Goal: Task Accomplishment & Management: Contribute content

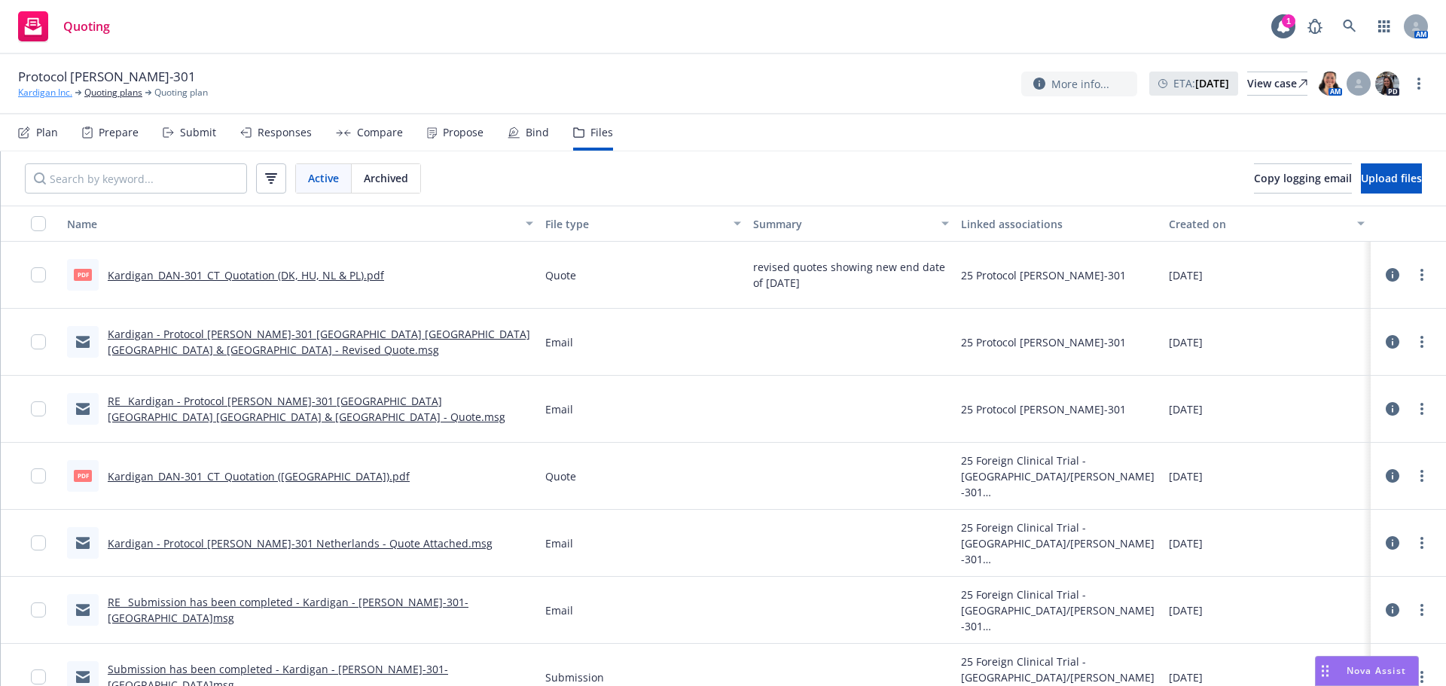
click at [56, 96] on link "Kardigan Inc." at bounding box center [45, 93] width 54 height 14
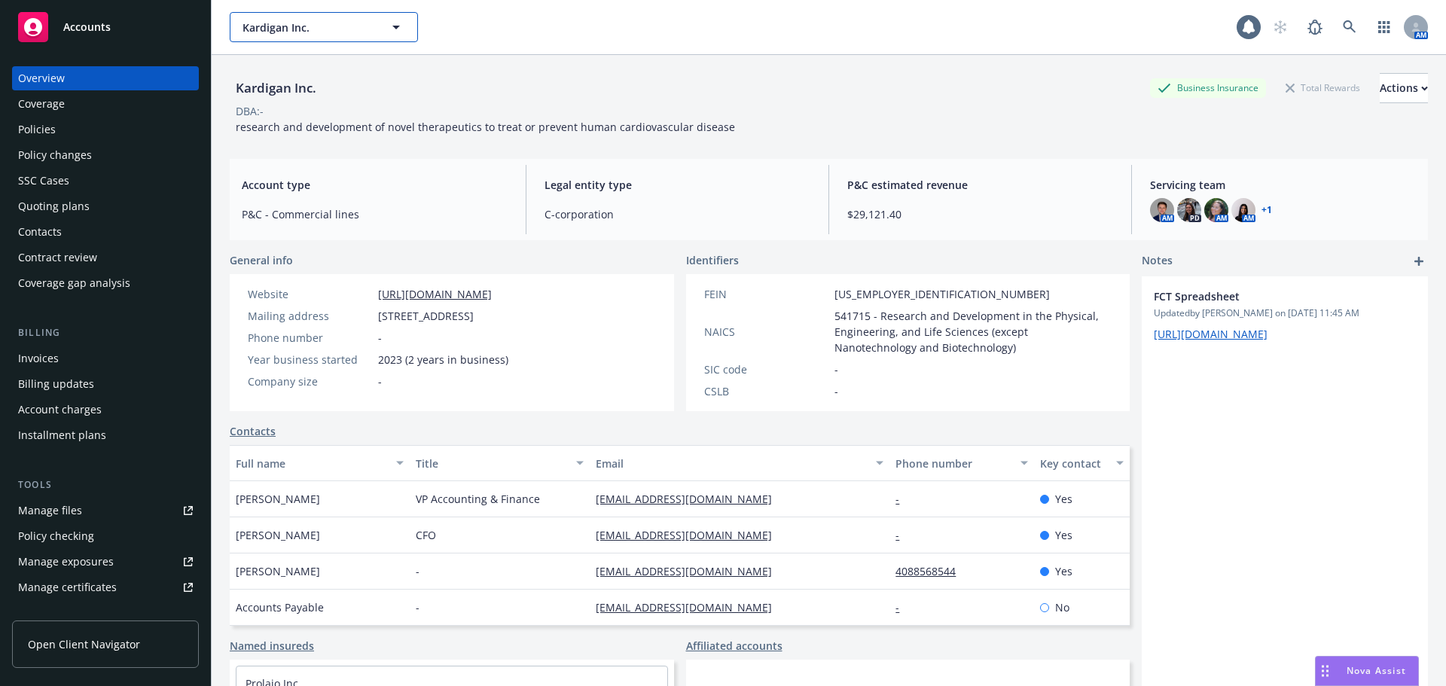
click at [322, 38] on button "Kardigan Inc." at bounding box center [324, 27] width 188 height 30
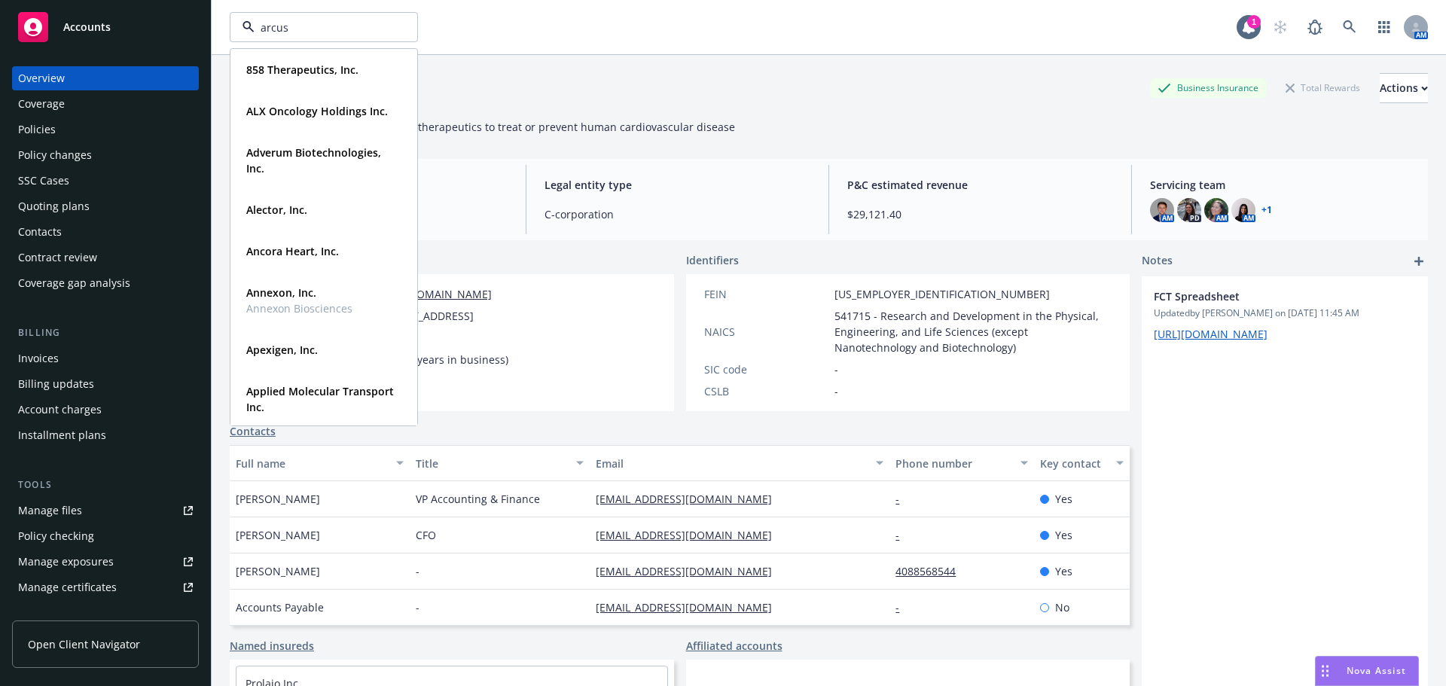
type input "arcus"
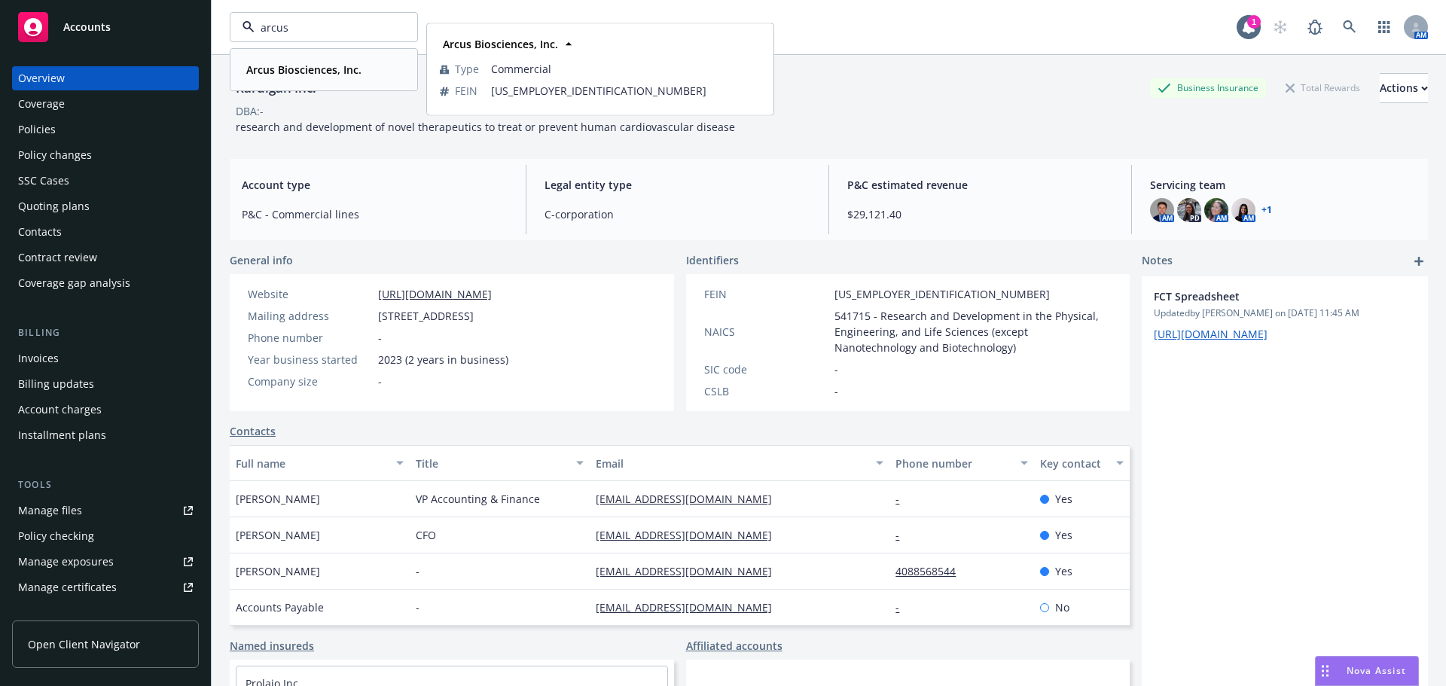
click at [322, 79] on div "Arcus Biosciences, Inc." at bounding box center [302, 70] width 124 height 22
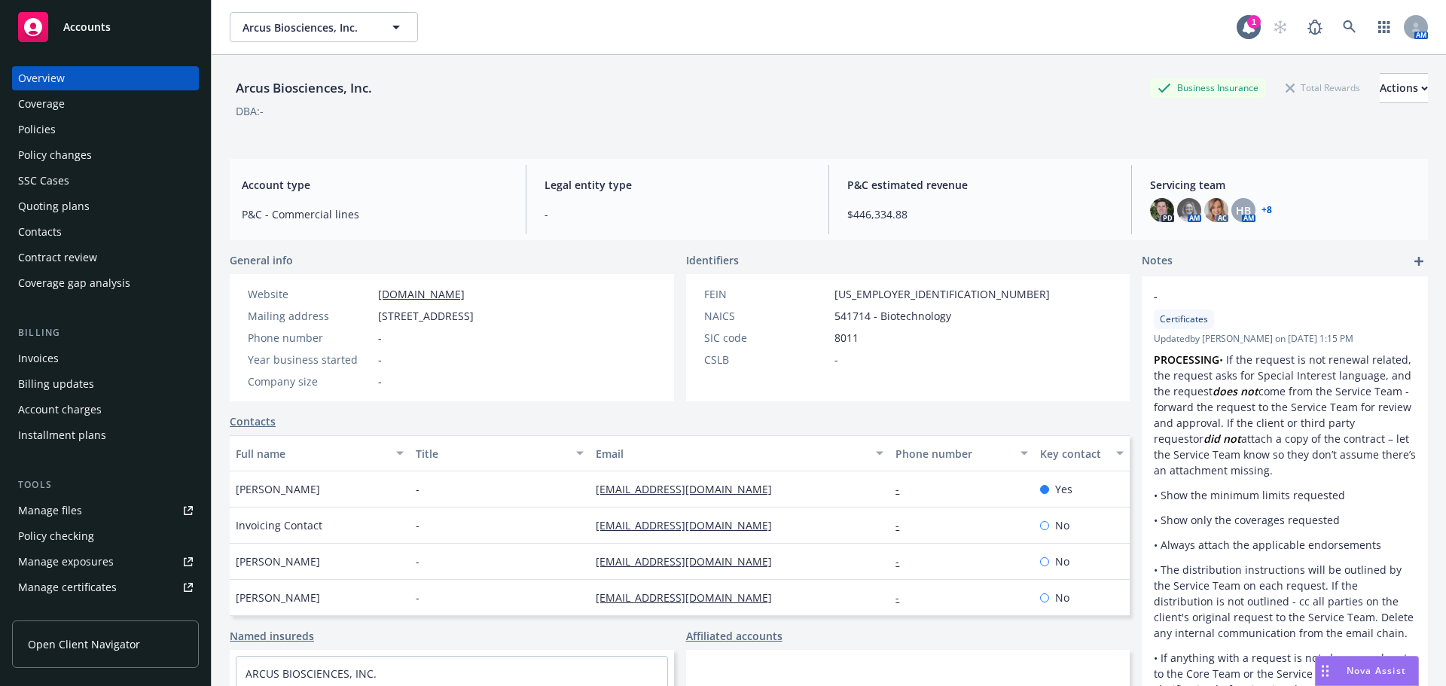
click at [84, 133] on div "Policies" at bounding box center [105, 129] width 175 height 24
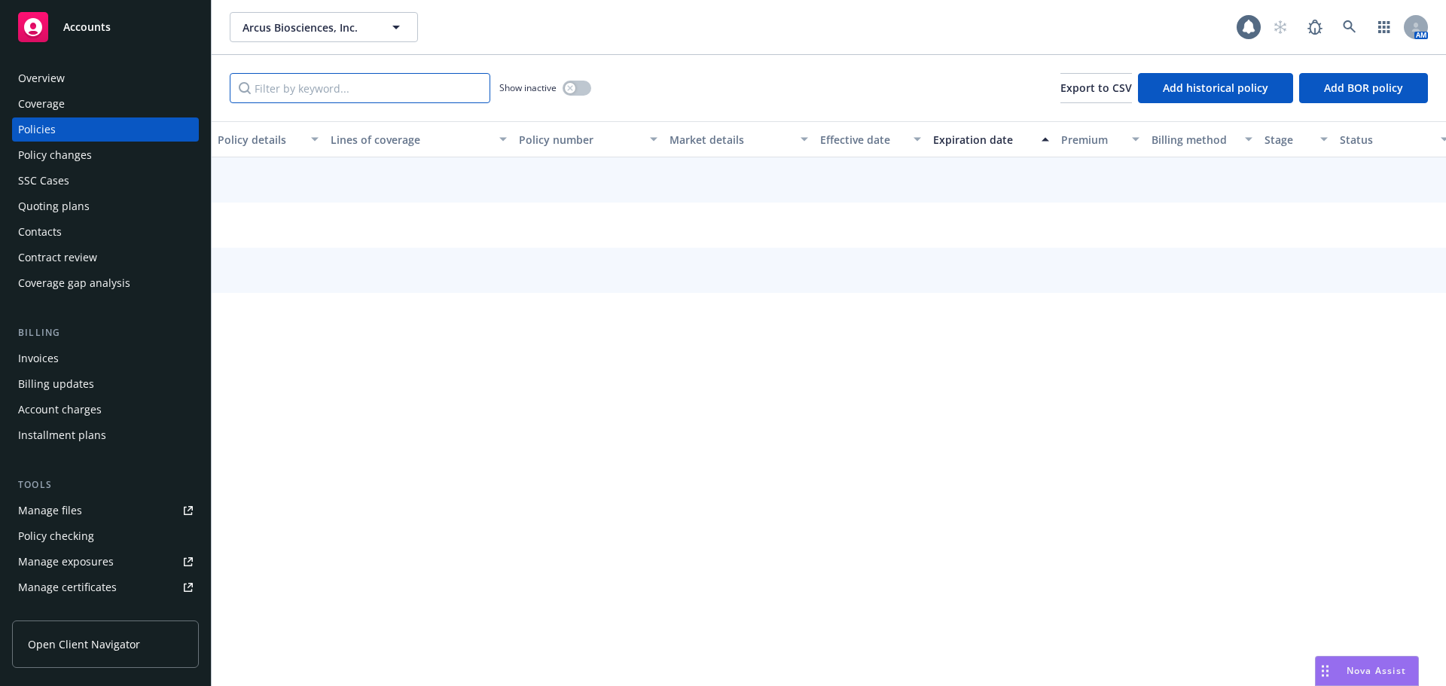
click at [379, 88] on input "Filter by keyword..." at bounding box center [360, 88] width 261 height 30
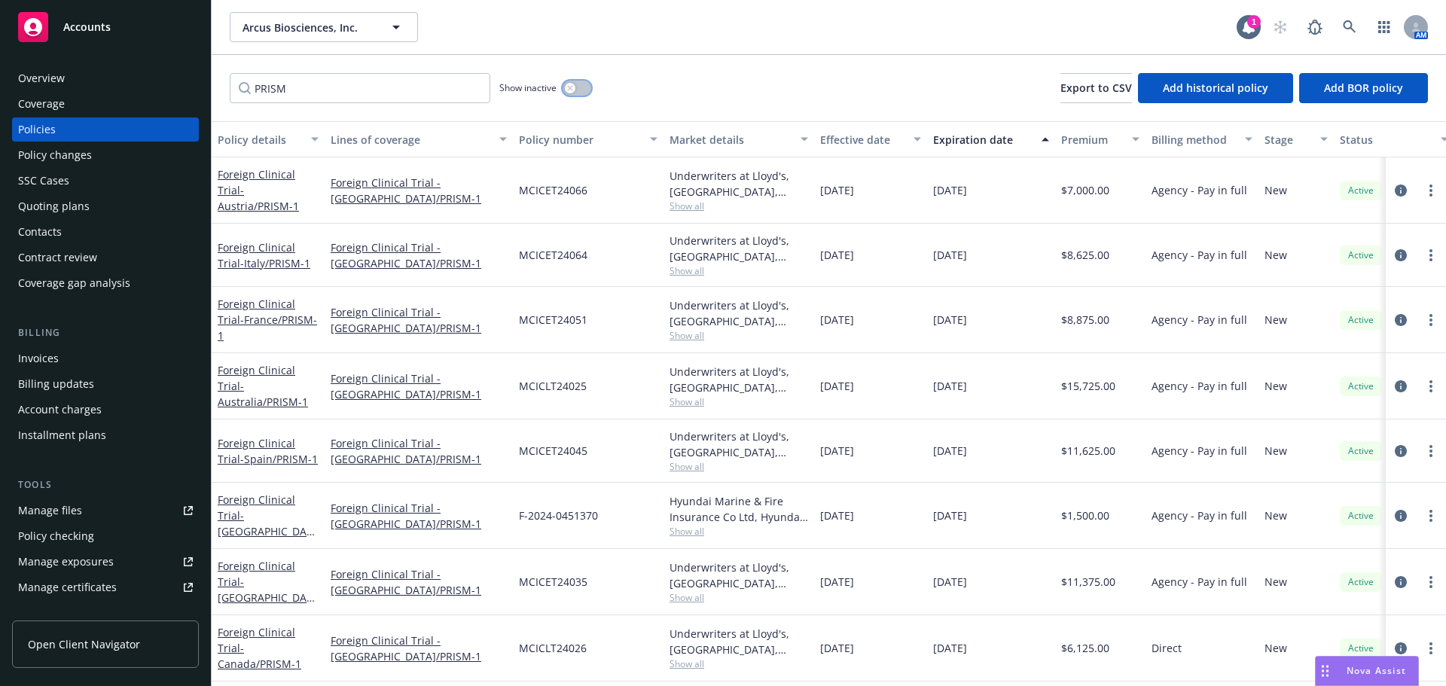
click at [583, 89] on button "button" at bounding box center [577, 88] width 29 height 15
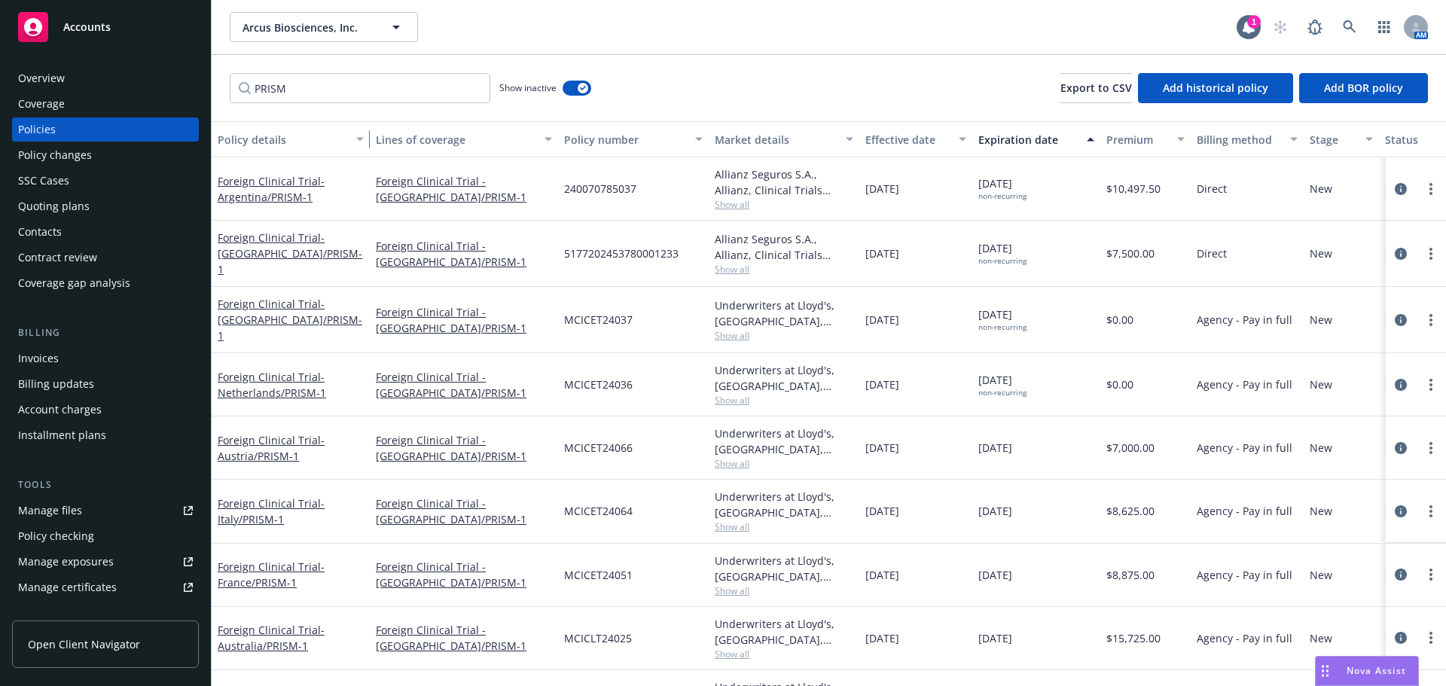
drag, startPoint x: 323, startPoint y: 135, endPoint x: 371, endPoint y: 136, distance: 47.5
click at [366, 136] on div "button" at bounding box center [362, 139] width 8 height 35
drag, startPoint x: 325, startPoint y: 94, endPoint x: 195, endPoint y: 94, distance: 130.3
click at [195, 94] on div "Accounts Overview Coverage Policies Policy changes SSC Cases Quoting plans Cont…" at bounding box center [723, 343] width 1446 height 686
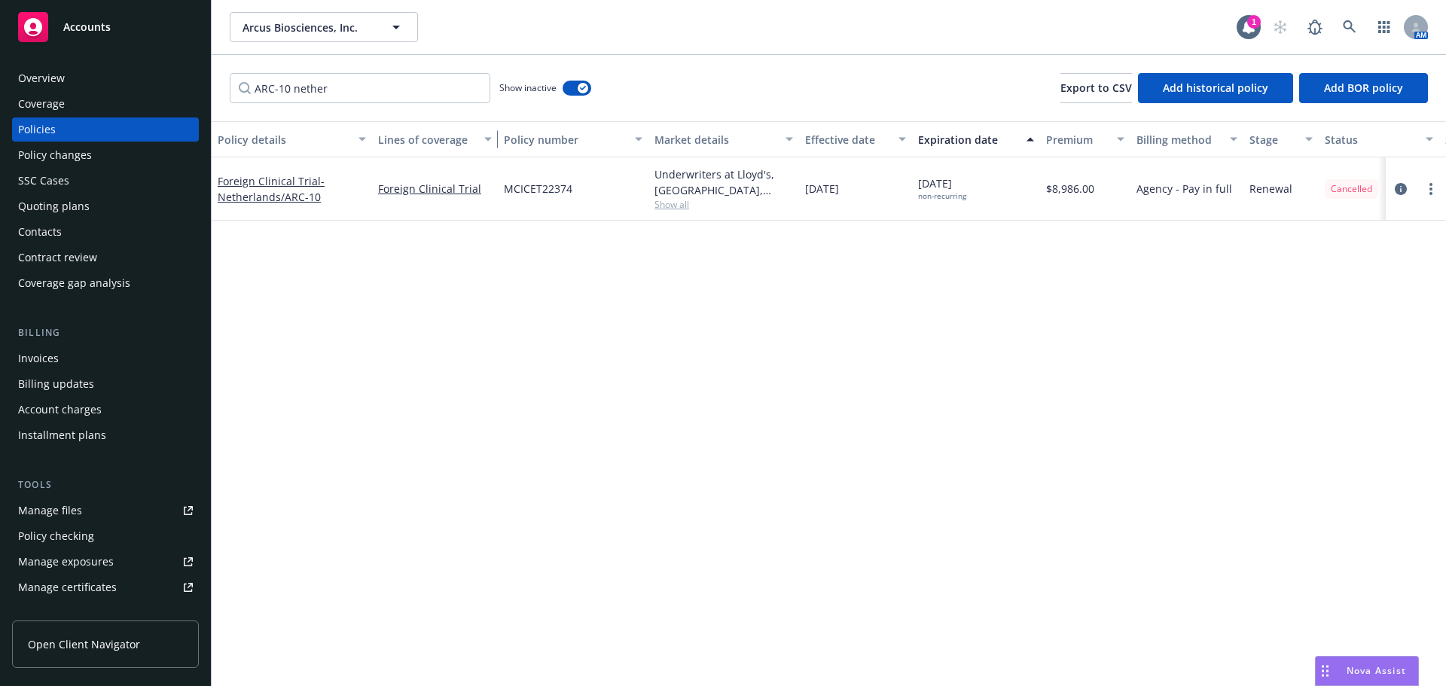
drag, startPoint x: 557, startPoint y: 142, endPoint x: 494, endPoint y: 142, distance: 62.5
click at [494, 142] on div "button" at bounding box center [490, 139] width 8 height 35
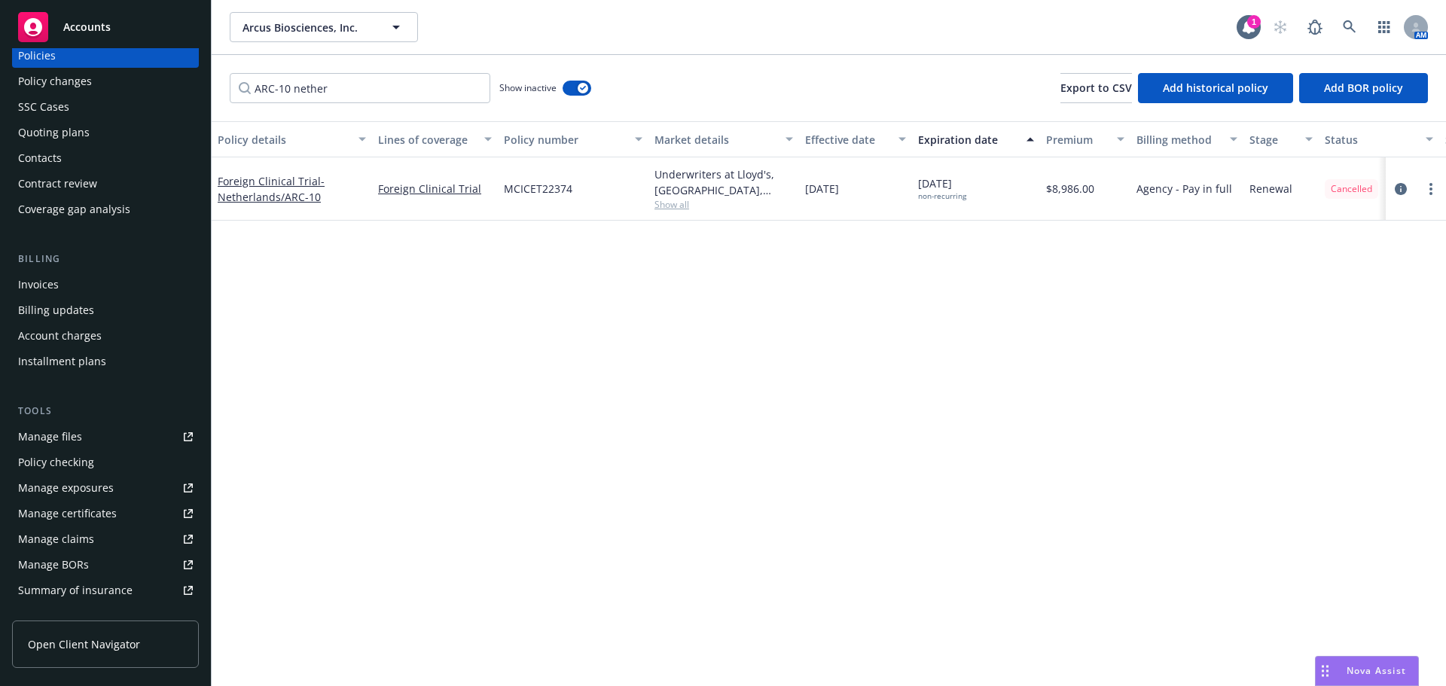
scroll to position [226, 0]
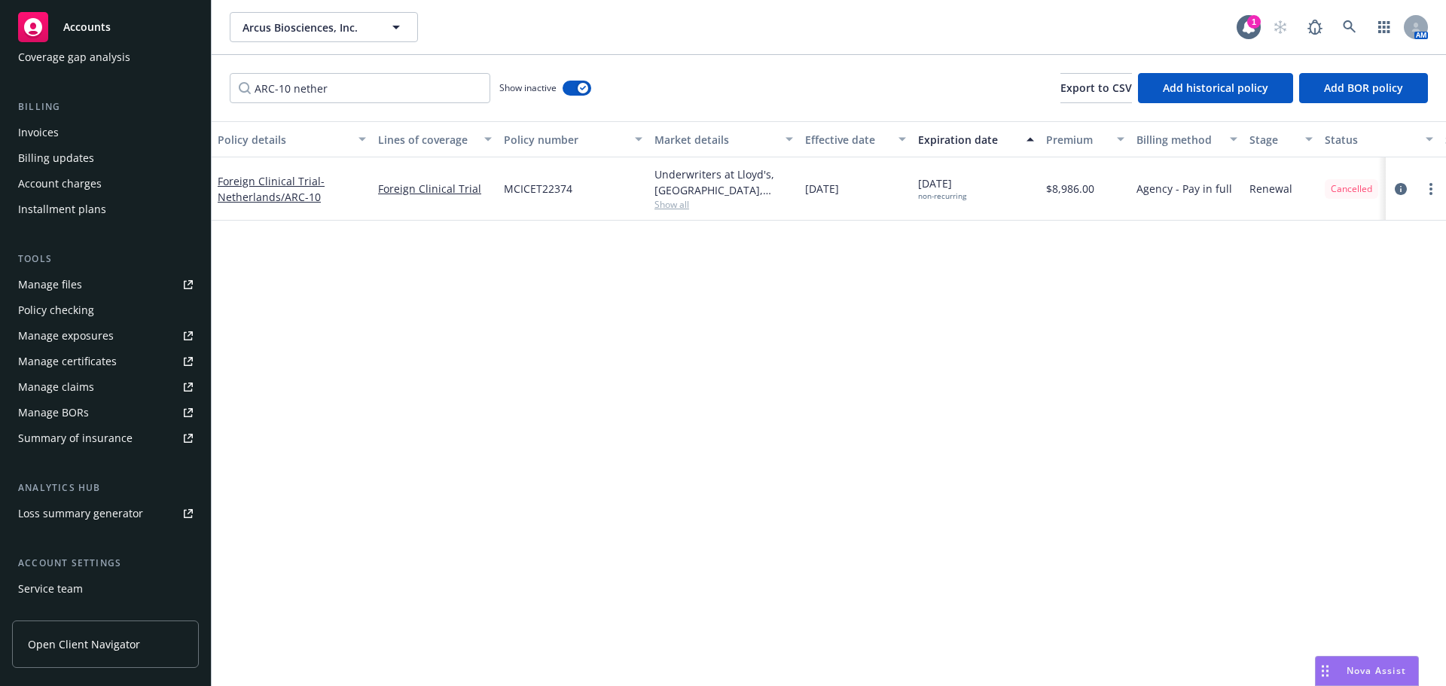
click at [94, 359] on div "Manage certificates" at bounding box center [67, 361] width 99 height 24
drag, startPoint x: 380, startPoint y: 90, endPoint x: 231, endPoint y: 76, distance: 149.0
click at [231, 83] on input "ARC-10 nether" at bounding box center [360, 88] width 261 height 30
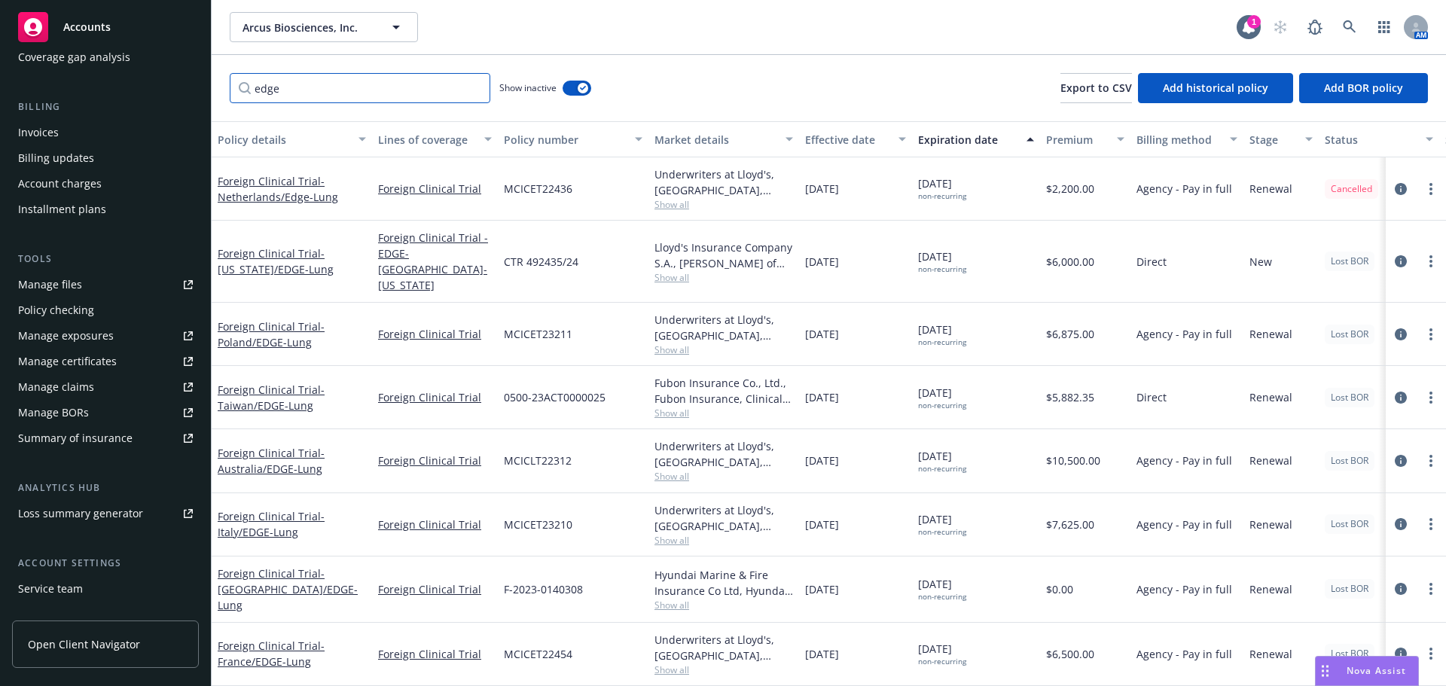
drag, startPoint x: 316, startPoint y: 91, endPoint x: 236, endPoint y: 89, distance: 79.1
click at [236, 89] on input "edge" at bounding box center [360, 88] width 261 height 30
click at [284, 93] on input "edge" at bounding box center [360, 88] width 261 height 30
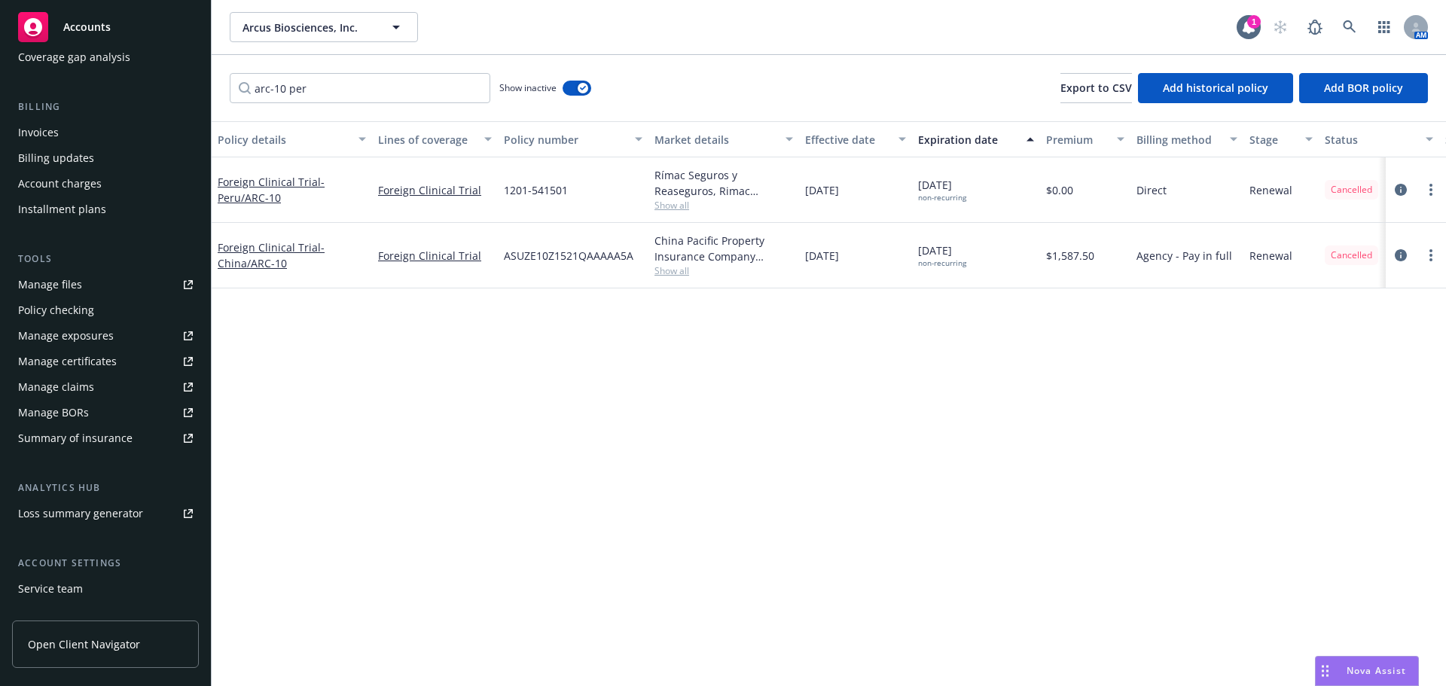
click at [613, 315] on div "Policy details Lines of coverage Policy number Market details Effective date Ex…" at bounding box center [829, 403] width 1234 height 565
drag, startPoint x: 333, startPoint y: 87, endPoint x: 187, endPoint y: 87, distance: 146.1
click at [187, 87] on div "Accounts Overview Coverage Policies Policy changes SSC Cases Quoting plans Cont…" at bounding box center [723, 343] width 1446 height 686
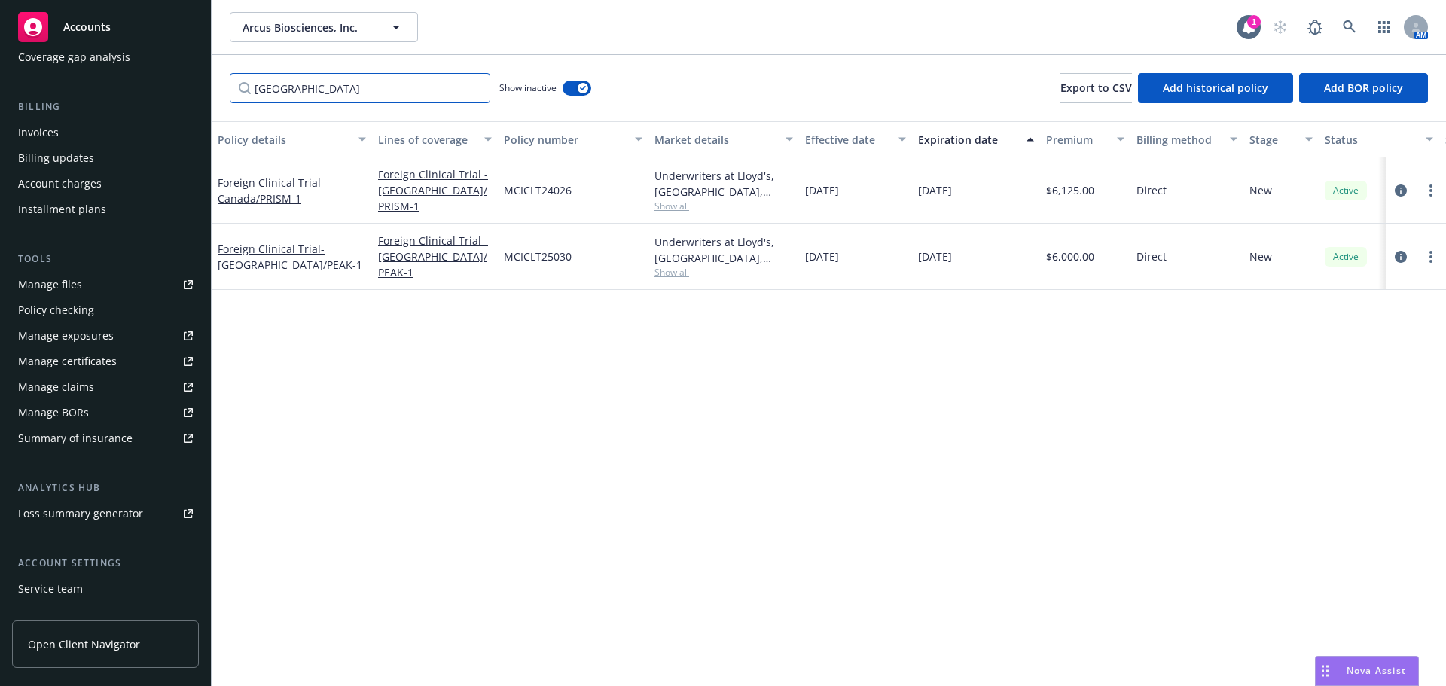
drag, startPoint x: 343, startPoint y: 90, endPoint x: 113, endPoint y: 89, distance: 229.7
click at [113, 89] on div "Accounts Overview Coverage Policies Policy changes SSC Cases Quoting plans Cont…" at bounding box center [723, 343] width 1446 height 686
type input "singapore"
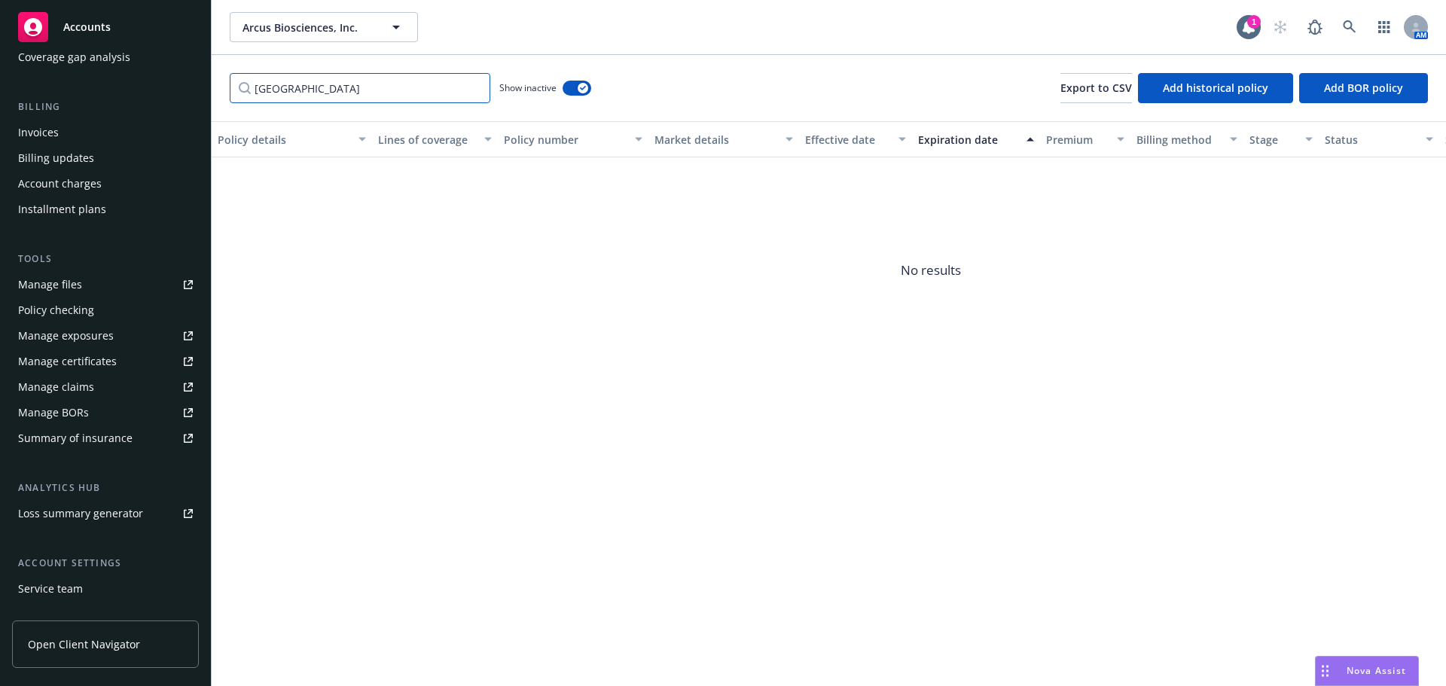
click at [474, 88] on input "singapore" at bounding box center [360, 88] width 261 height 30
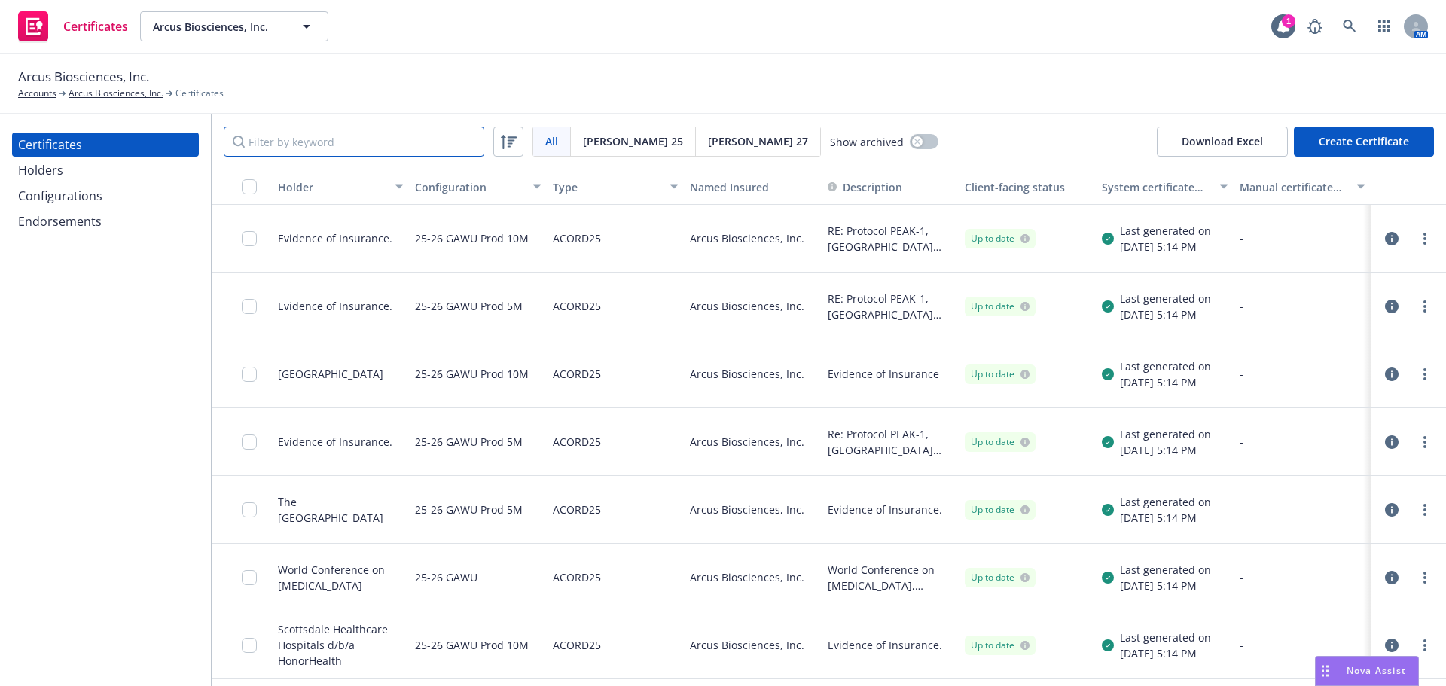
click at [325, 141] on input "Filter by keyword" at bounding box center [354, 142] width 261 height 30
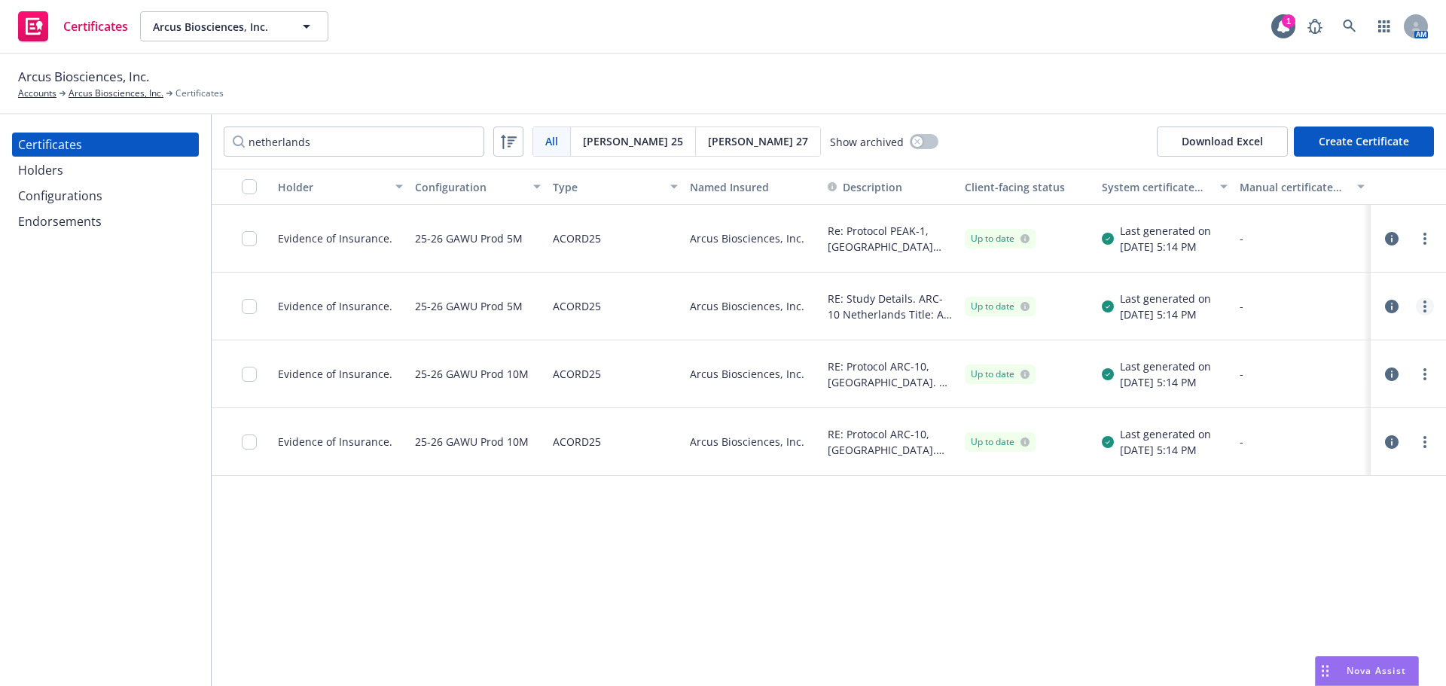
click at [1429, 307] on link "more" at bounding box center [1425, 306] width 18 height 18
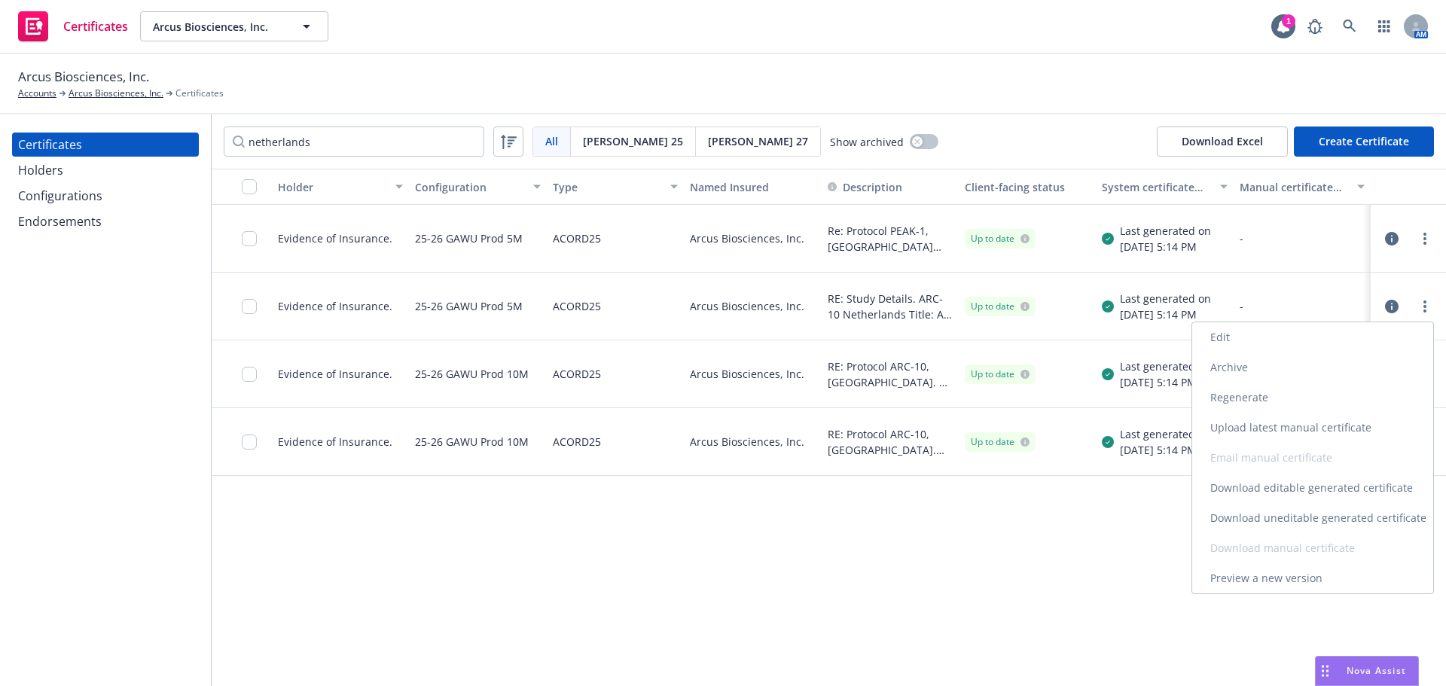
click at [1296, 374] on link "Archive" at bounding box center [1312, 367] width 241 height 30
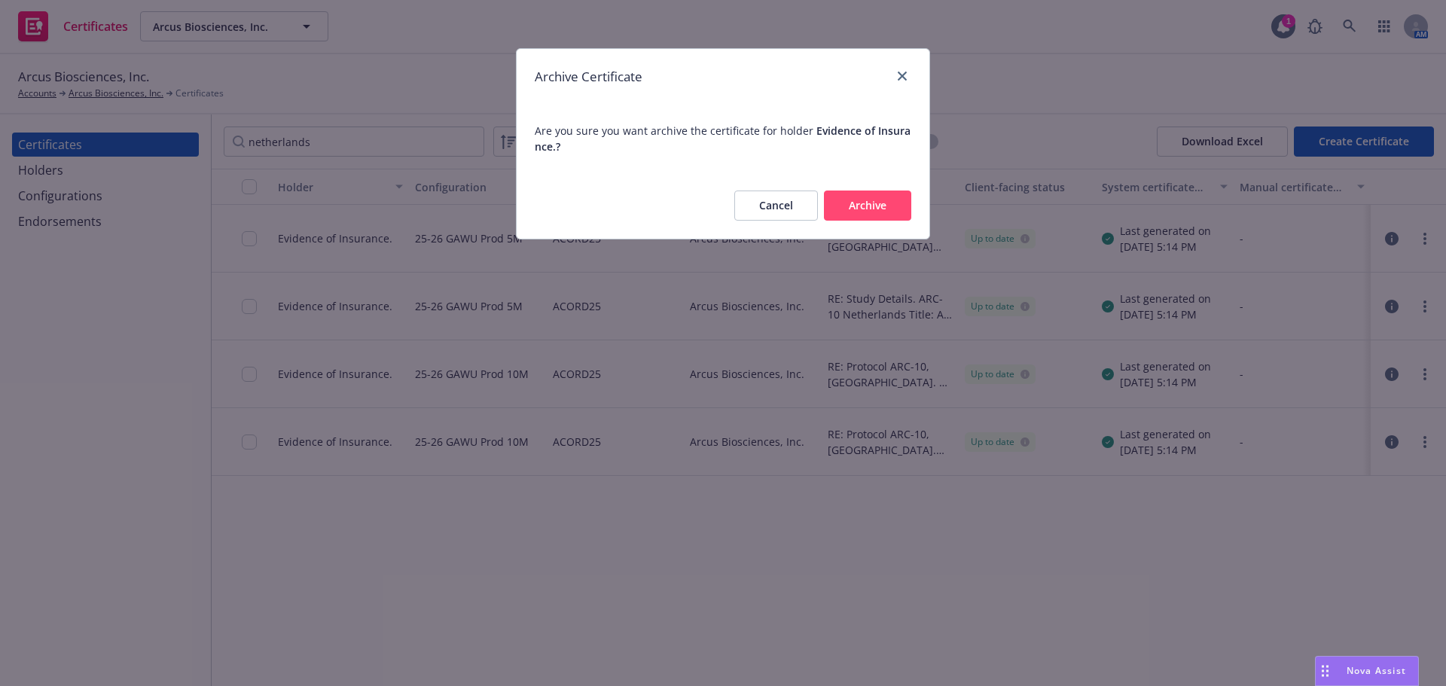
click at [846, 202] on button "Archive" at bounding box center [867, 206] width 87 height 30
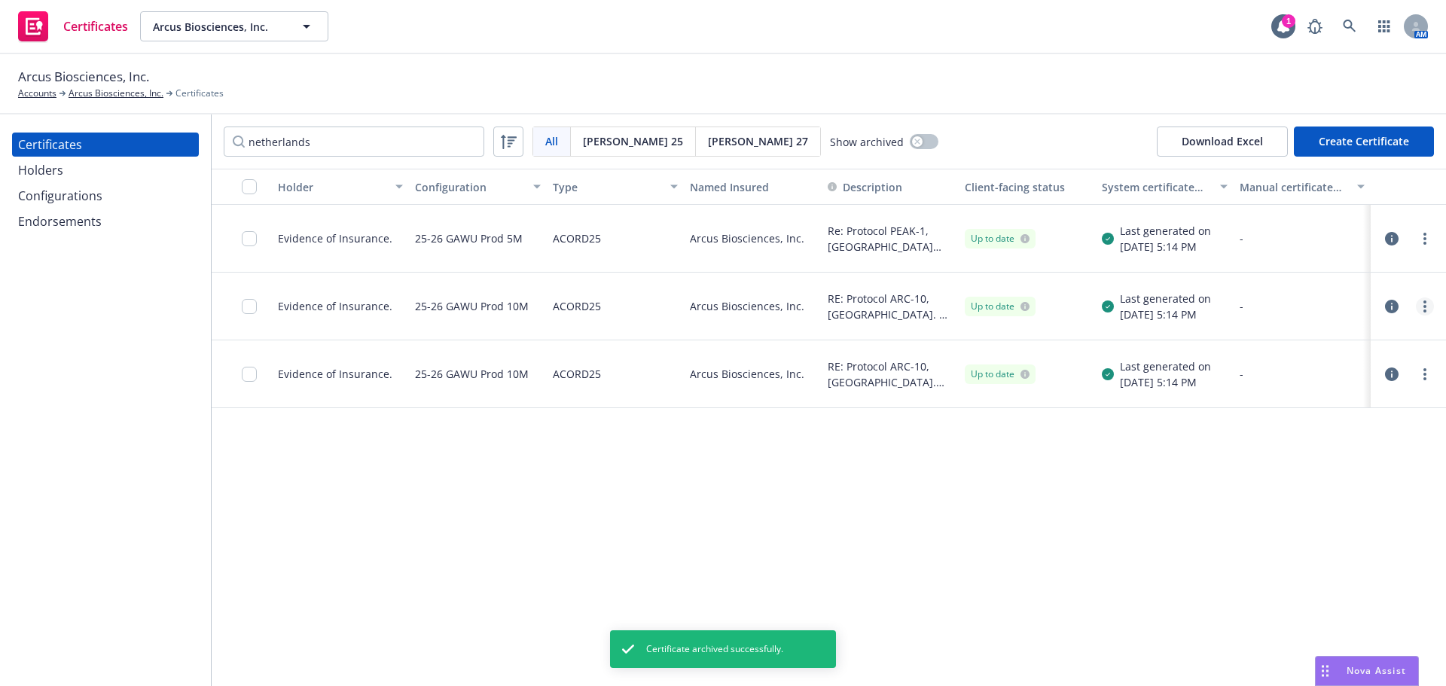
click at [1422, 307] on link "more" at bounding box center [1425, 306] width 18 height 18
click at [1255, 363] on link "Archive" at bounding box center [1312, 367] width 241 height 30
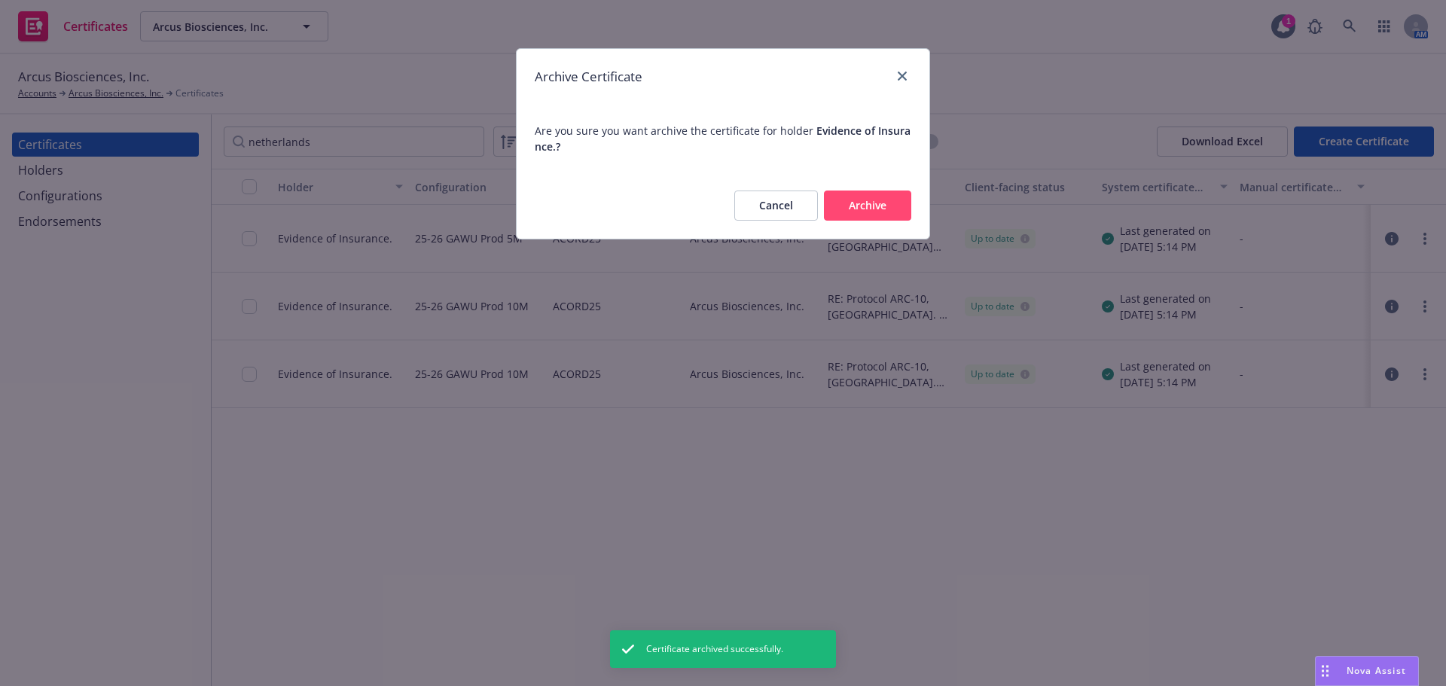
click at [886, 206] on button "Archive" at bounding box center [867, 206] width 87 height 30
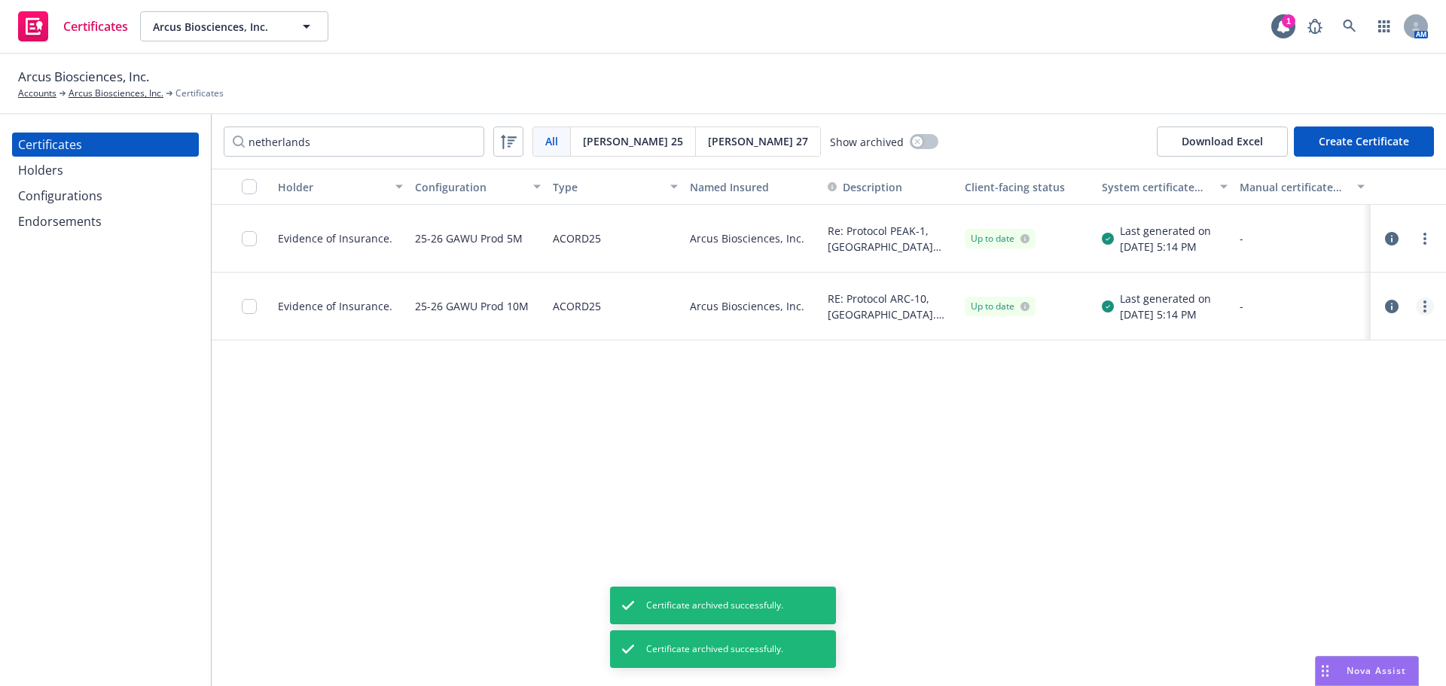
click at [1426, 307] on circle "more" at bounding box center [1424, 306] width 3 height 3
click at [1248, 353] on link "Archive" at bounding box center [1312, 367] width 241 height 30
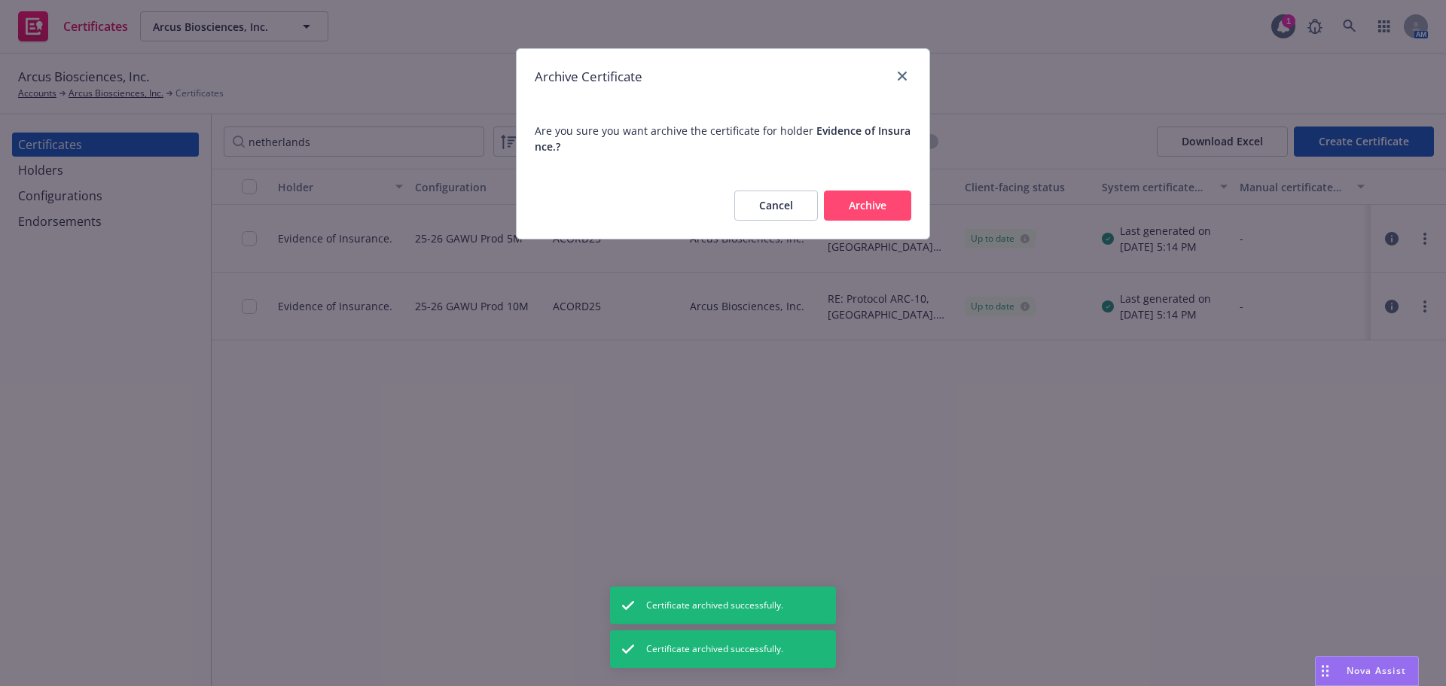
click at [873, 203] on button "Archive" at bounding box center [867, 206] width 87 height 30
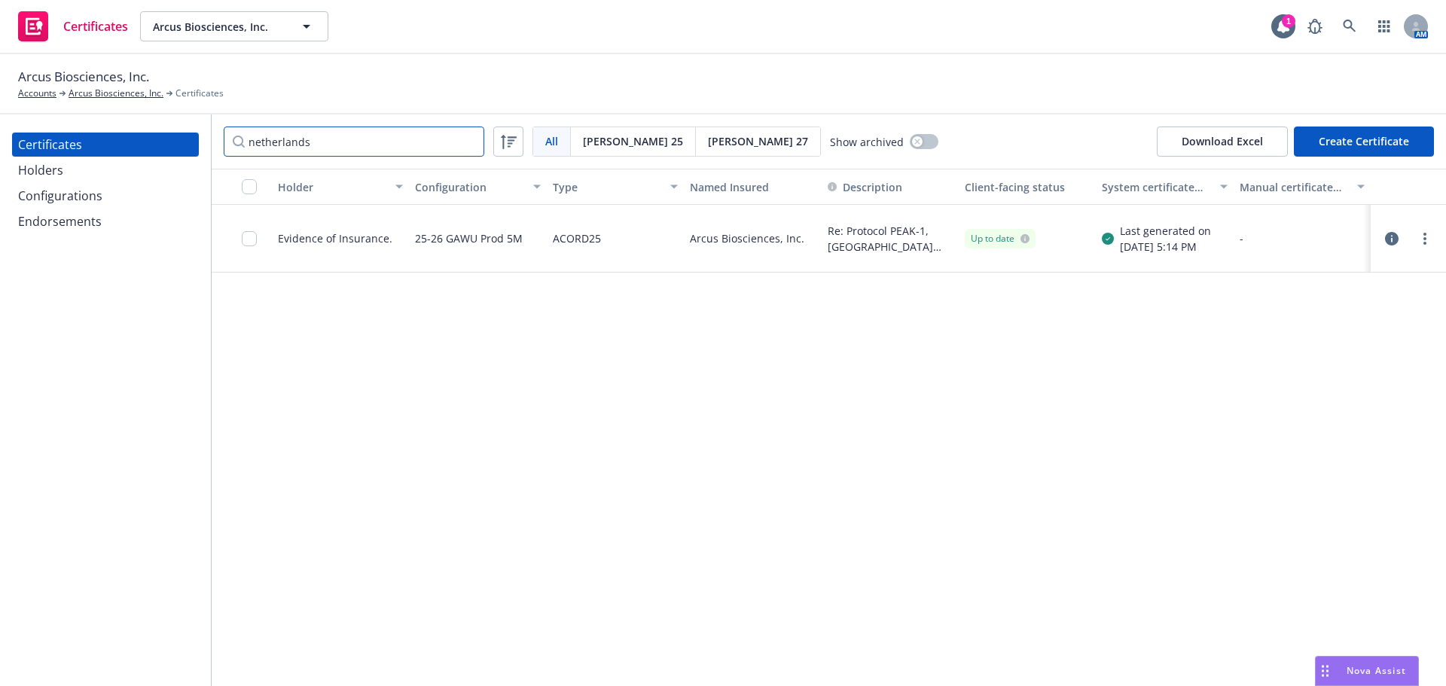
drag, startPoint x: 380, startPoint y: 137, endPoint x: 91, endPoint y: 135, distance: 289.2
click at [91, 135] on div "Certificates Holders Configurations Endorsements netherlands All All Acord 25 A…" at bounding box center [723, 400] width 1446 height 572
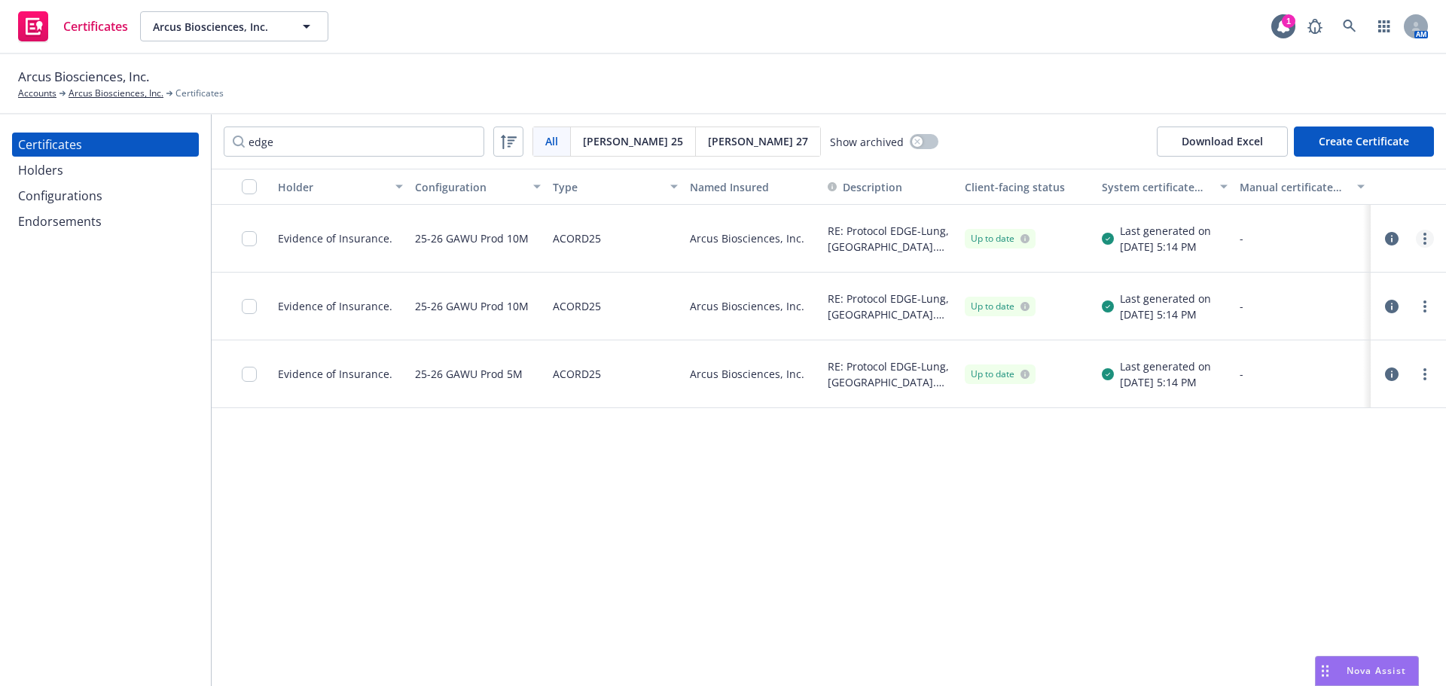
click at [1426, 240] on link "more" at bounding box center [1425, 239] width 18 height 18
click at [1234, 296] on link "Archive" at bounding box center [1312, 300] width 241 height 30
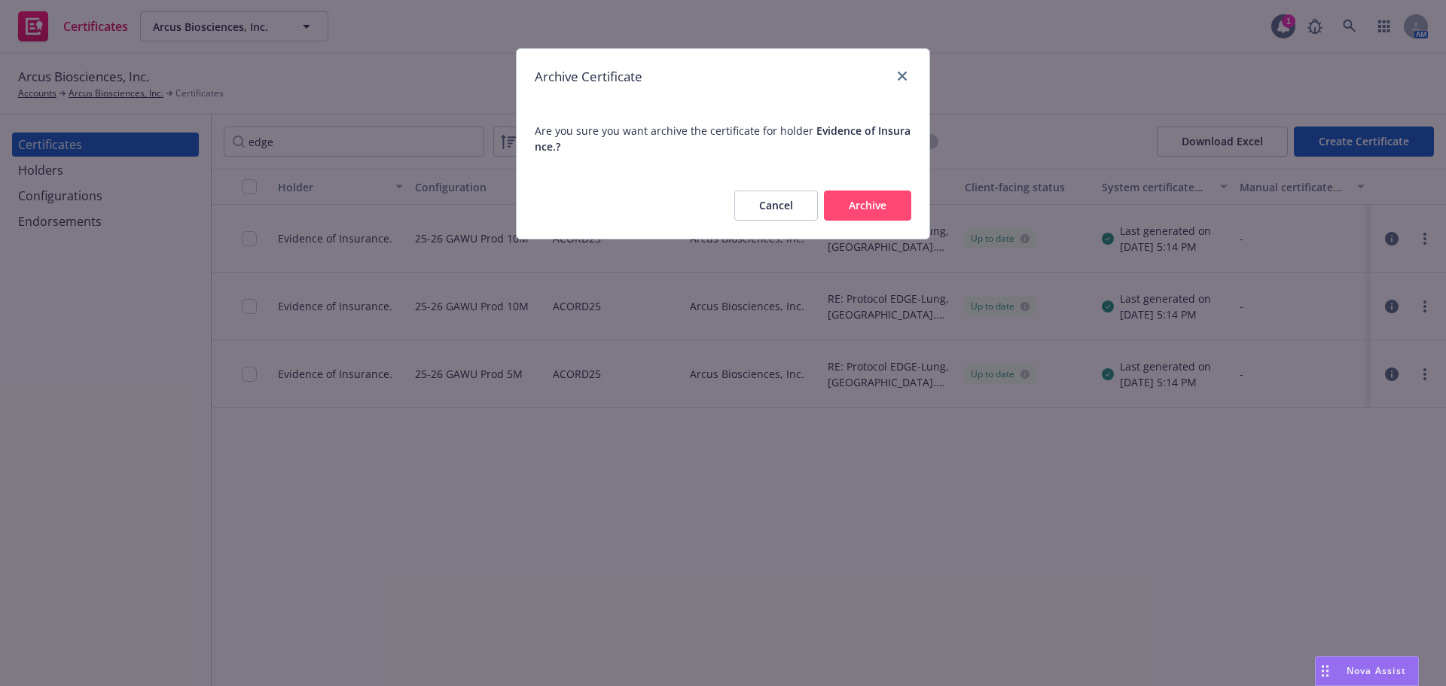
click at [903, 209] on button "Archive" at bounding box center [867, 206] width 87 height 30
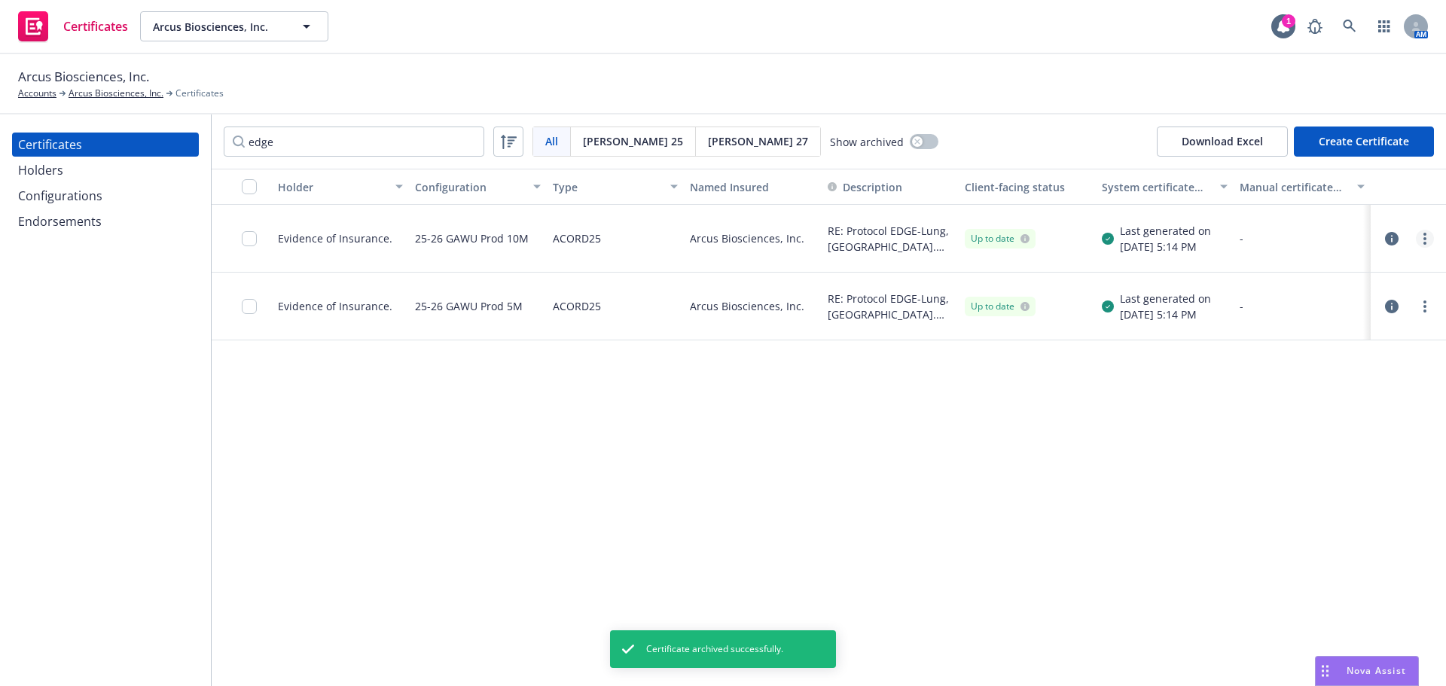
click at [1426, 240] on link "more" at bounding box center [1425, 239] width 18 height 18
click at [1247, 299] on link "Archive" at bounding box center [1312, 300] width 241 height 30
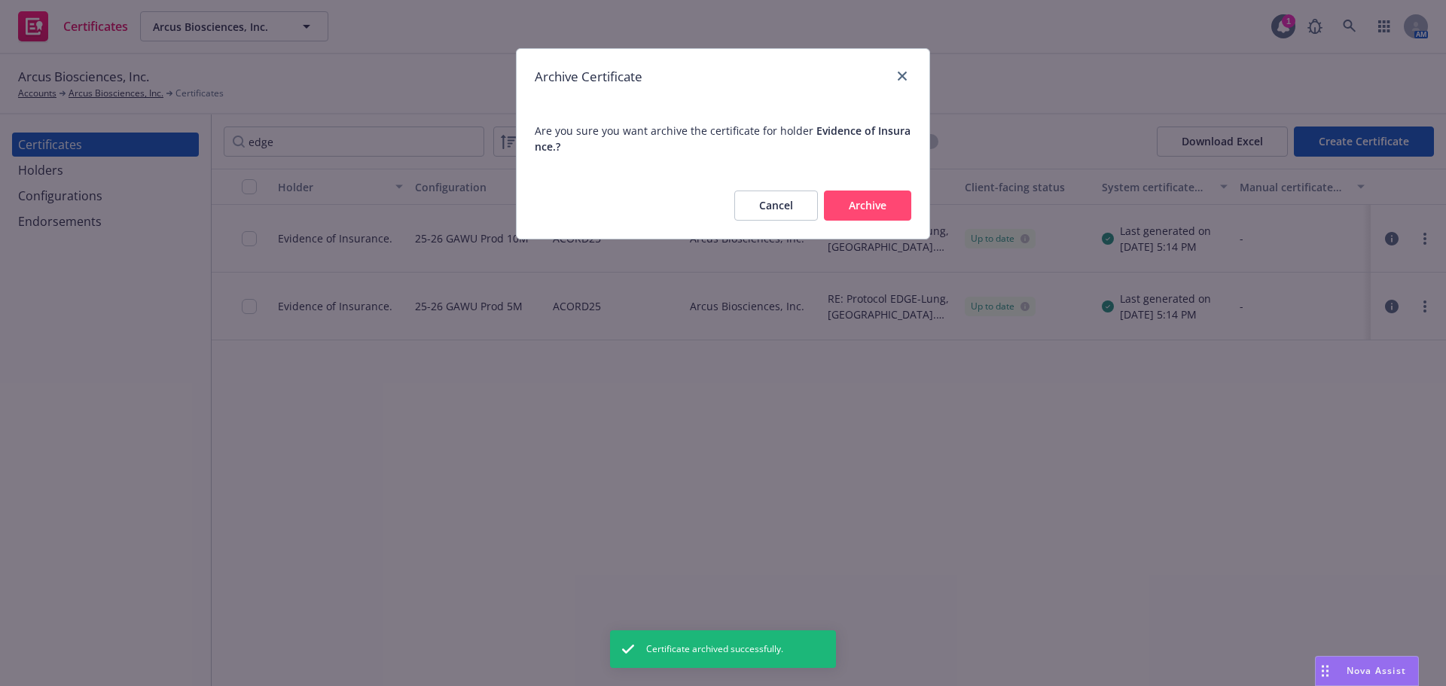
click at [883, 210] on button "Archive" at bounding box center [867, 206] width 87 height 30
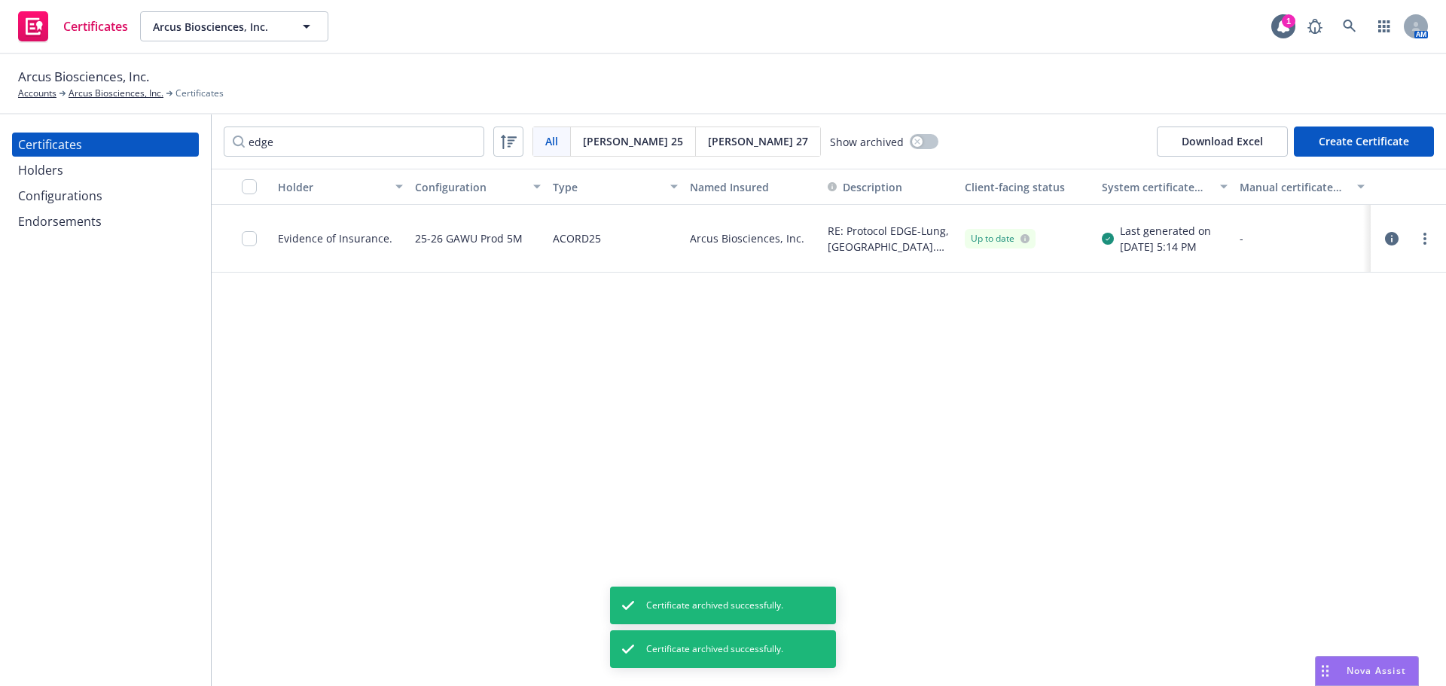
drag, startPoint x: 1428, startPoint y: 239, endPoint x: 1423, endPoint y: 249, distance: 11.8
click at [1426, 239] on link "more" at bounding box center [1425, 239] width 18 height 18
click at [1236, 300] on link "Archive" at bounding box center [1312, 300] width 241 height 30
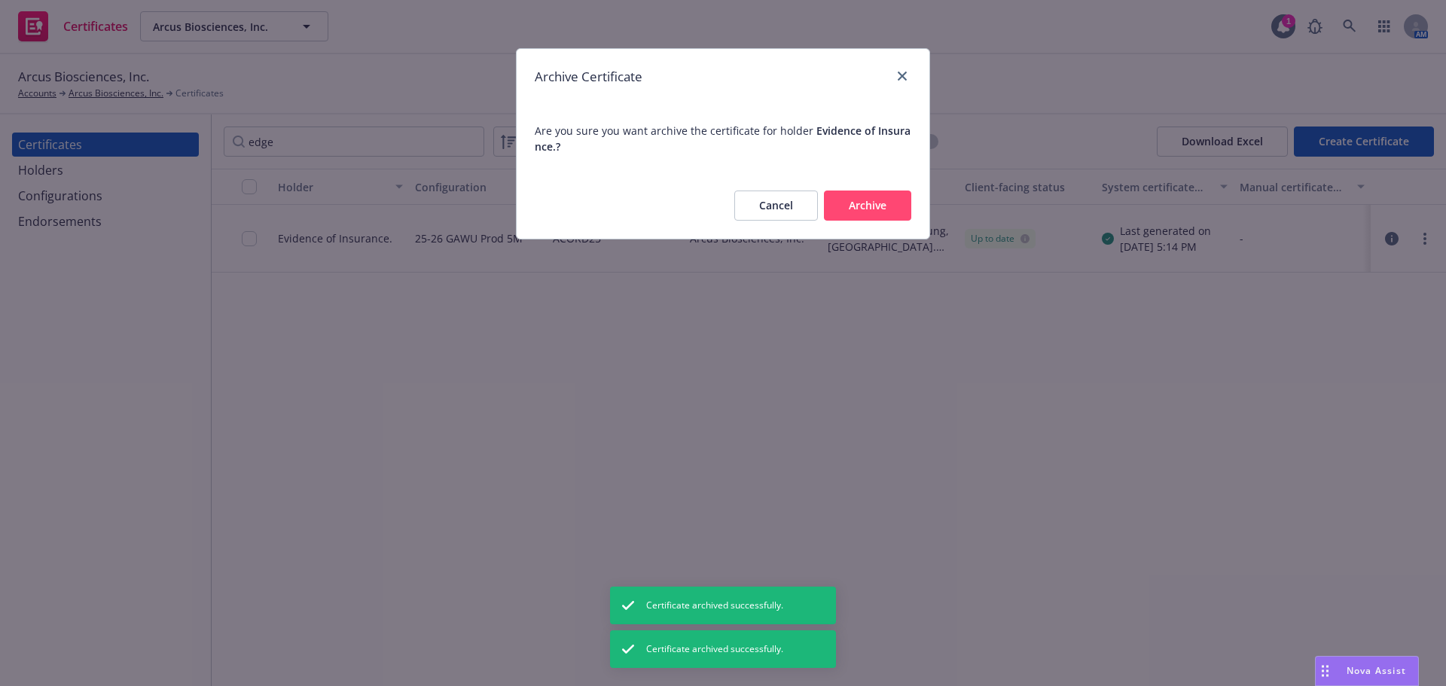
click at [894, 212] on button "Archive" at bounding box center [867, 206] width 87 height 30
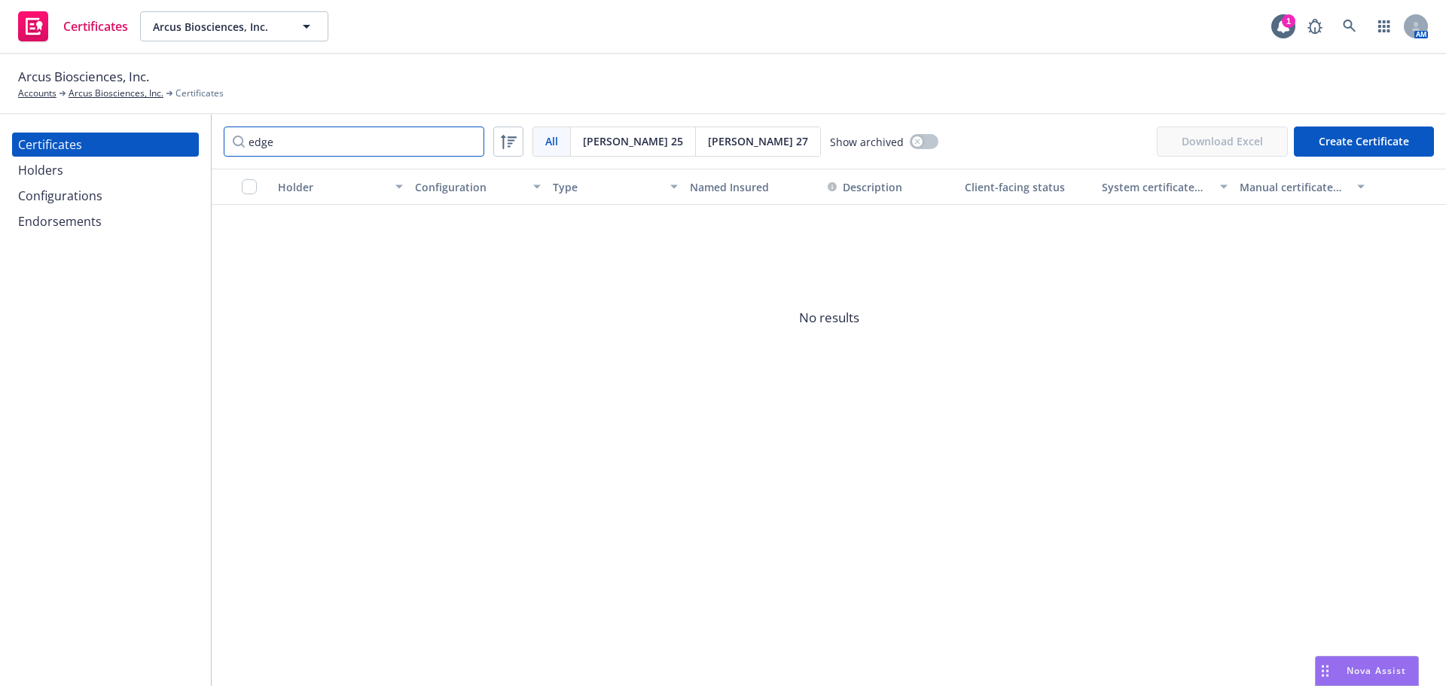
drag, startPoint x: 397, startPoint y: 142, endPoint x: 207, endPoint y: 121, distance: 190.9
click at [214, 114] on div "edge All All Acord 25 Acord 27 Show archived Download Excel Create Certificate" at bounding box center [829, 141] width 1234 height 54
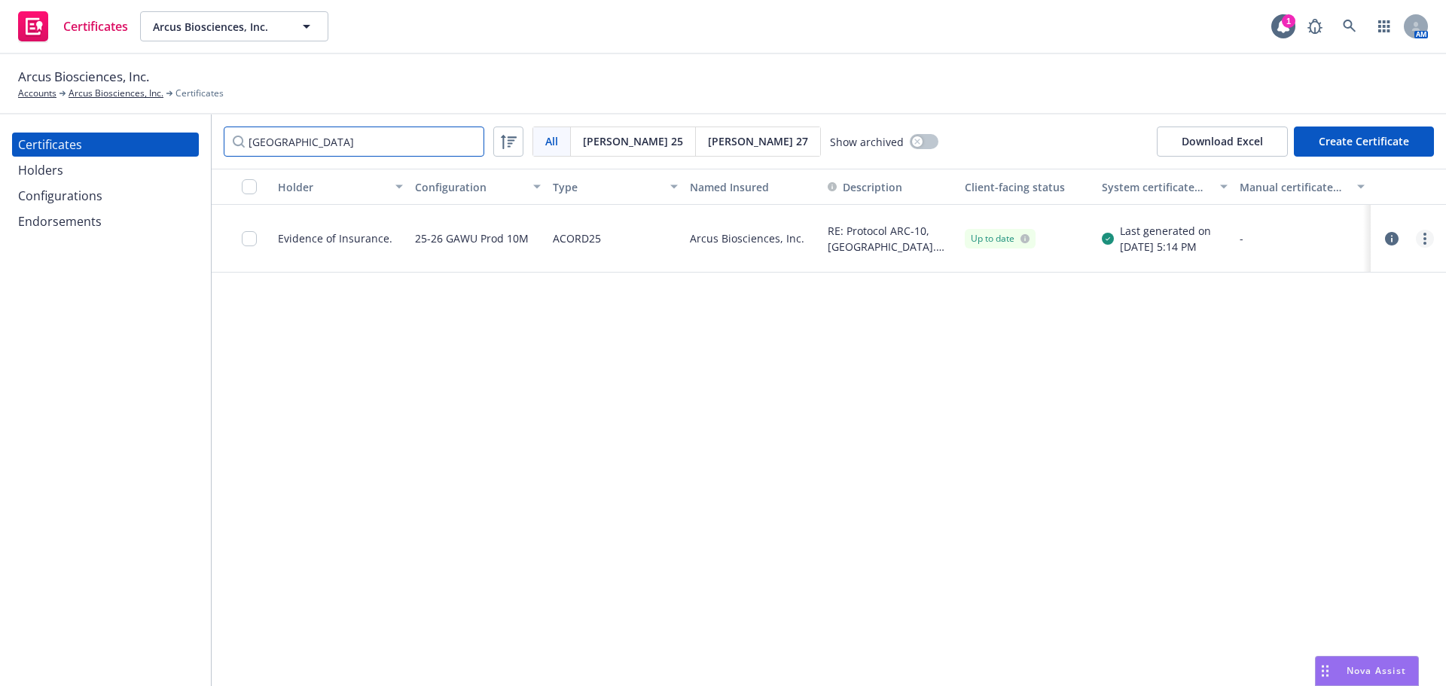
type input "[GEOGRAPHIC_DATA]"
click at [1427, 238] on link "more" at bounding box center [1425, 239] width 18 height 18
click at [1298, 301] on link "Archive" at bounding box center [1312, 300] width 241 height 30
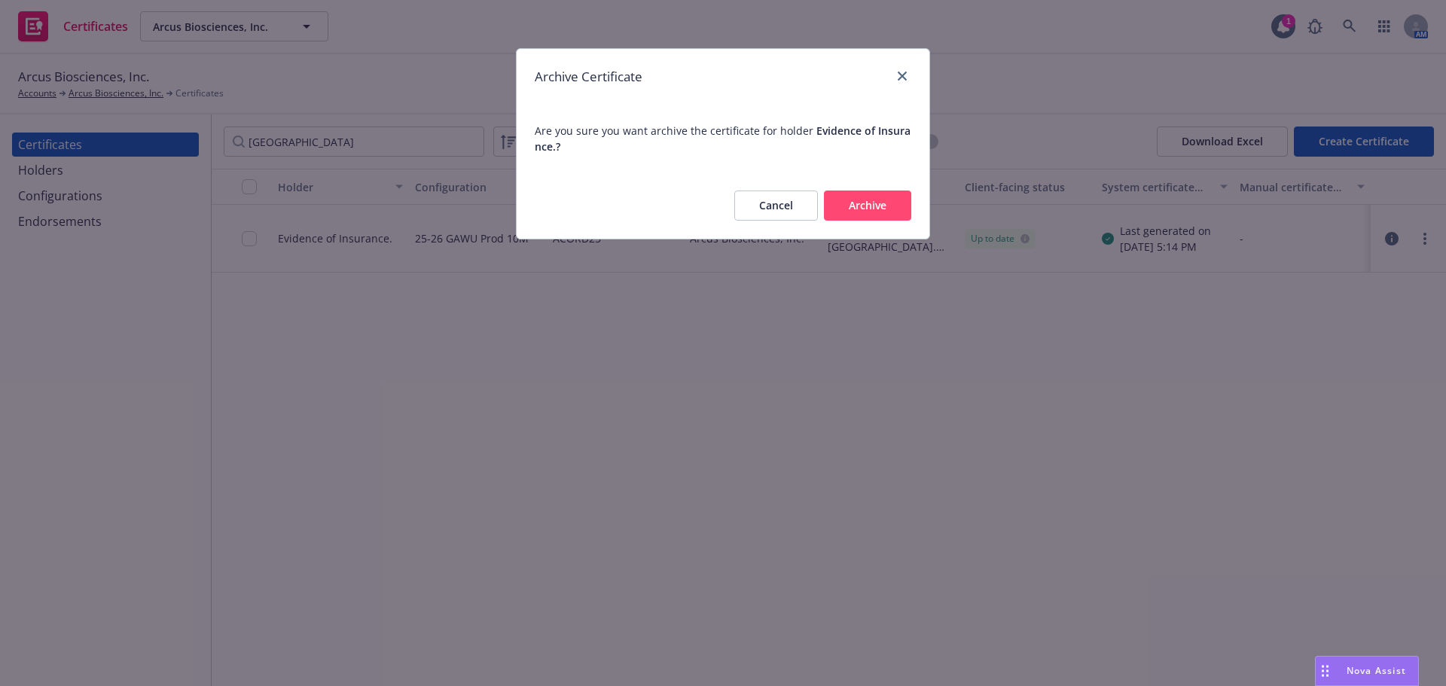
click at [868, 205] on button "Archive" at bounding box center [867, 206] width 87 height 30
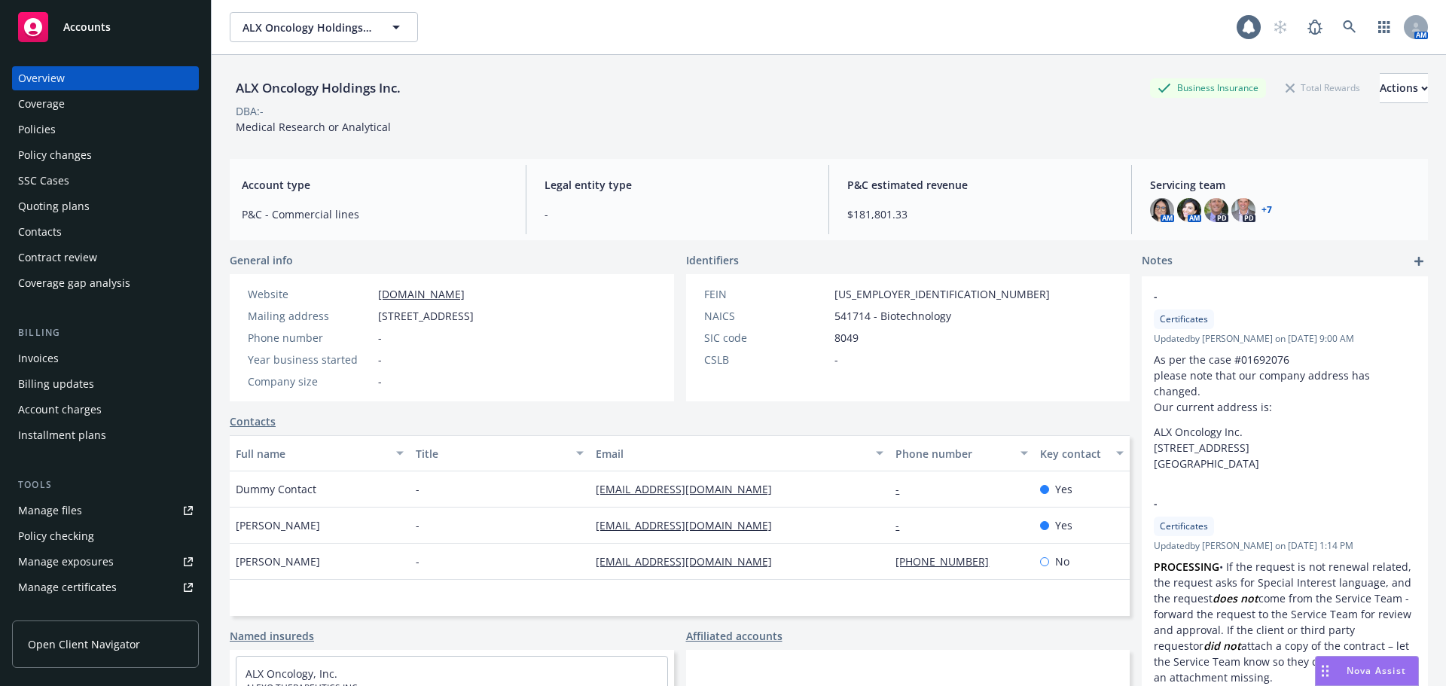
click at [131, 127] on div "Policies" at bounding box center [105, 129] width 175 height 24
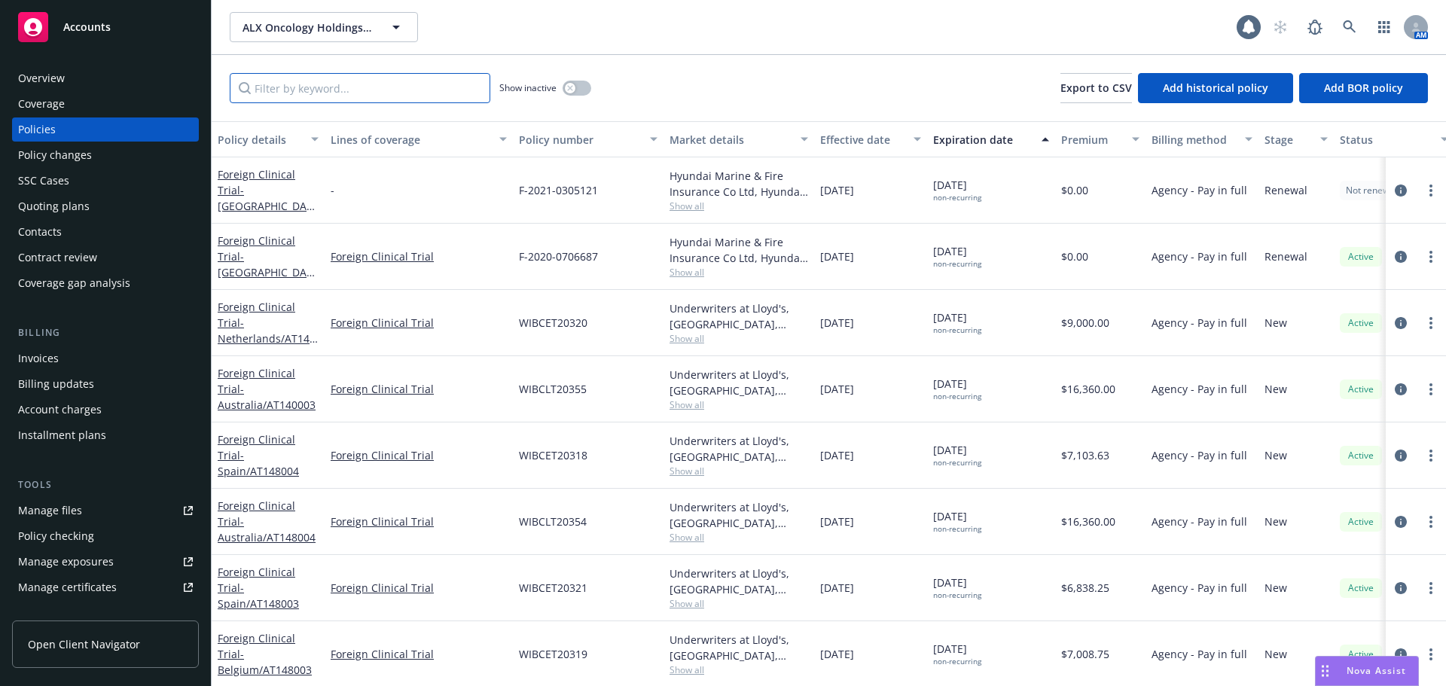
click at [361, 85] on input "Filter by keyword..." at bounding box center [360, 88] width 261 height 30
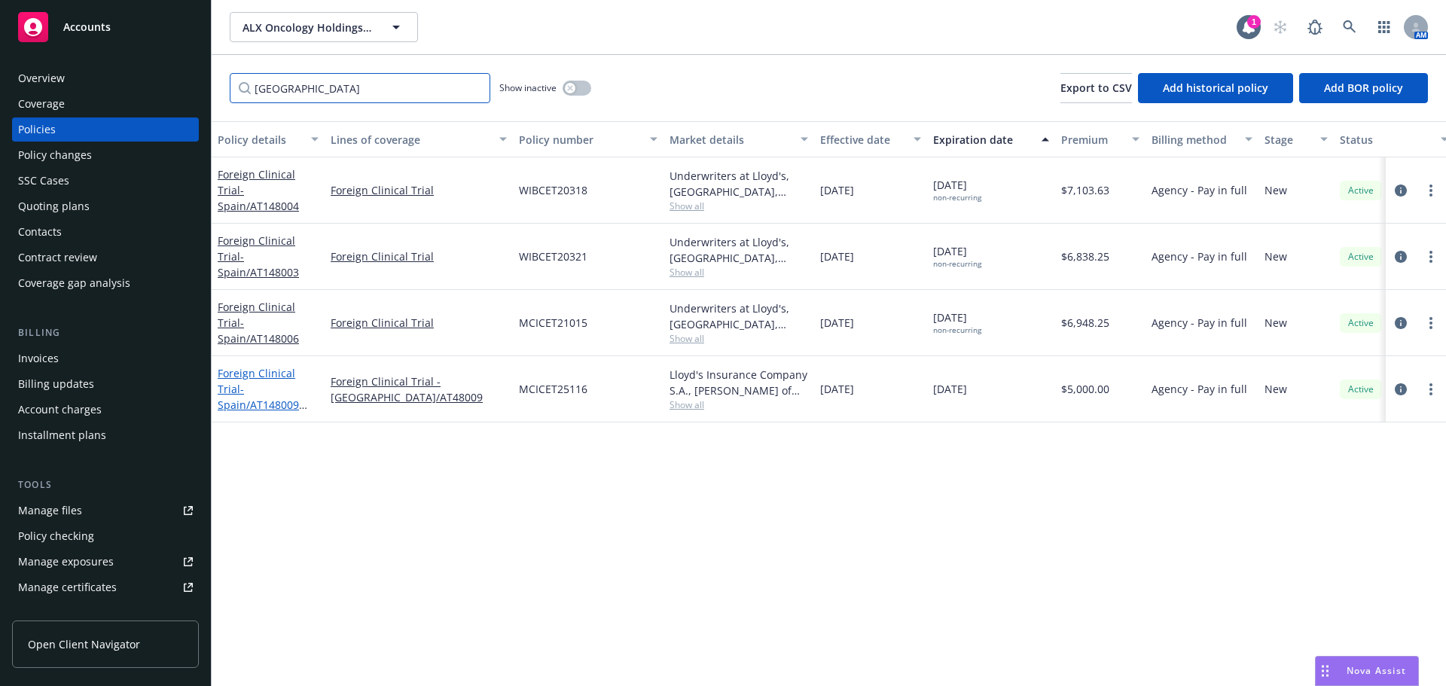
type input "spain"
click at [267, 403] on span "- Spain/AT148009 (ASPEN-09-03)" at bounding box center [263, 405] width 90 height 46
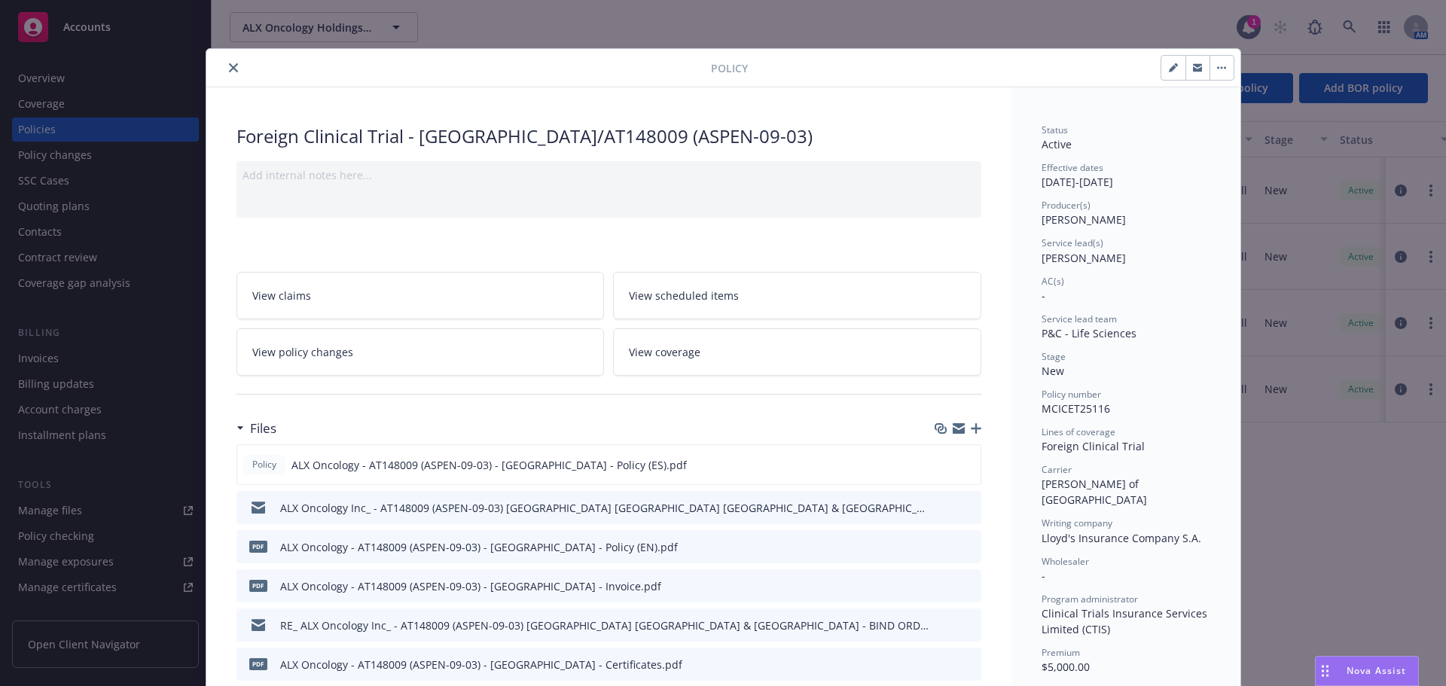
click at [971, 425] on icon "button" at bounding box center [976, 428] width 11 height 11
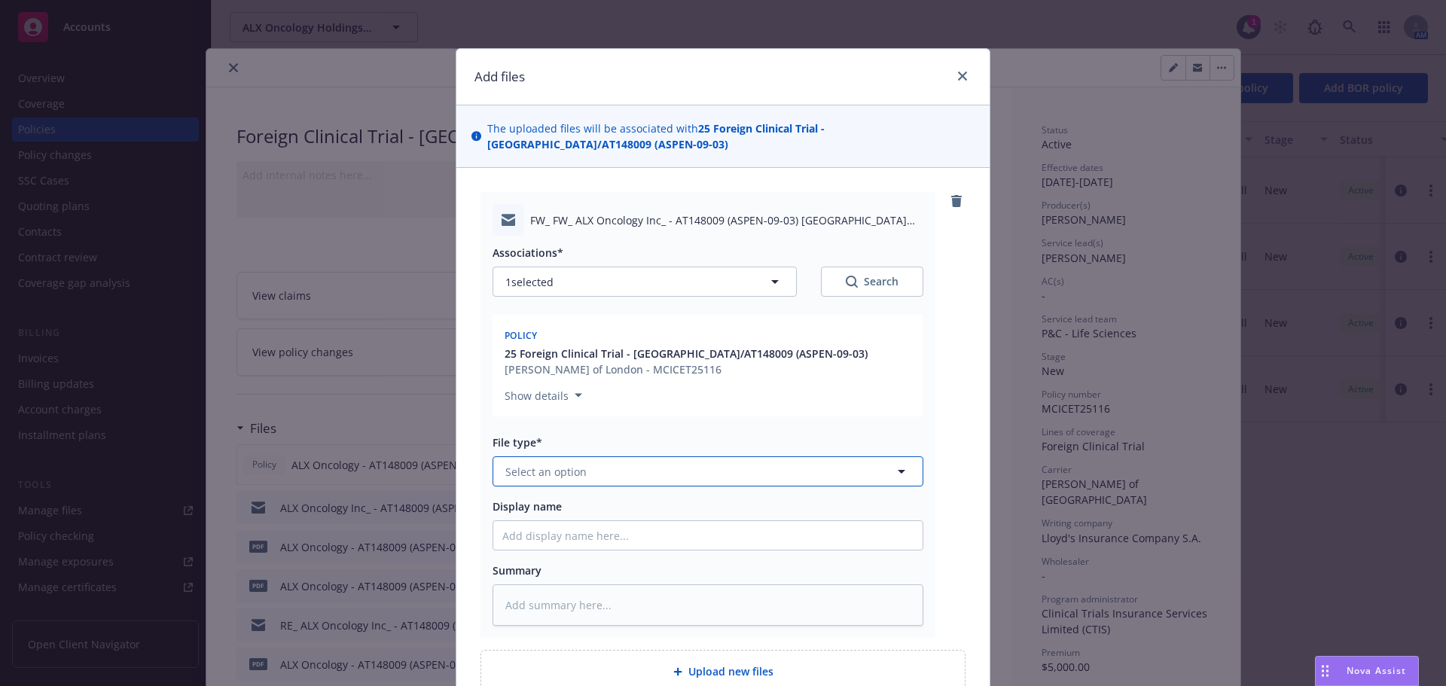
click at [580, 465] on button "Select an option" at bounding box center [708, 471] width 431 height 30
type input "em"
click at [638, 548] on div "Email" at bounding box center [707, 553] width 411 height 22
type textarea "x"
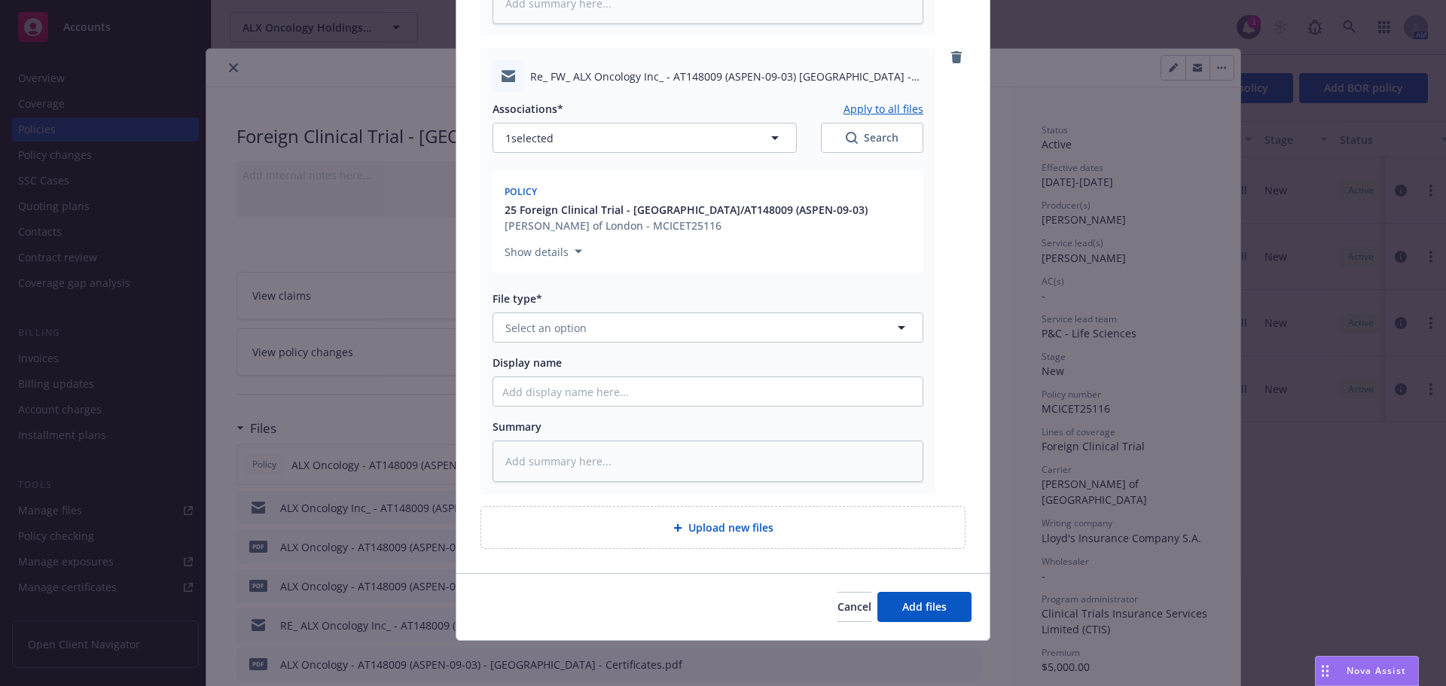
scroll to position [602, 0]
click at [561, 319] on span "Select an option" at bounding box center [545, 327] width 81 height 16
type input "em"
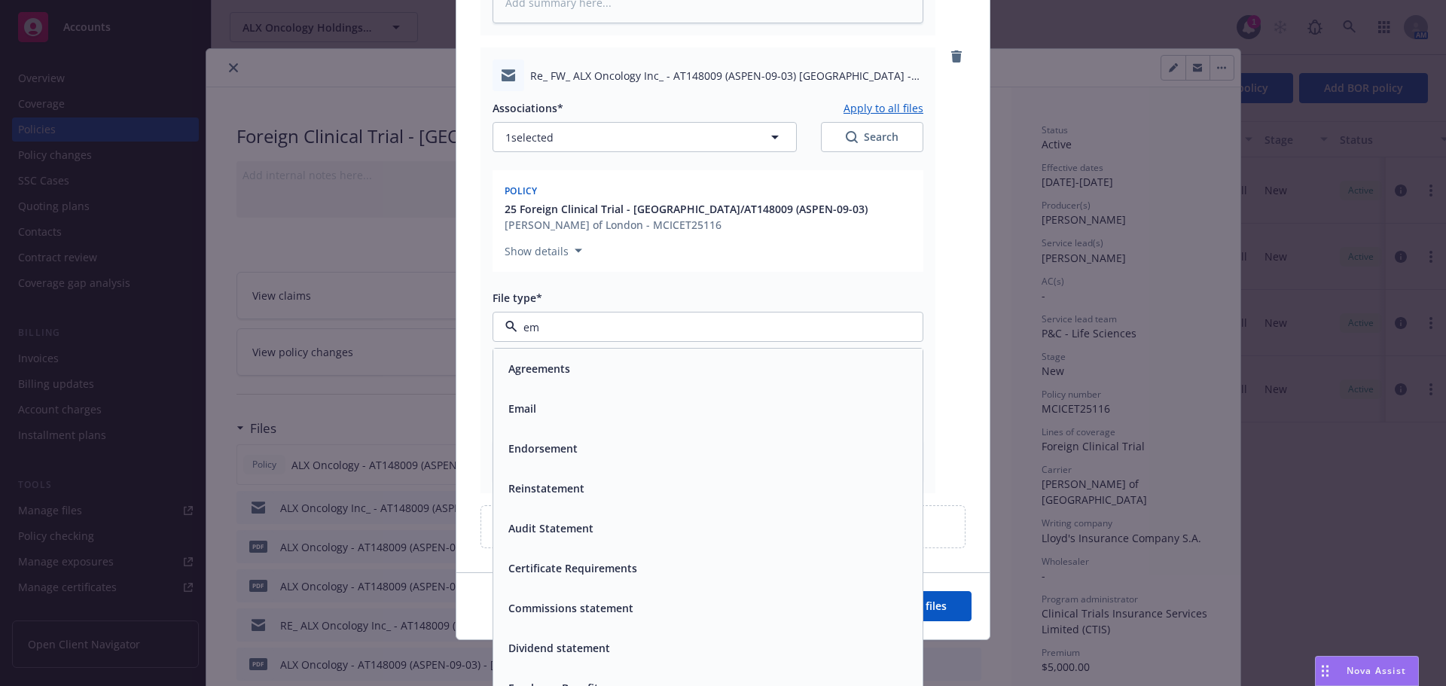
click at [656, 408] on div "Email" at bounding box center [707, 409] width 411 height 22
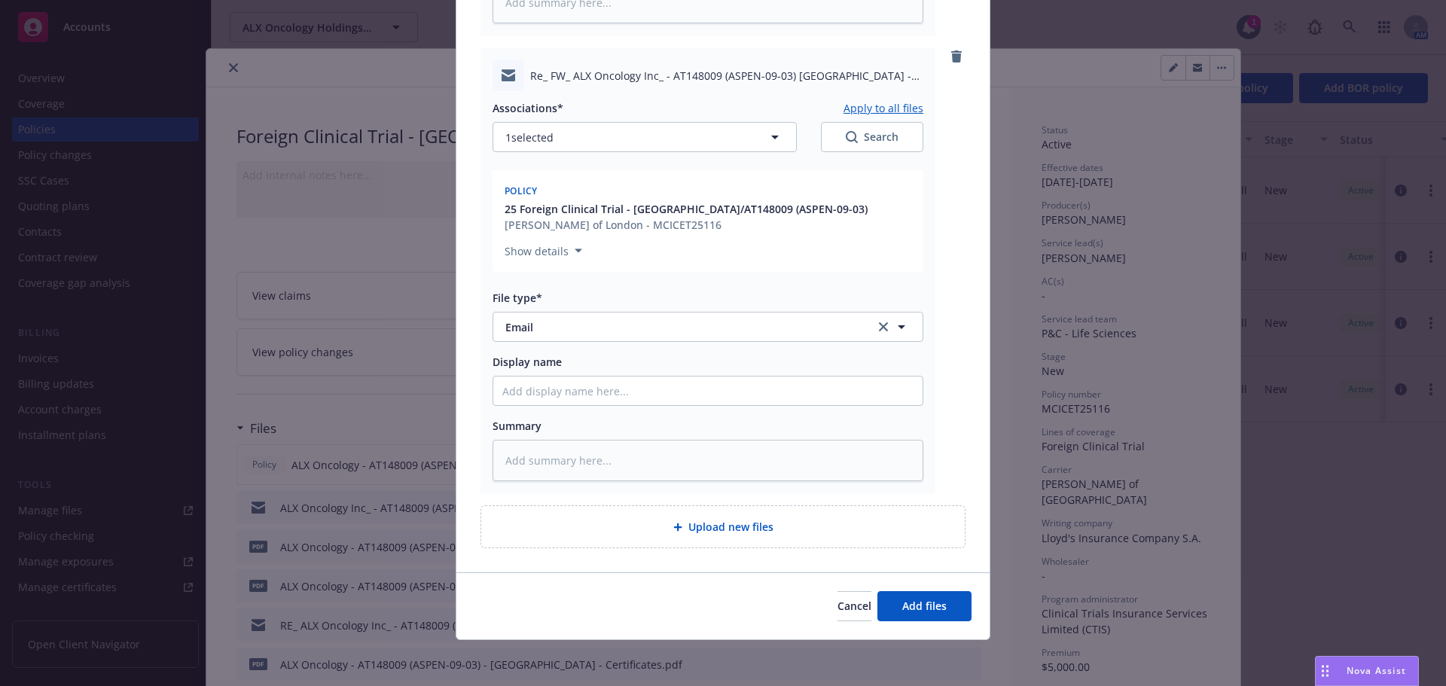
click at [938, 589] on div "Cancel Add files" at bounding box center [722, 605] width 533 height 67
click at [928, 595] on button "Add files" at bounding box center [924, 606] width 94 height 30
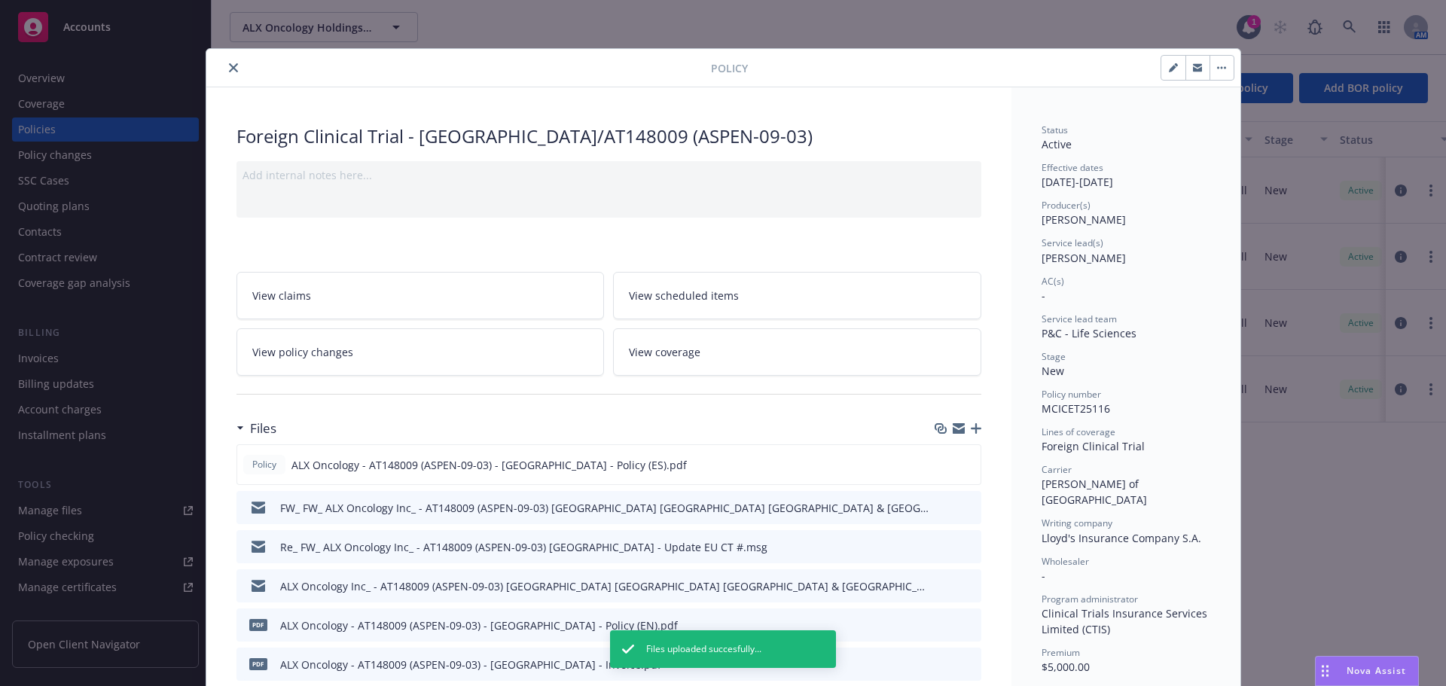
click at [971, 432] on icon "button" at bounding box center [976, 428] width 11 height 11
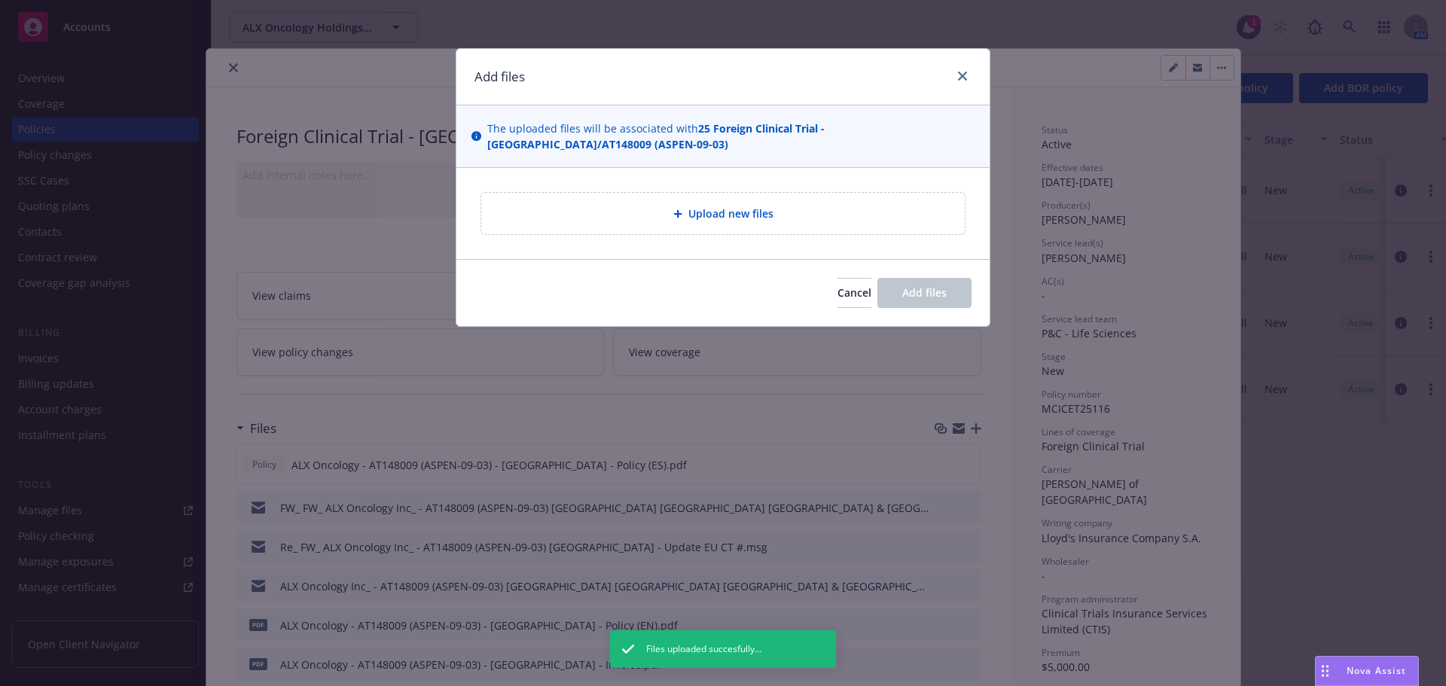
type textarea "x"
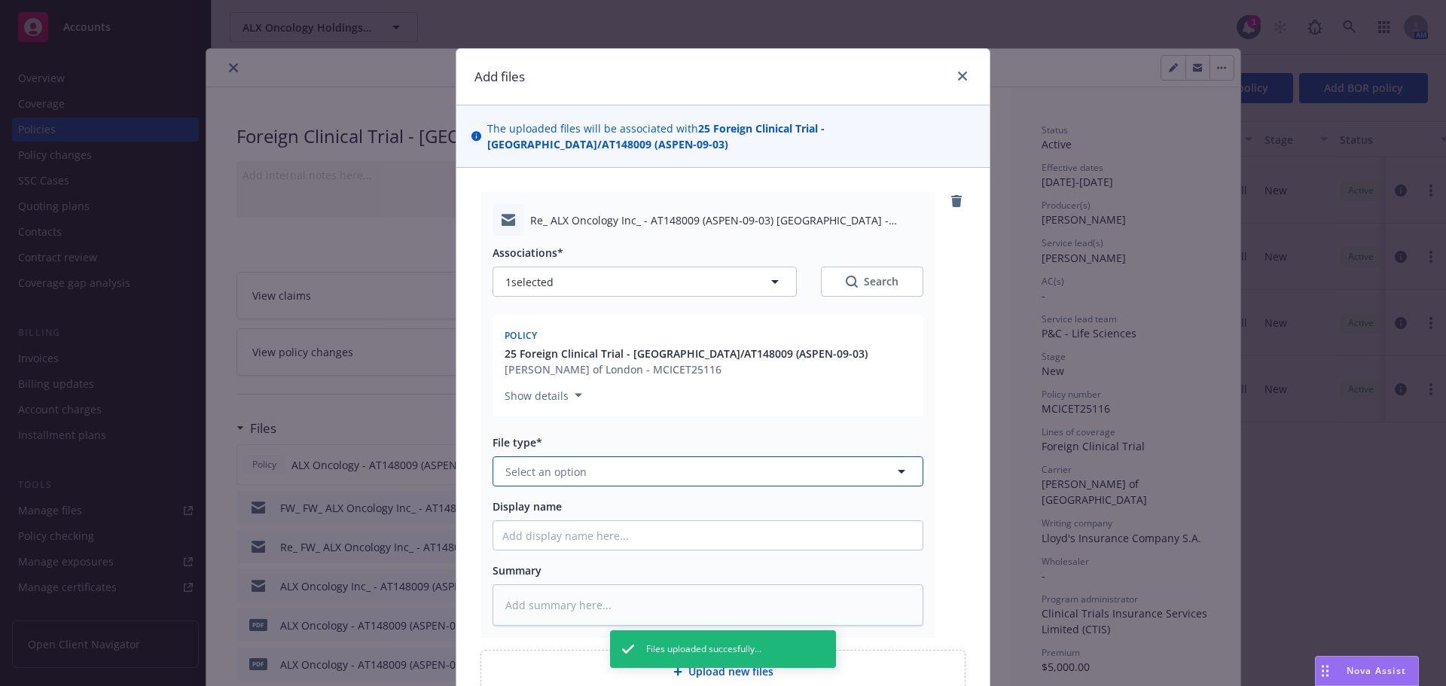
click at [523, 474] on span "Select an option" at bounding box center [545, 472] width 81 height 16
type input "em"
drag, startPoint x: 577, startPoint y: 557, endPoint x: 704, endPoint y: 566, distance: 127.6
click at [576, 557] on div "Email" at bounding box center [707, 553] width 411 height 22
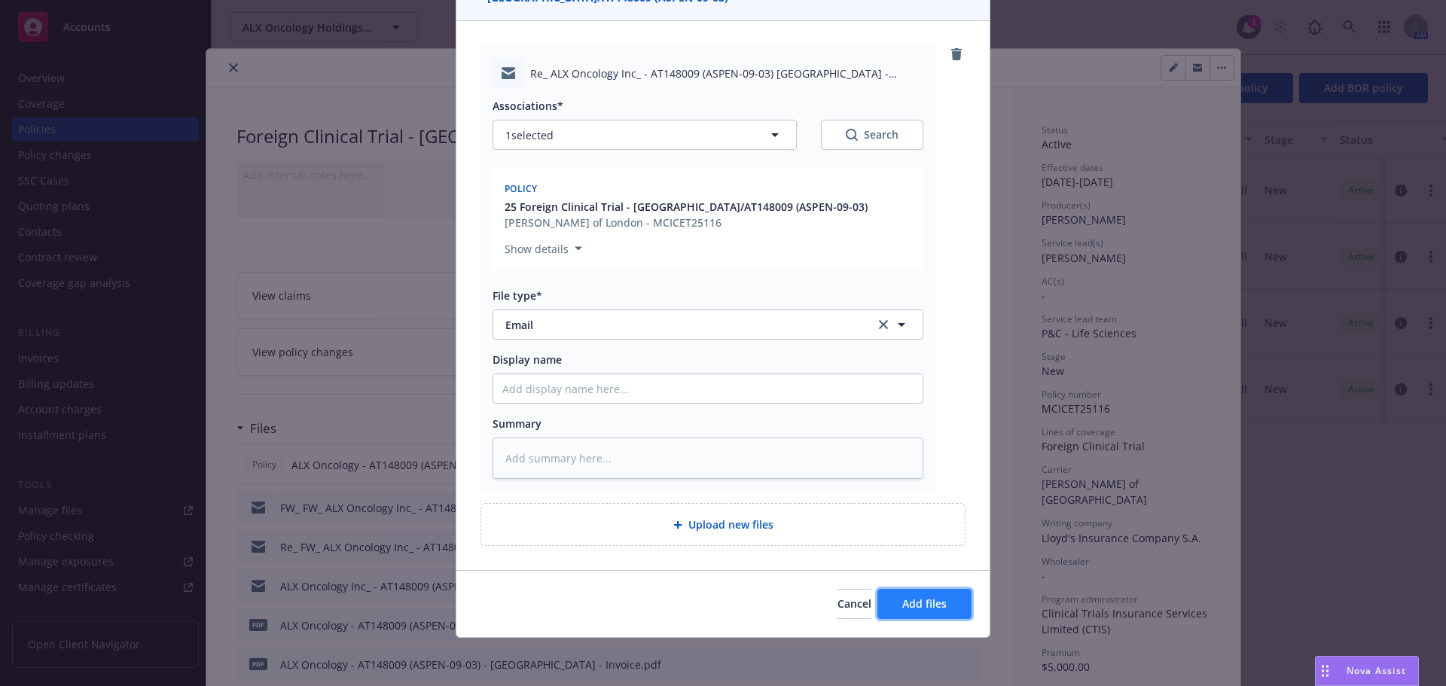
click at [893, 607] on button "Add files" at bounding box center [924, 604] width 94 height 30
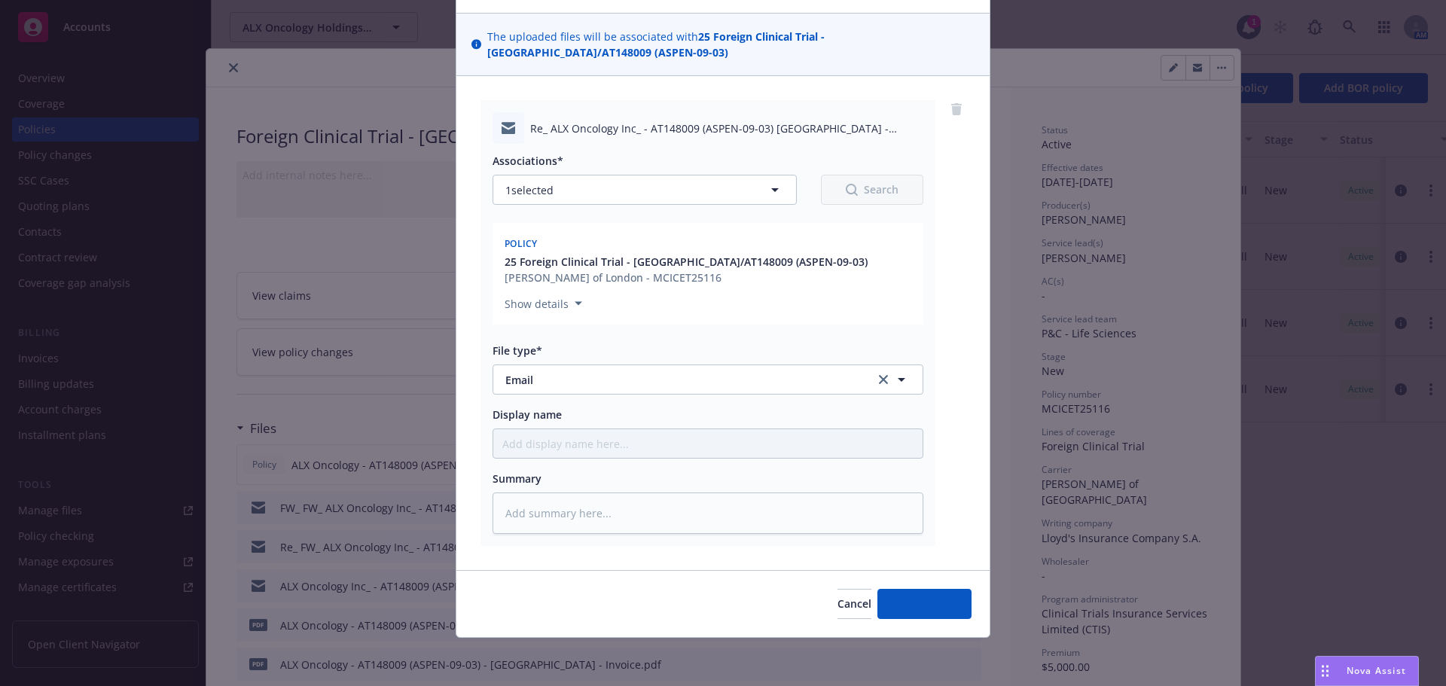
scroll to position [92, 0]
type textarea "x"
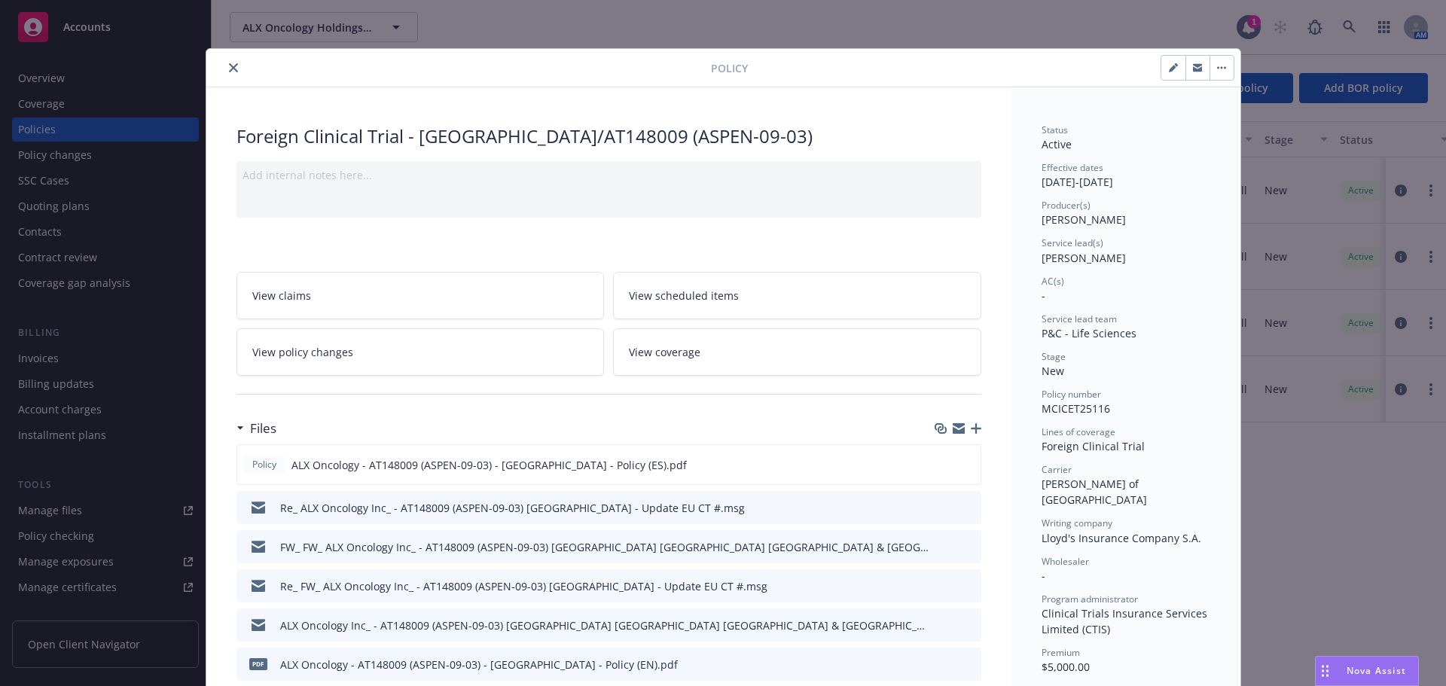
click at [229, 72] on icon "close" at bounding box center [233, 67] width 9 height 9
click at [285, 29] on span "ALX Oncology Holdings Inc." at bounding box center [307, 28] width 130 height 16
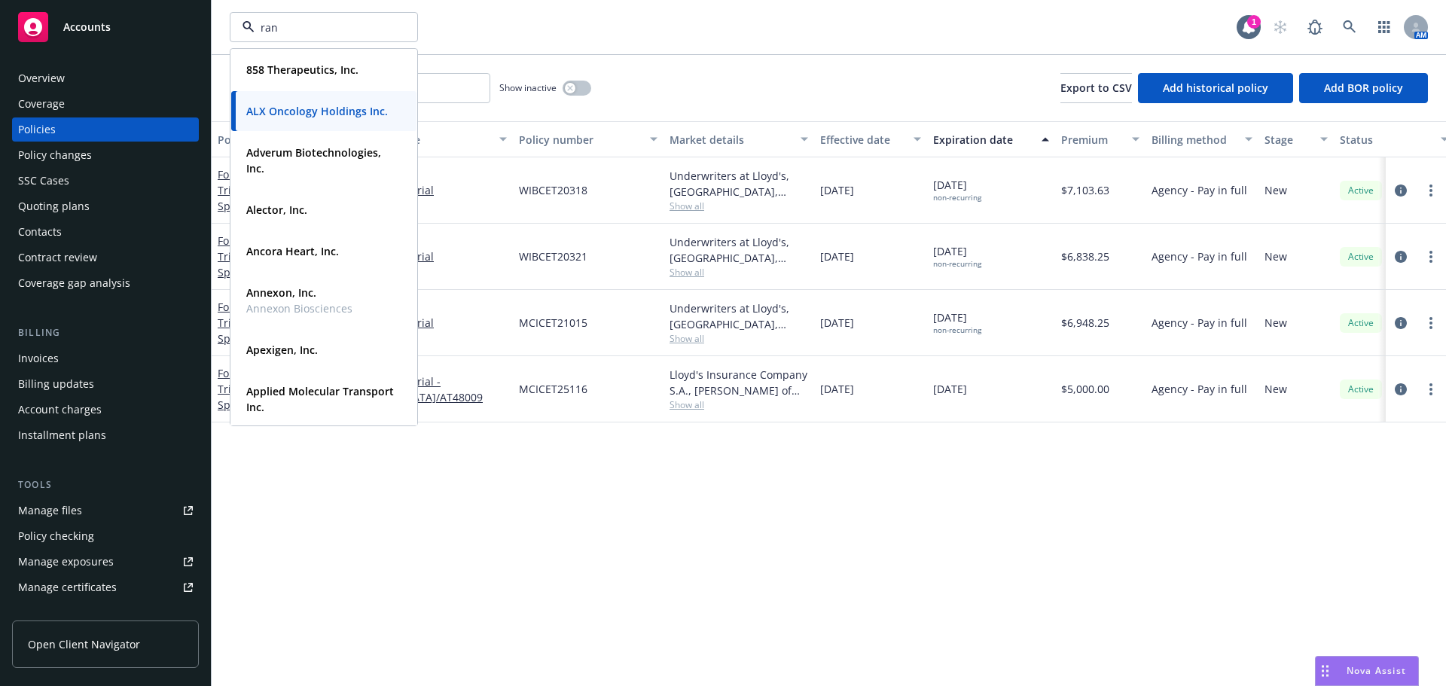
type input "rani"
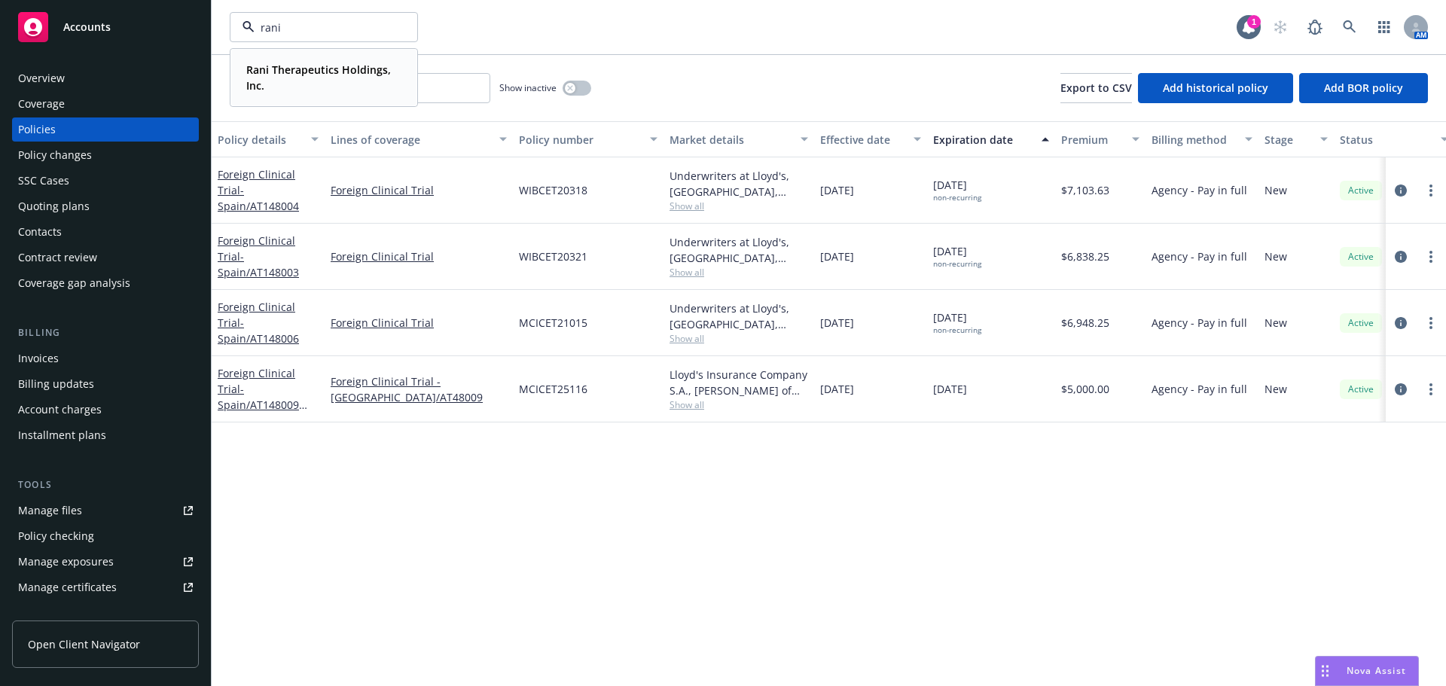
click at [329, 73] on strong "Rani Therapeutics Holdings, Inc." at bounding box center [318, 78] width 145 height 30
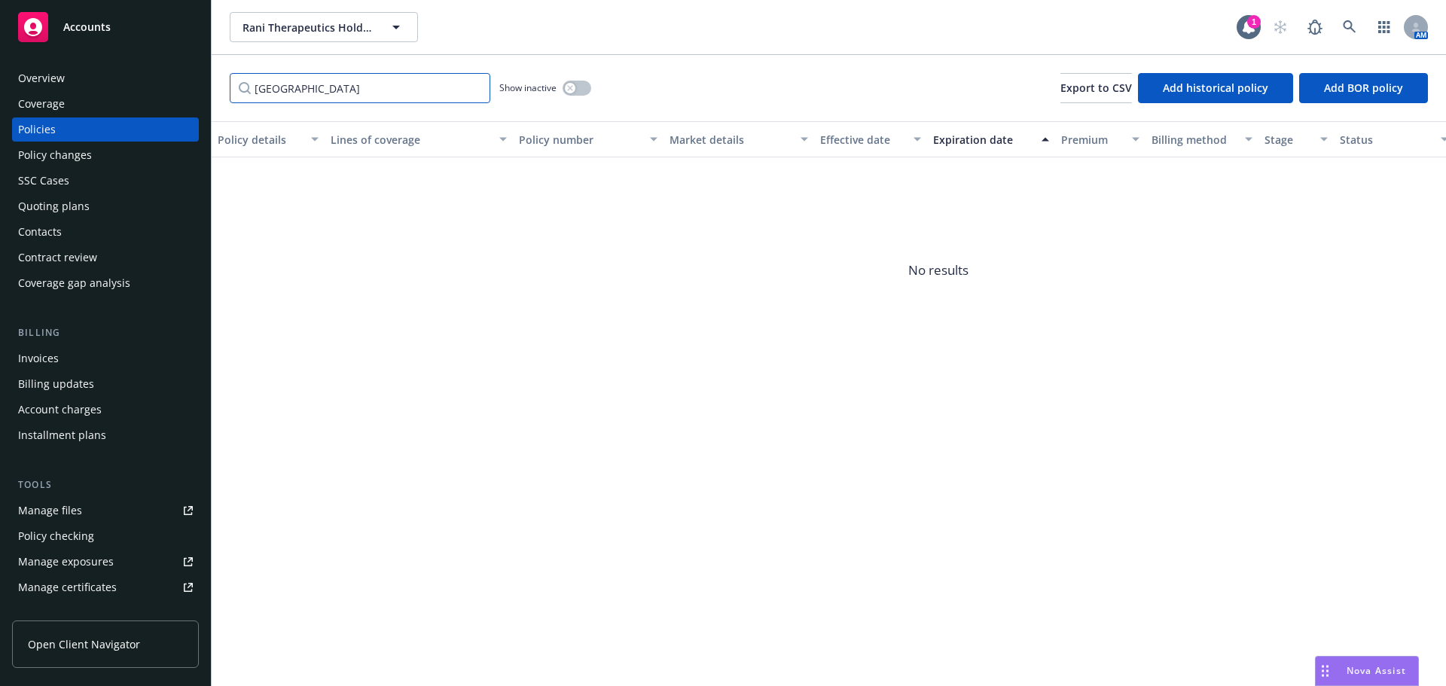
click at [473, 88] on input "spain" at bounding box center [360, 88] width 261 height 30
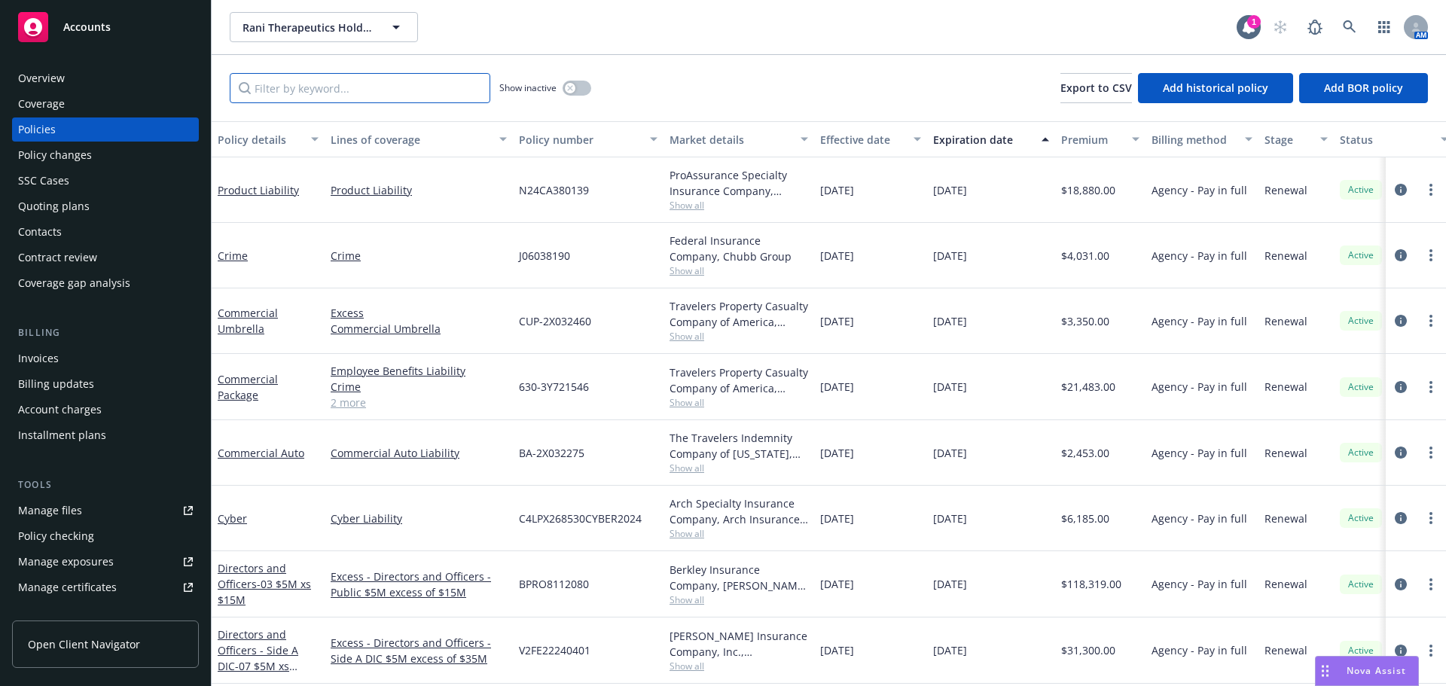
click at [305, 96] on input "Filter by keyword..." at bounding box center [360, 88] width 261 height 30
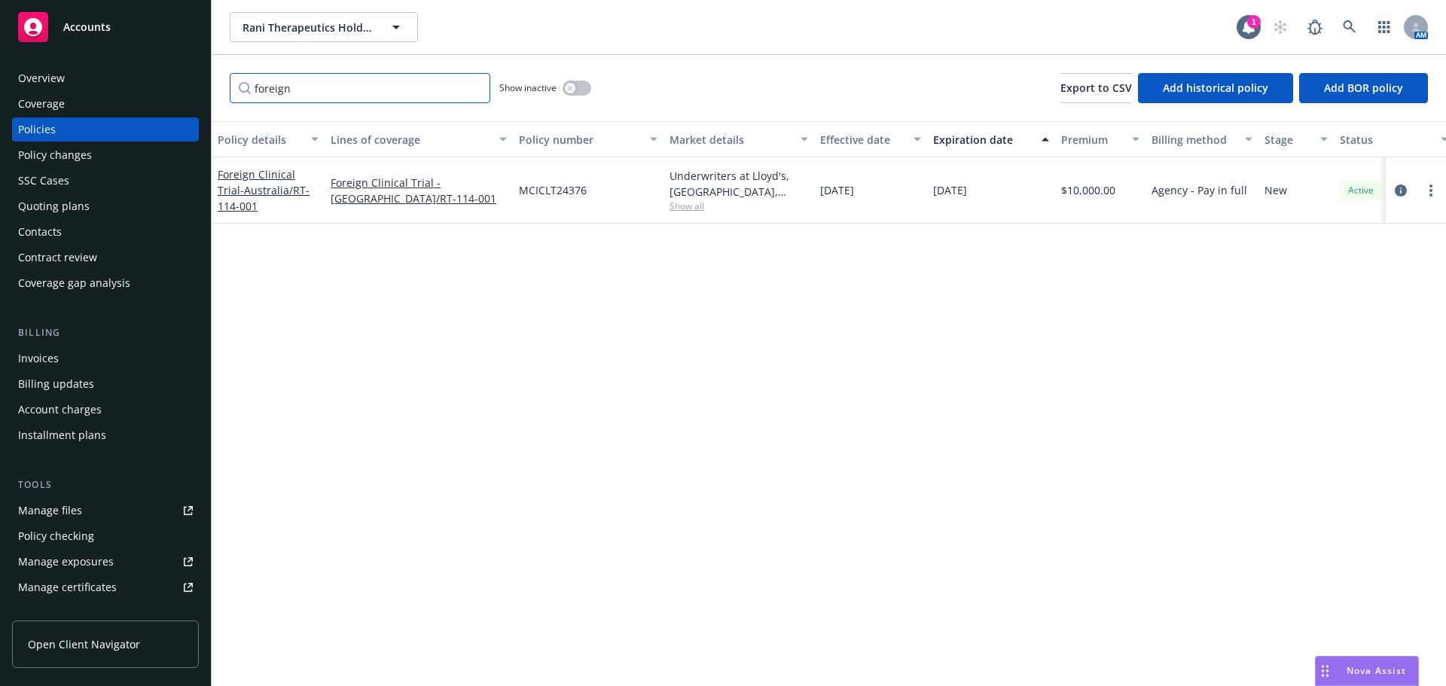
type input "foreign"
click at [575, 87] on div "button" at bounding box center [570, 88] width 11 height 11
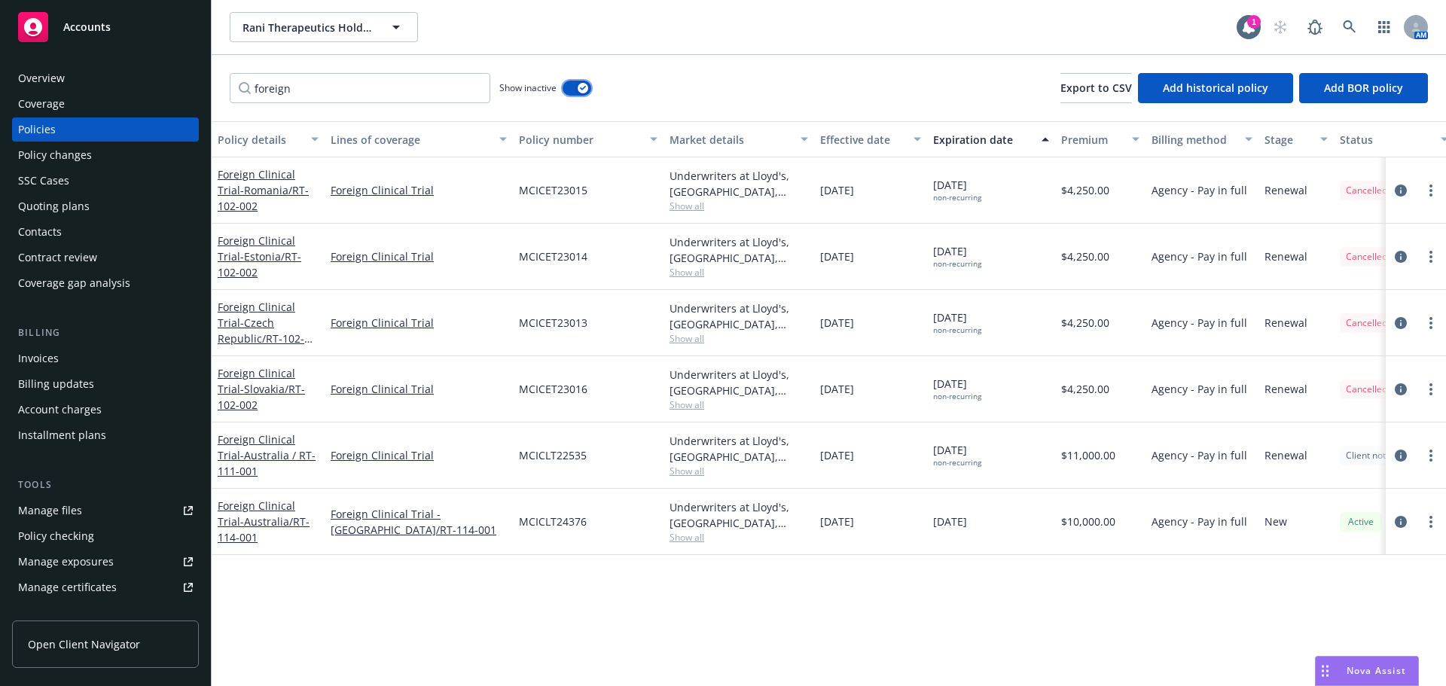
click at [575, 87] on button "button" at bounding box center [577, 88] width 29 height 15
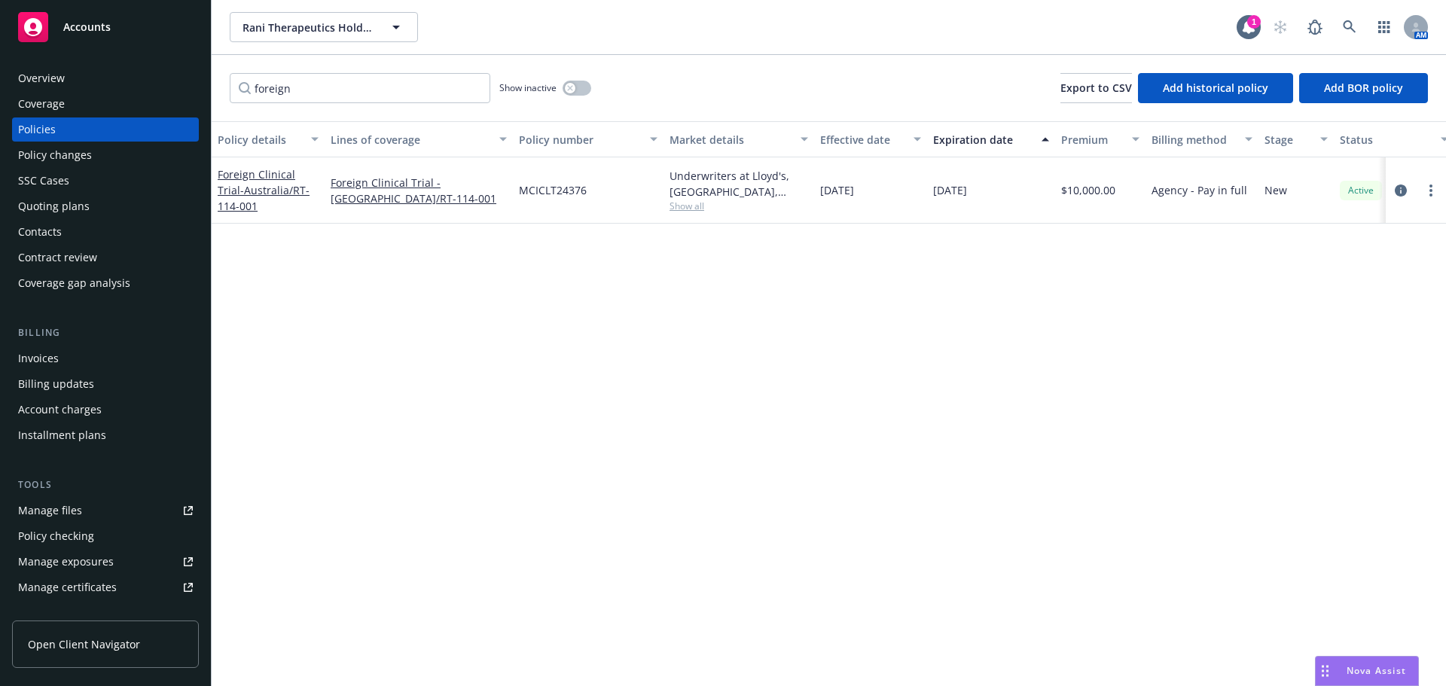
click at [93, 202] on div "Quoting plans" at bounding box center [105, 206] width 175 height 24
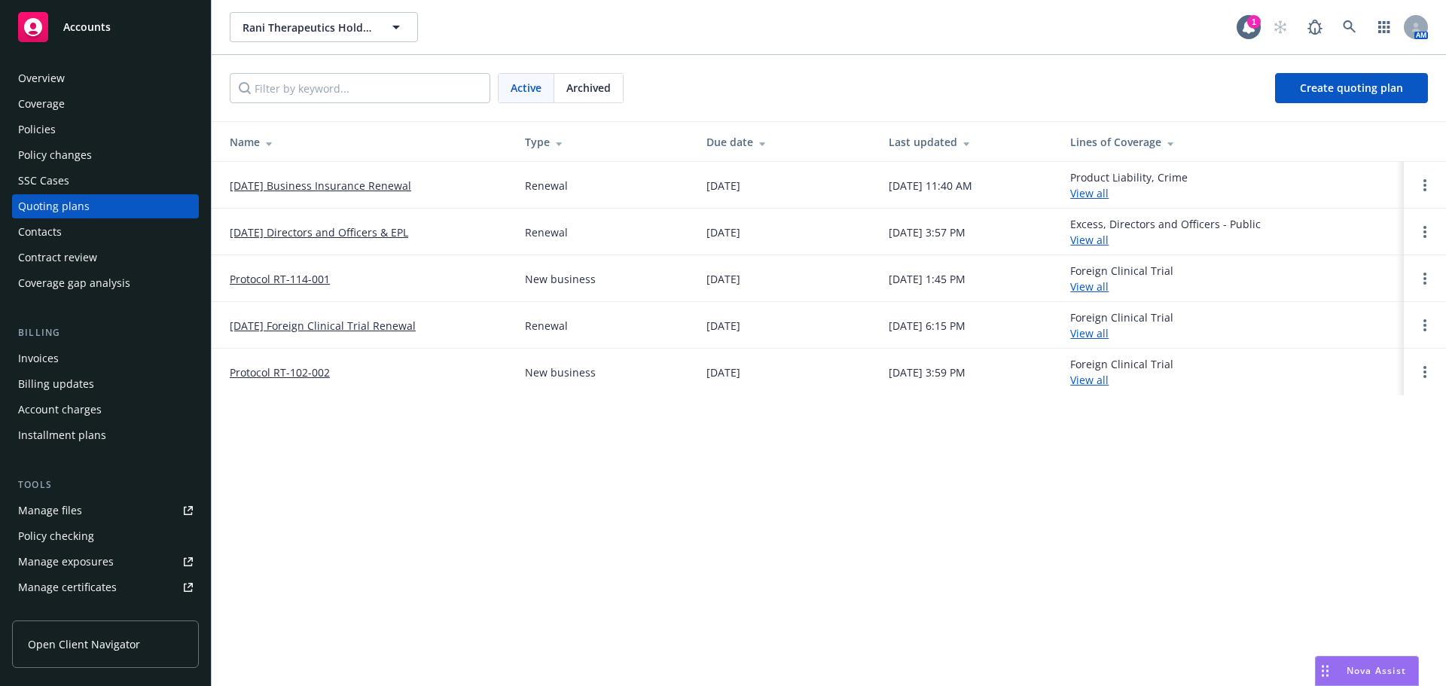
click at [307, 282] on link "Protocol RT-114-001" at bounding box center [280, 279] width 100 height 16
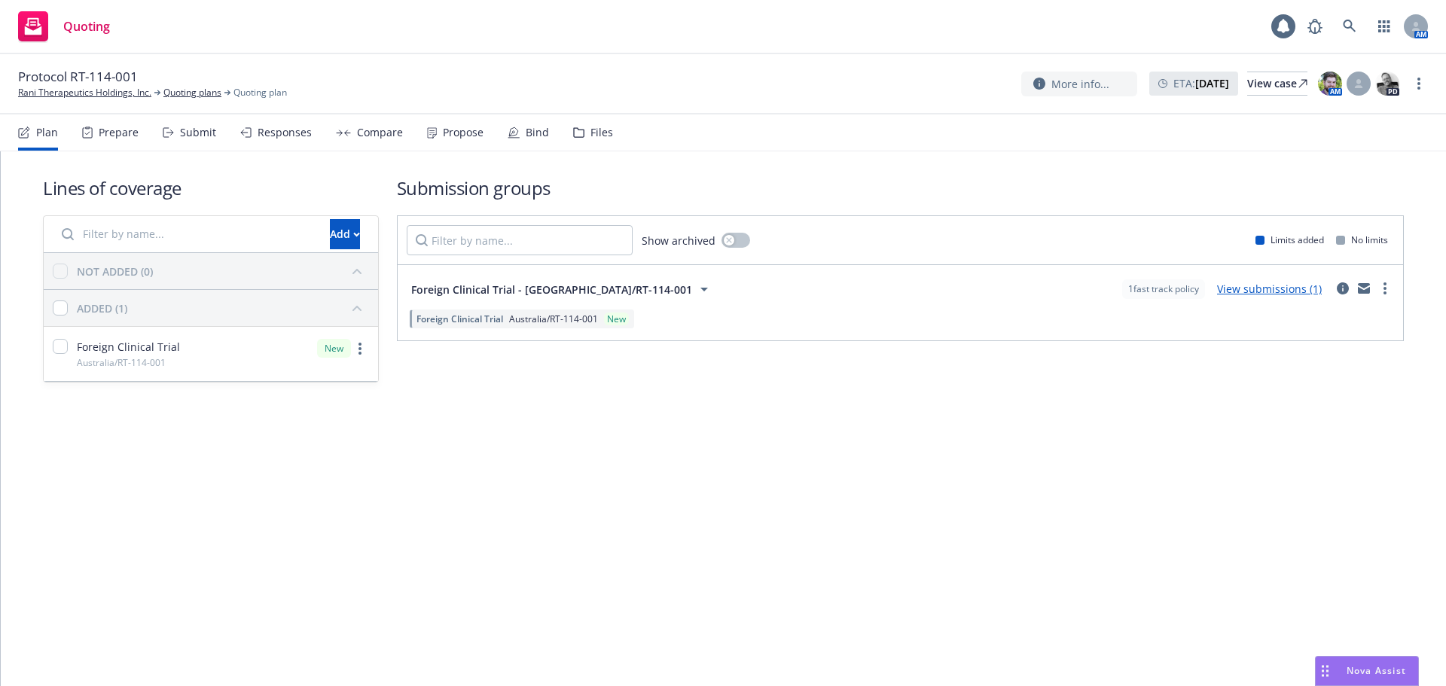
click at [575, 128] on icon at bounding box center [578, 132] width 11 height 11
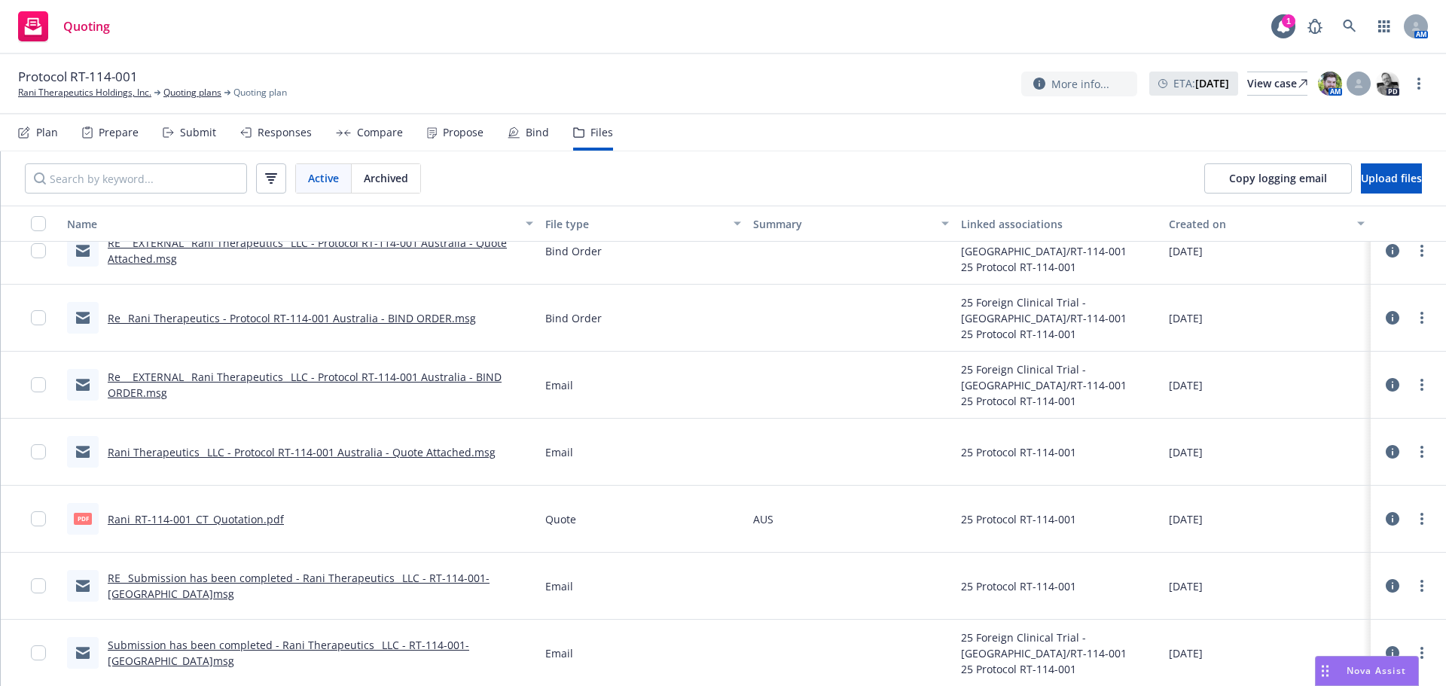
scroll to position [291, 0]
click at [190, 90] on link "Quoting plans" at bounding box center [192, 93] width 58 height 14
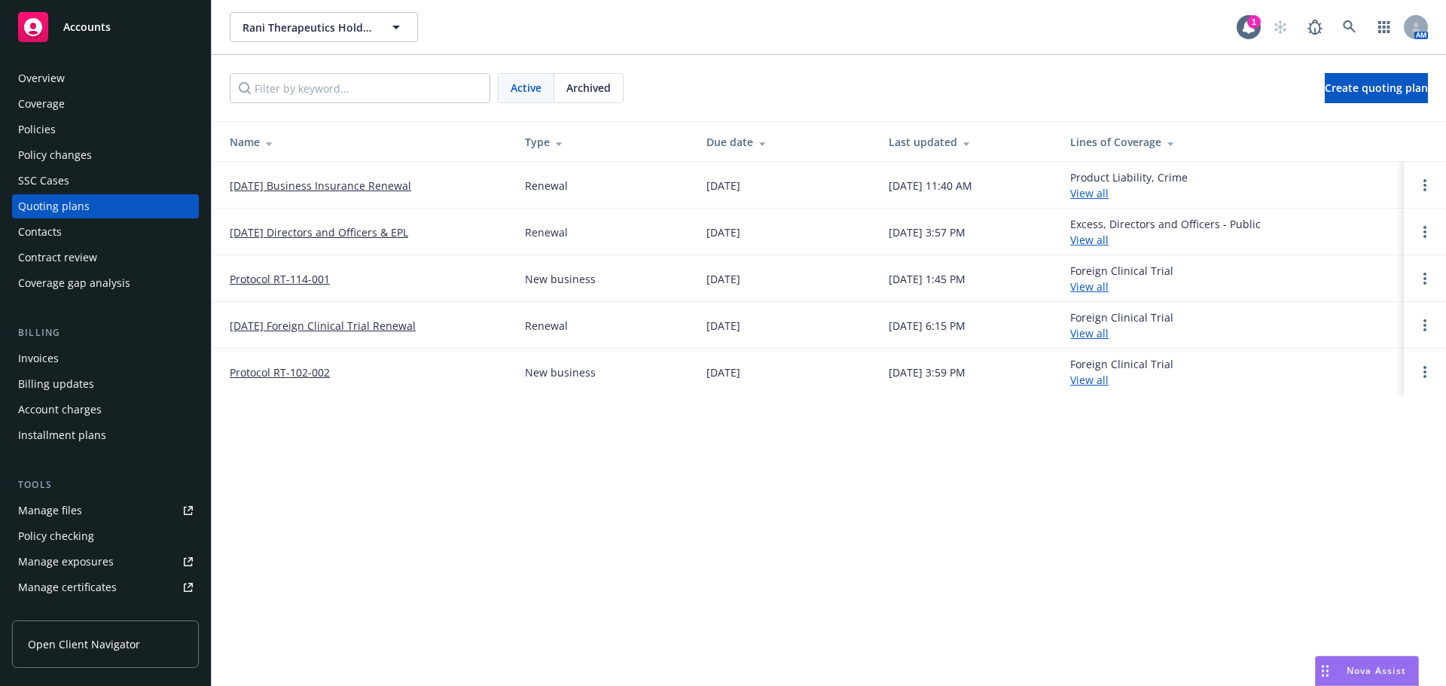
click at [80, 131] on div "Policies" at bounding box center [105, 129] width 175 height 24
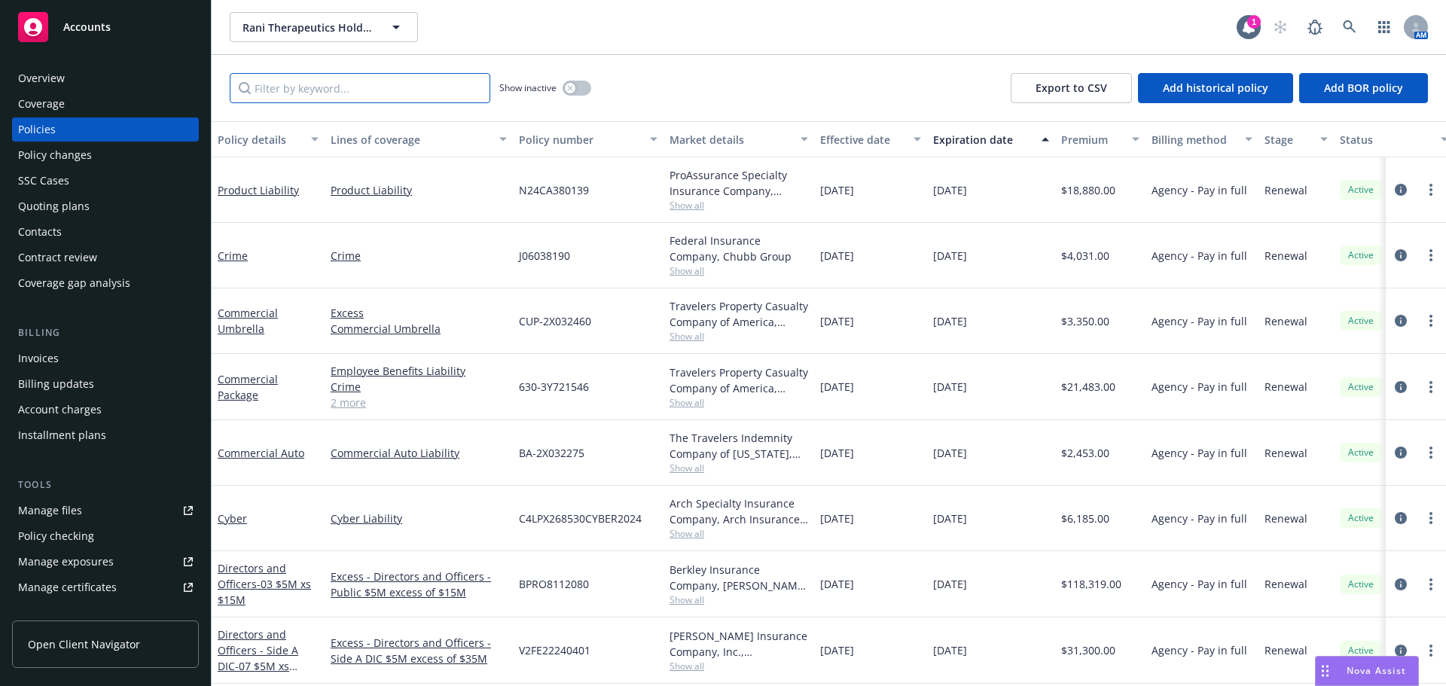
click at [349, 99] on input "Filter by keyword..." at bounding box center [360, 88] width 261 height 30
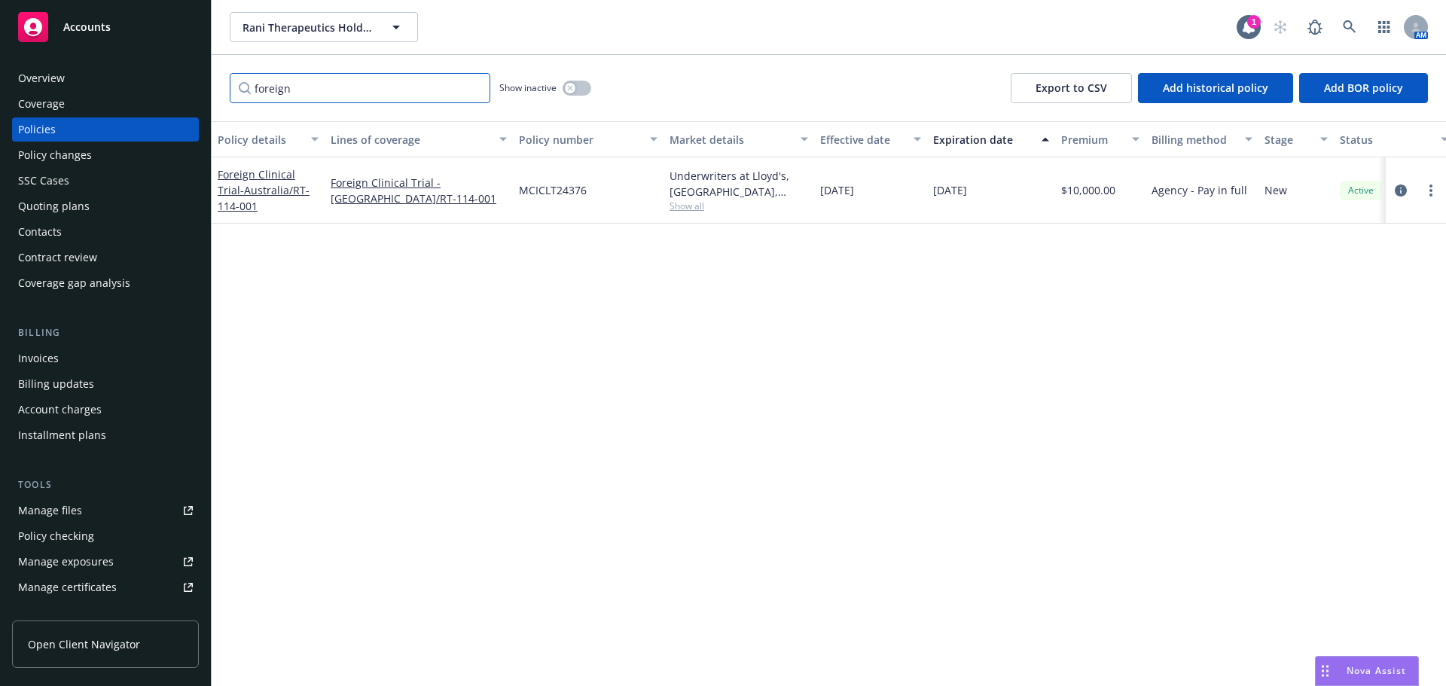
type input "foreign"
click at [572, 84] on div "button" at bounding box center [570, 88] width 11 height 11
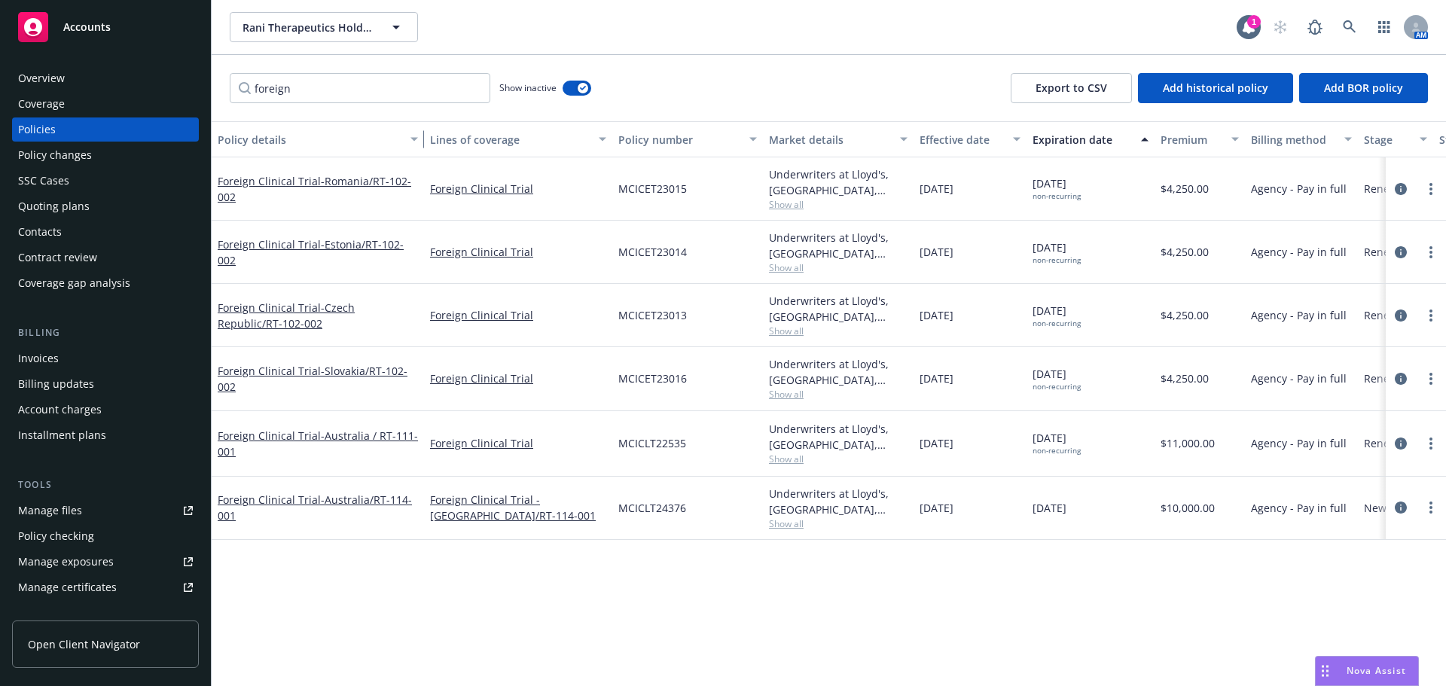
drag, startPoint x: 322, startPoint y: 136, endPoint x: 421, endPoint y: 137, distance: 99.4
click at [420, 137] on div "button" at bounding box center [417, 139] width 8 height 35
click at [81, 210] on div "Quoting plans" at bounding box center [54, 206] width 72 height 24
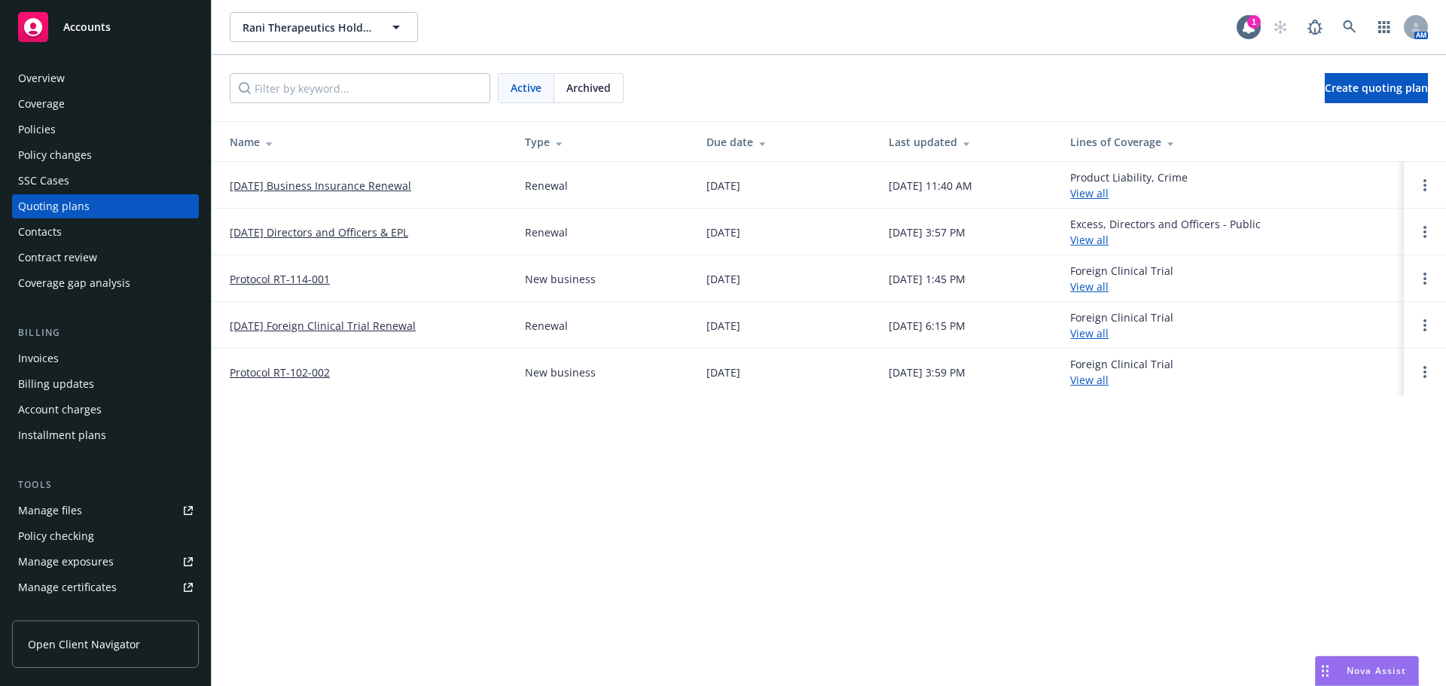
click at [313, 375] on link "Protocol RT-102-002" at bounding box center [280, 372] width 100 height 16
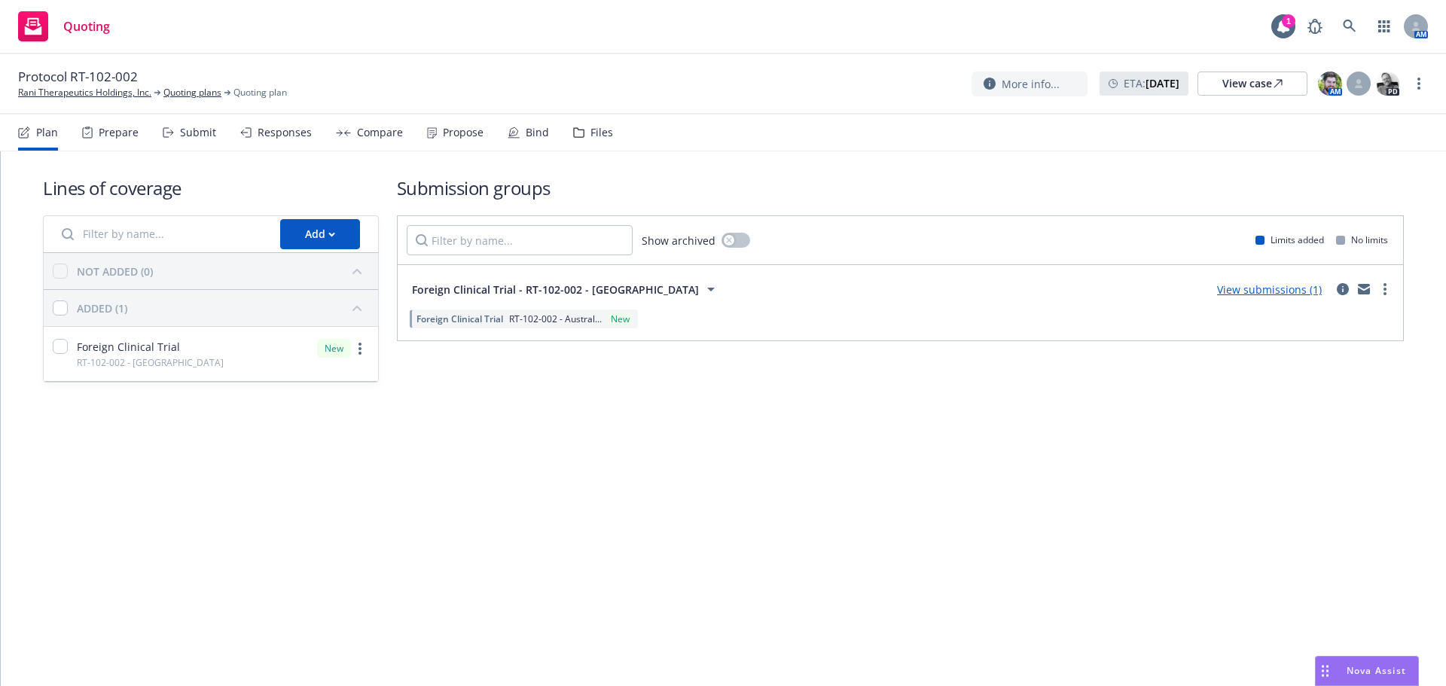
click at [593, 131] on div "Files" at bounding box center [601, 133] width 23 height 12
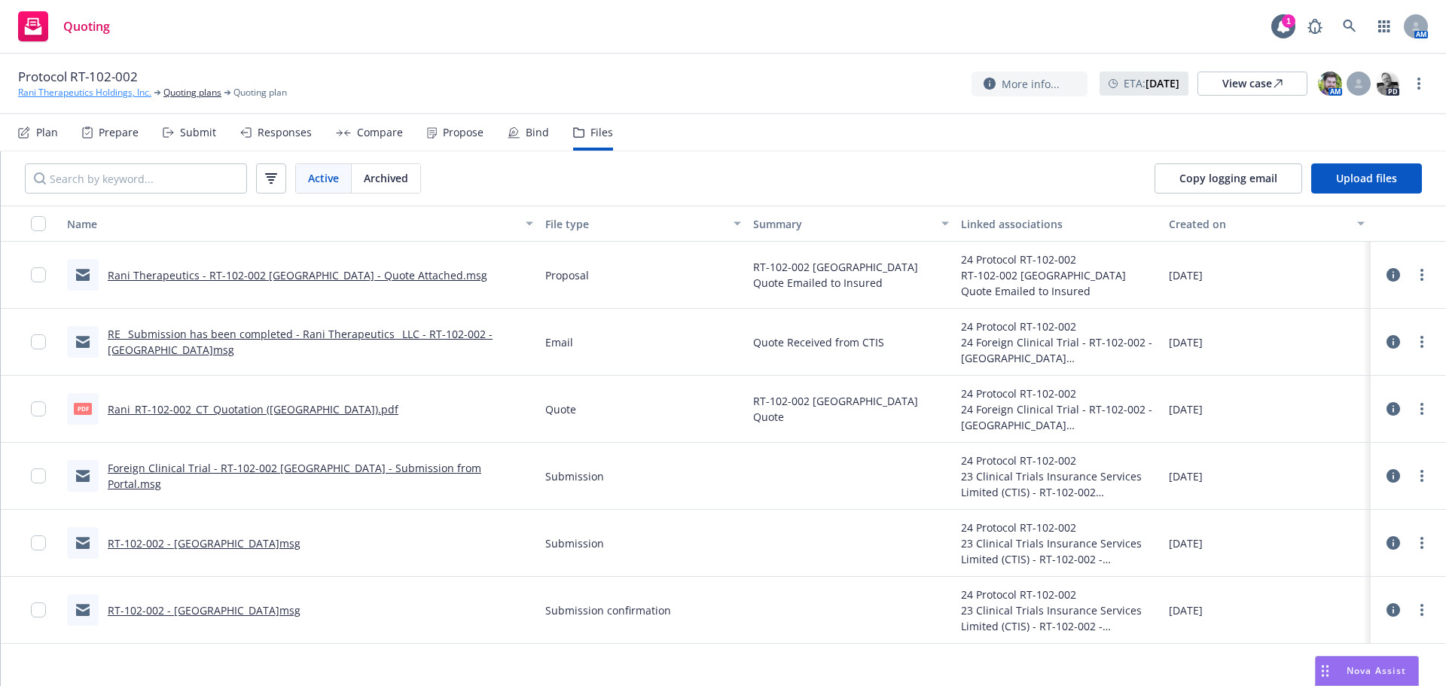
click at [119, 90] on link "Rani Therapeutics Holdings, Inc." at bounding box center [84, 93] width 133 height 14
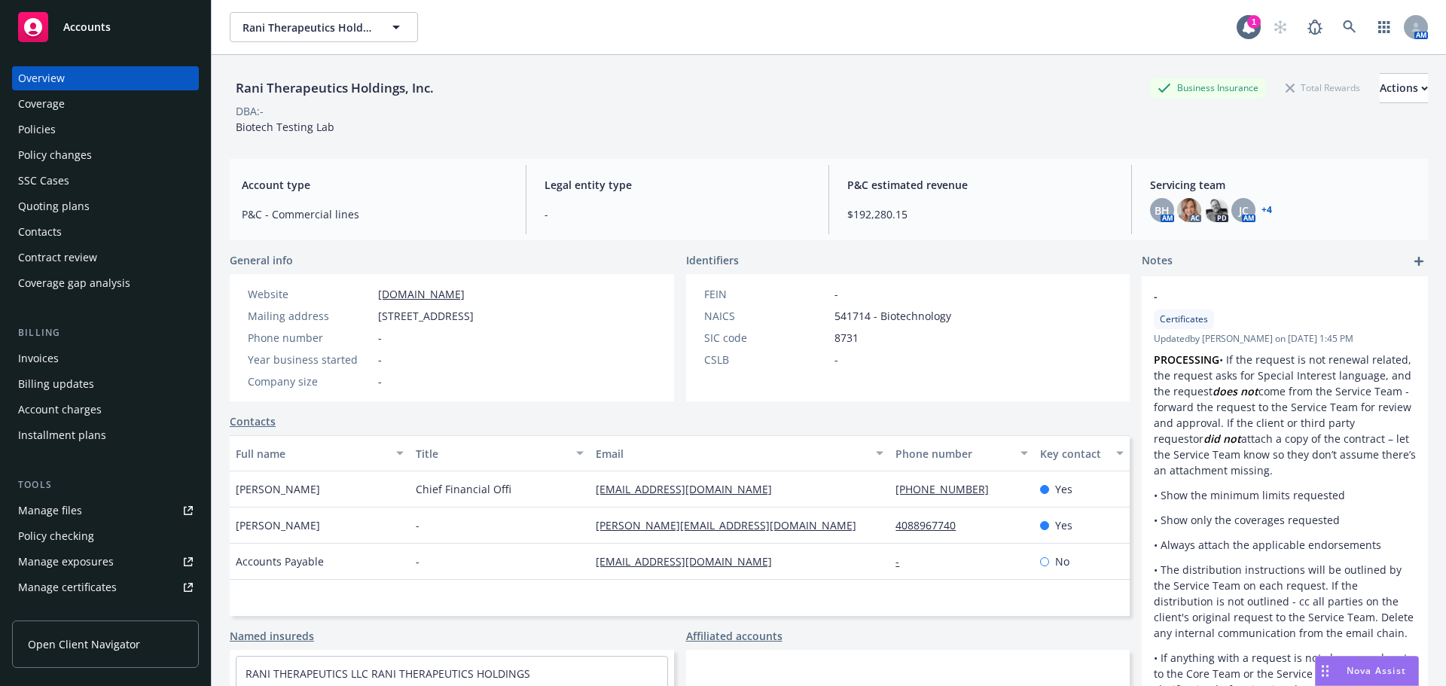
click at [87, 586] on div "Manage certificates" at bounding box center [67, 587] width 99 height 24
click at [56, 205] on div "Quoting plans" at bounding box center [54, 206] width 72 height 24
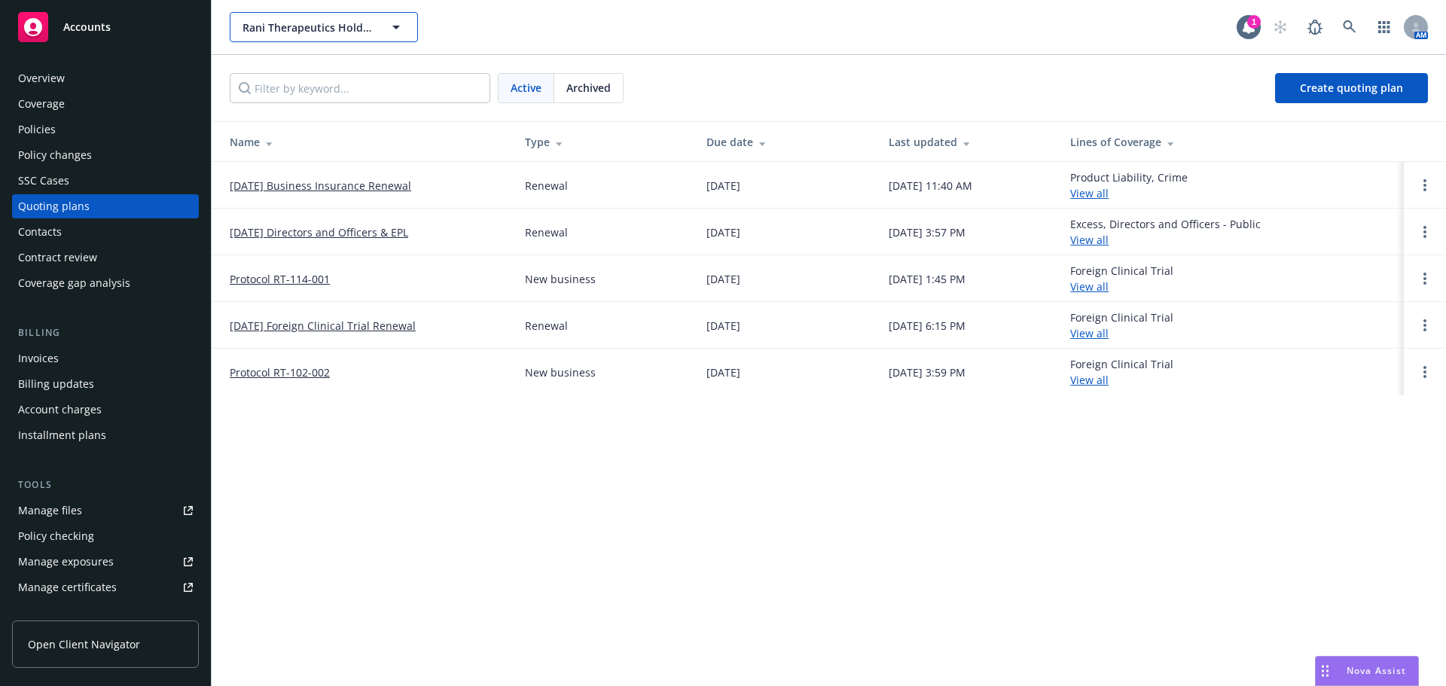
click at [303, 32] on span "Rani Therapeutics Holdings, Inc." at bounding box center [307, 28] width 130 height 16
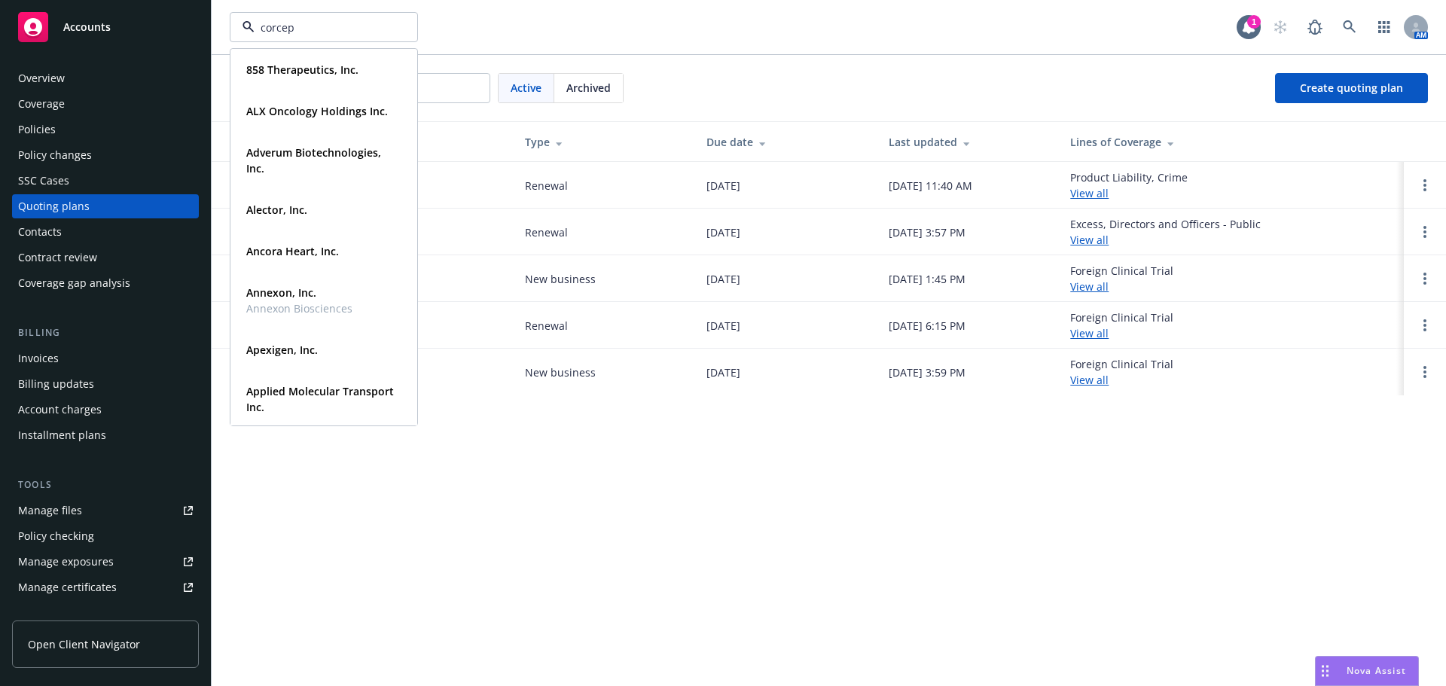
type input "corcept"
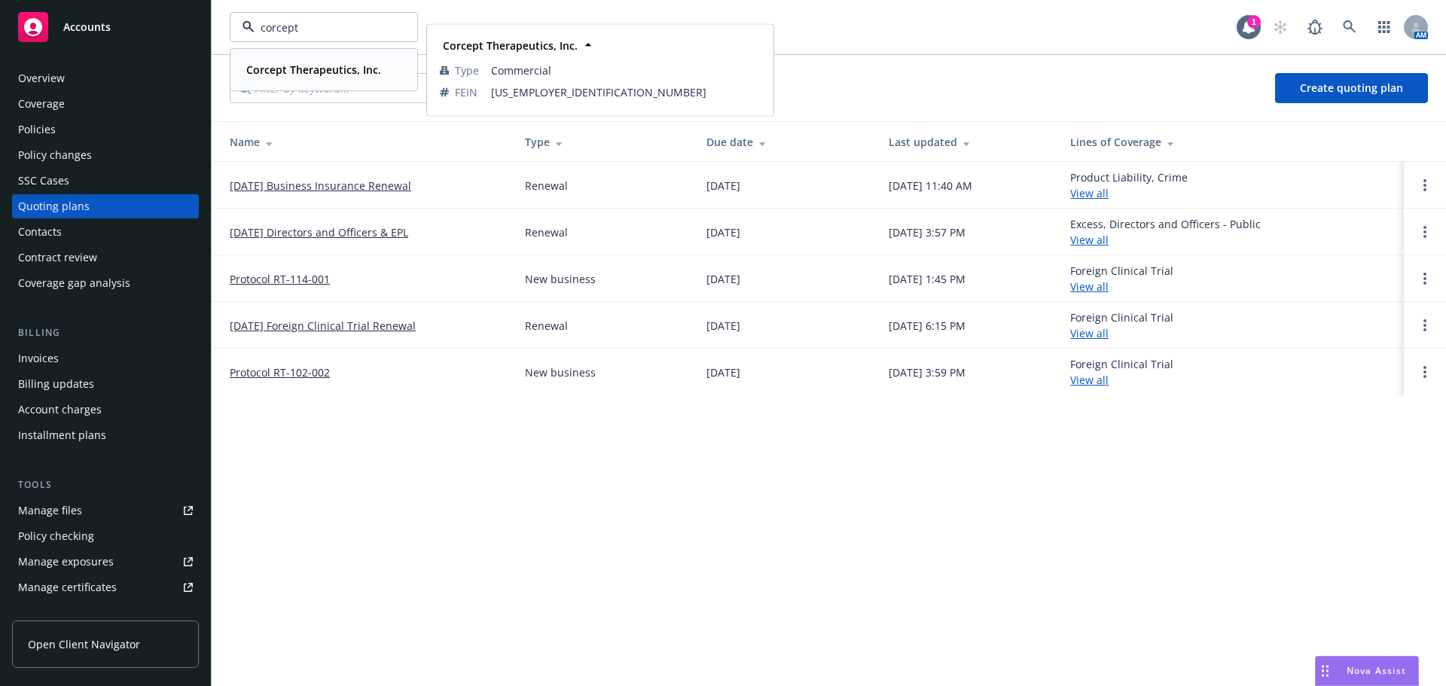
click at [308, 67] on strong "Corcept Therapeutics, Inc." at bounding box center [313, 70] width 135 height 14
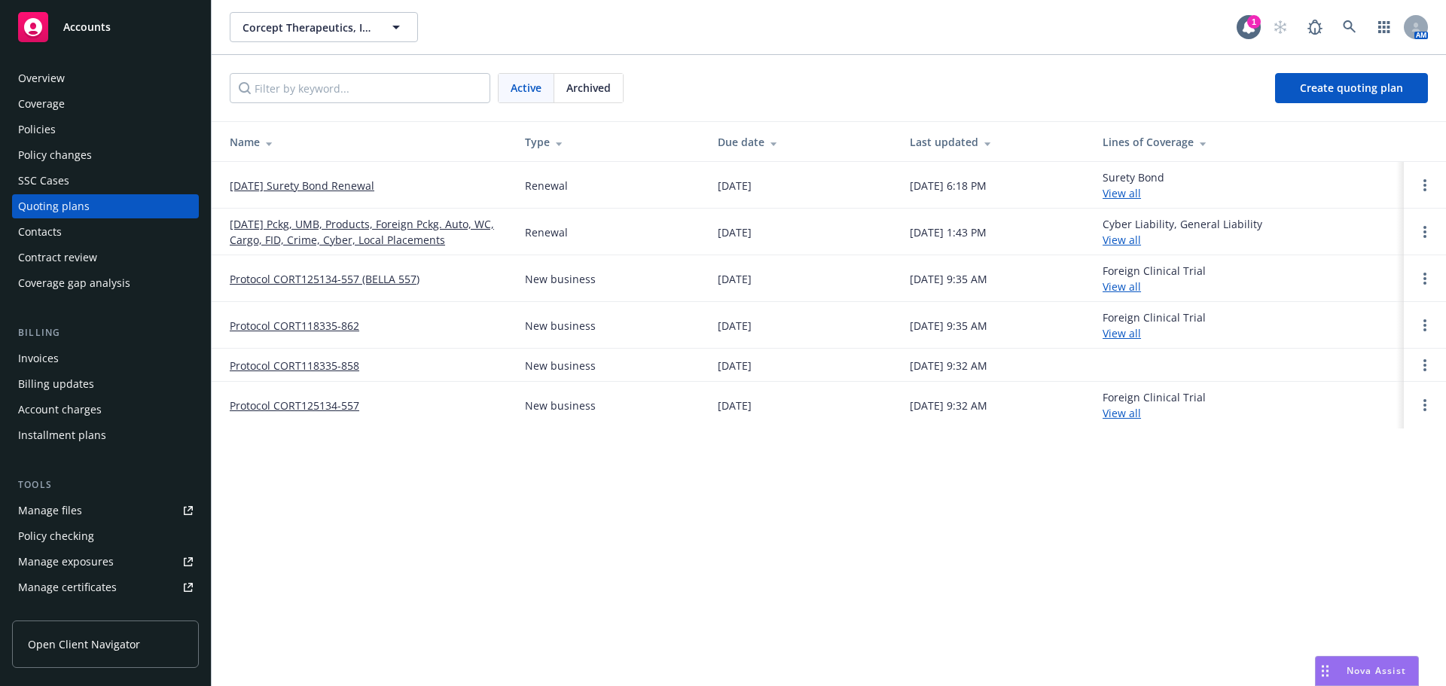
click at [78, 162] on div "Policy changes" at bounding box center [55, 155] width 74 height 24
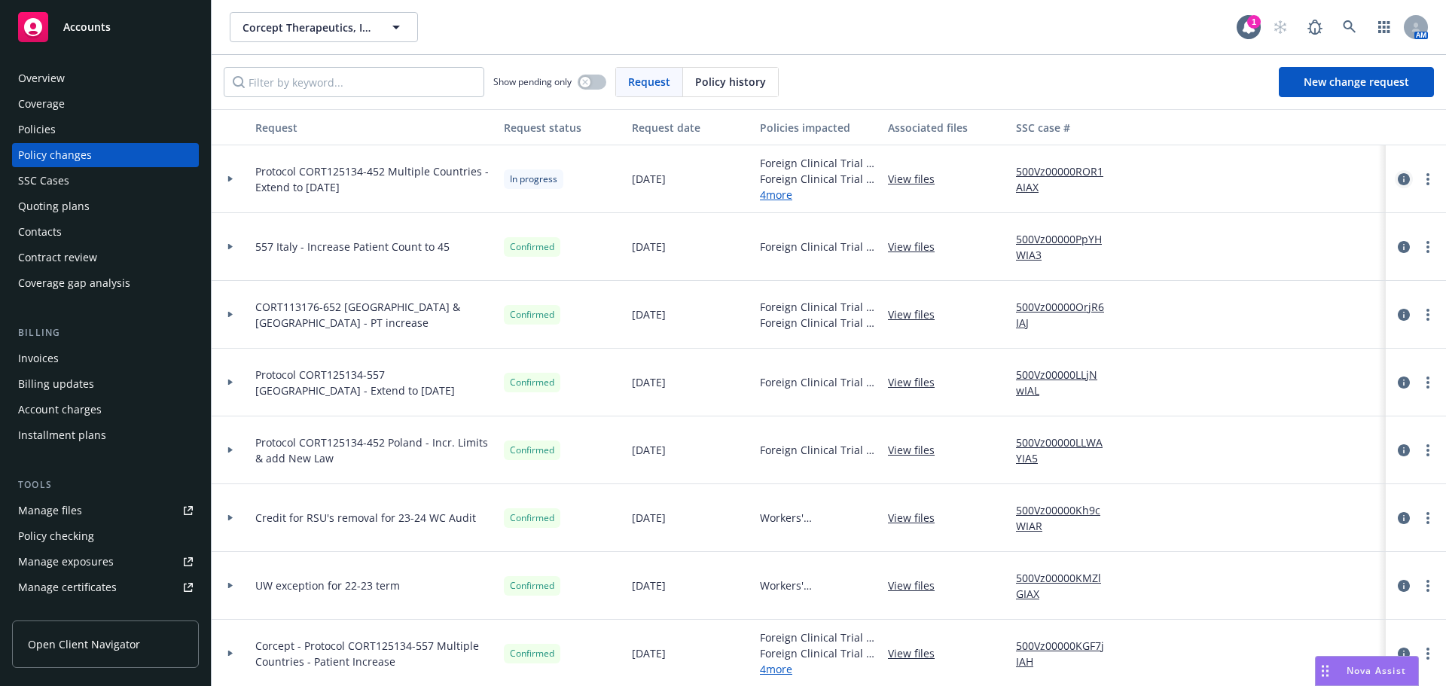
click at [1398, 177] on icon "circleInformation" at bounding box center [1404, 179] width 12 height 12
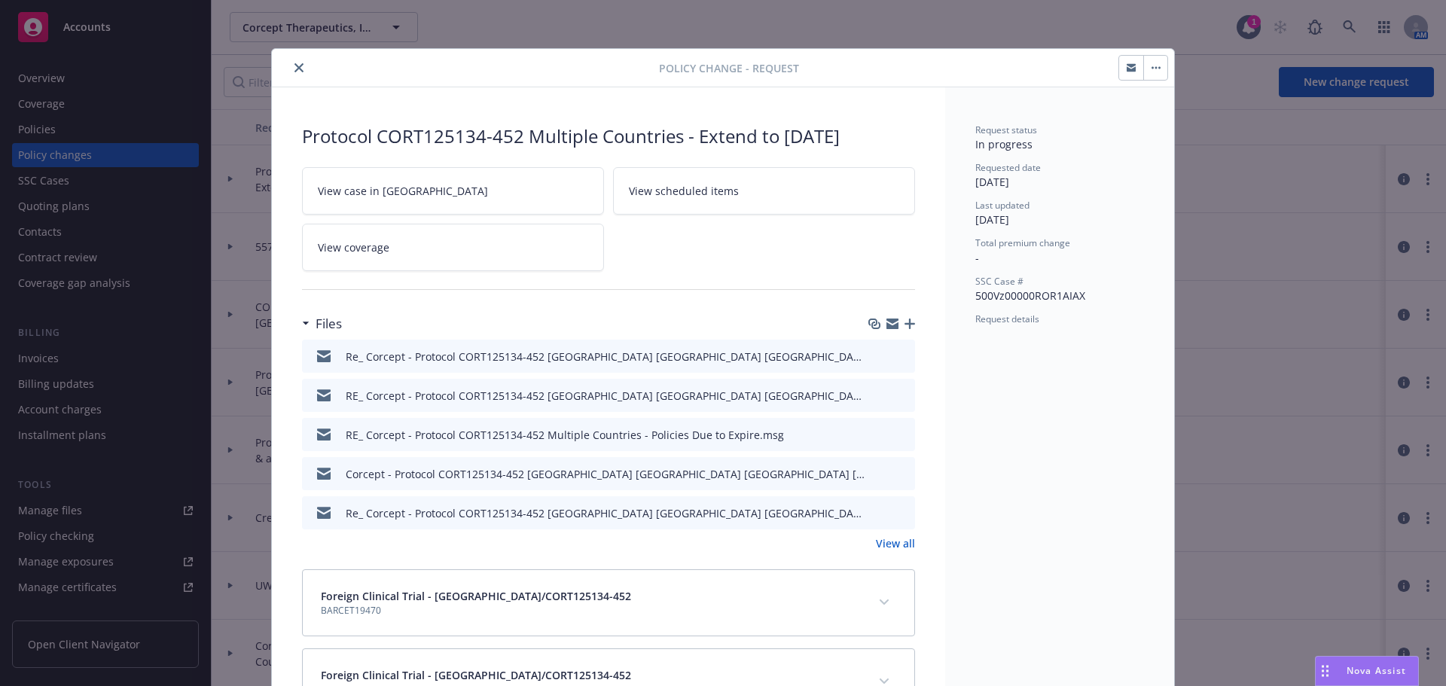
scroll to position [45, 0]
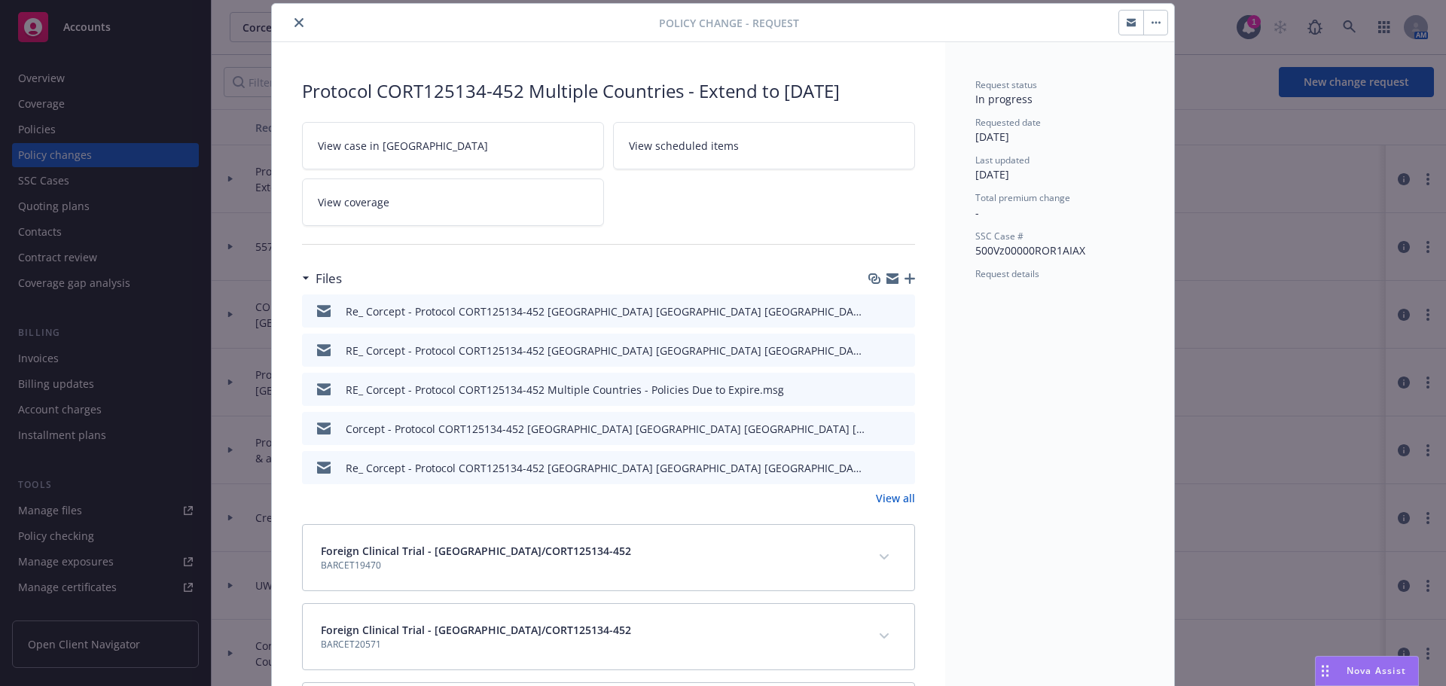
click at [904, 279] on icon "button" at bounding box center [909, 278] width 11 height 11
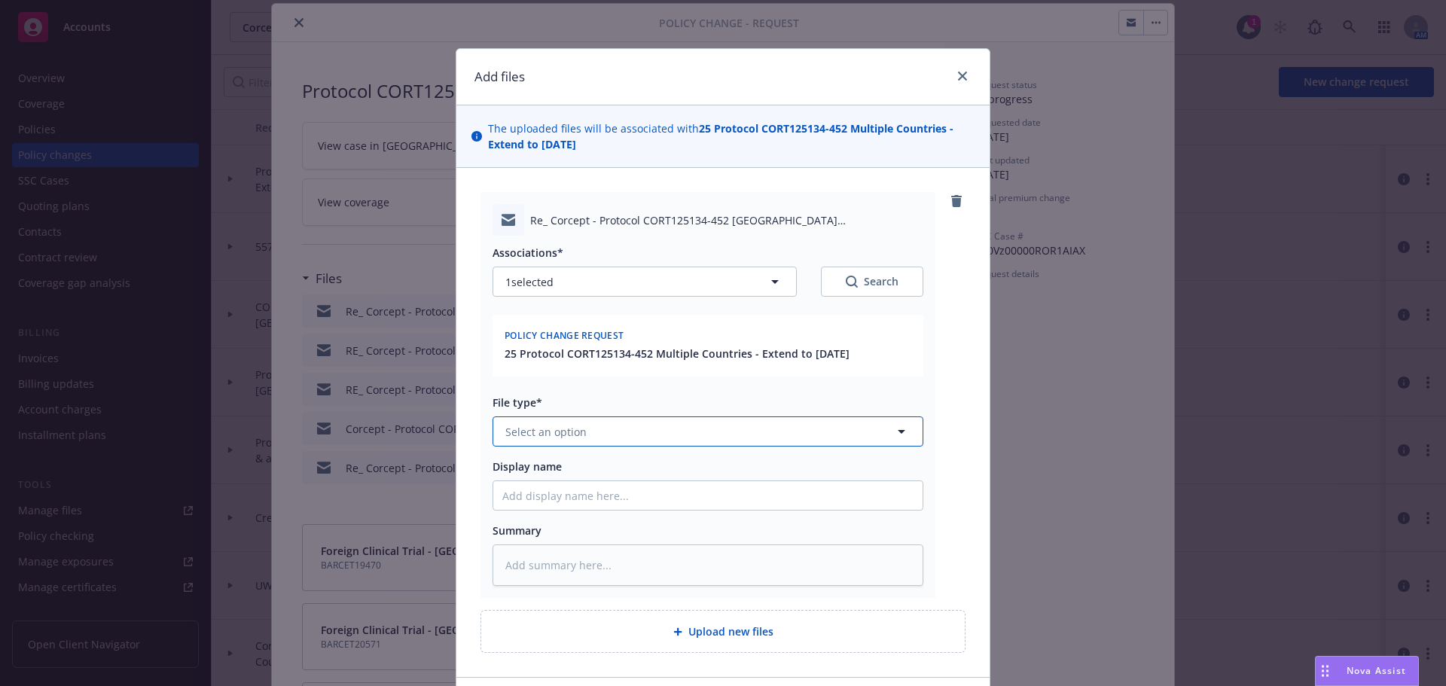
click at [633, 435] on button "Select an option" at bounding box center [708, 431] width 431 height 30
type input "em"
click at [651, 509] on div "Email" at bounding box center [699, 513] width 411 height 22
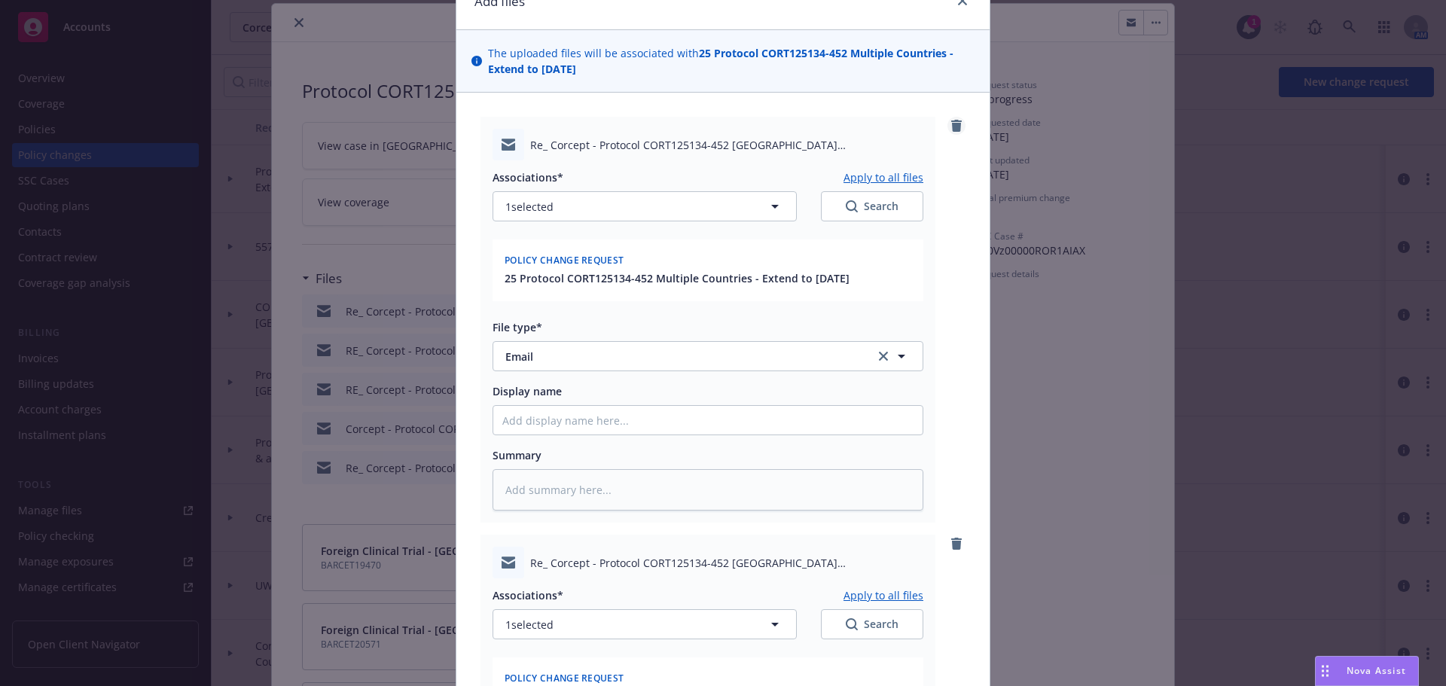
click at [956, 128] on icon "remove" at bounding box center [956, 126] width 12 height 12
type textarea "x"
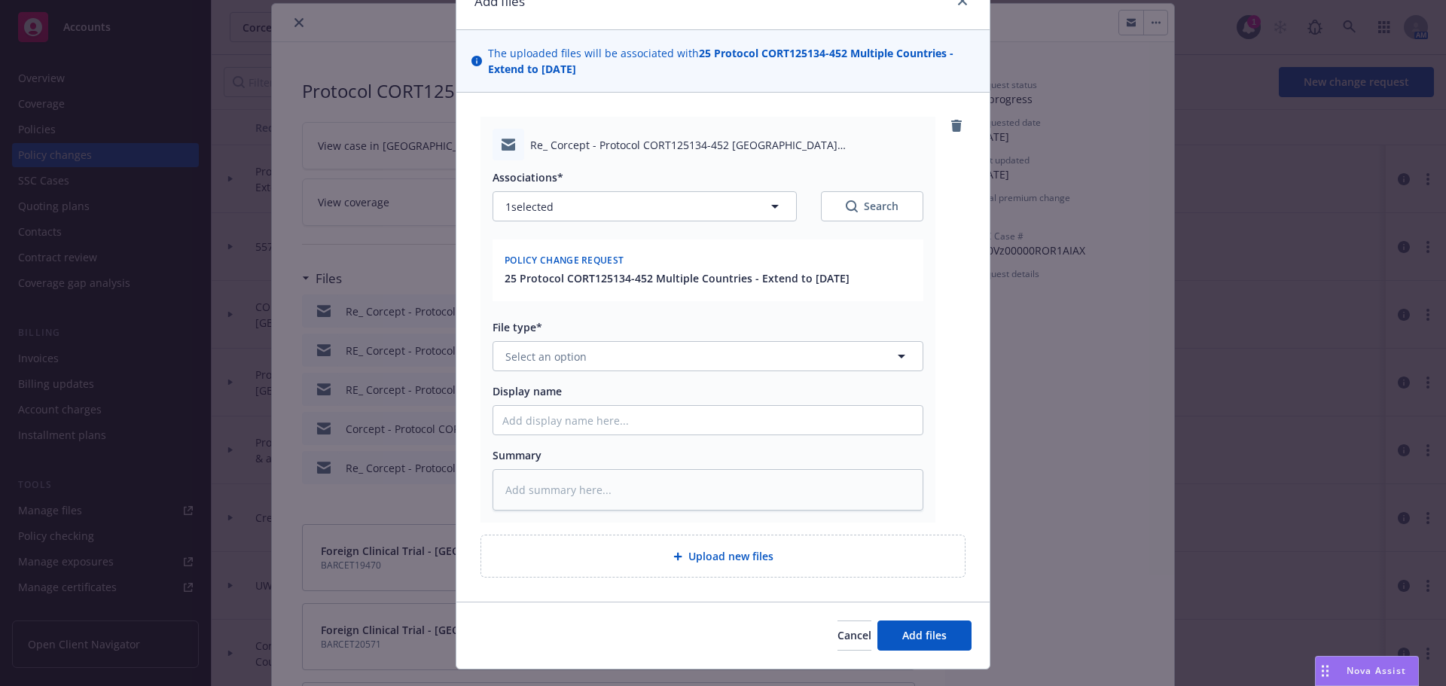
scroll to position [107, 0]
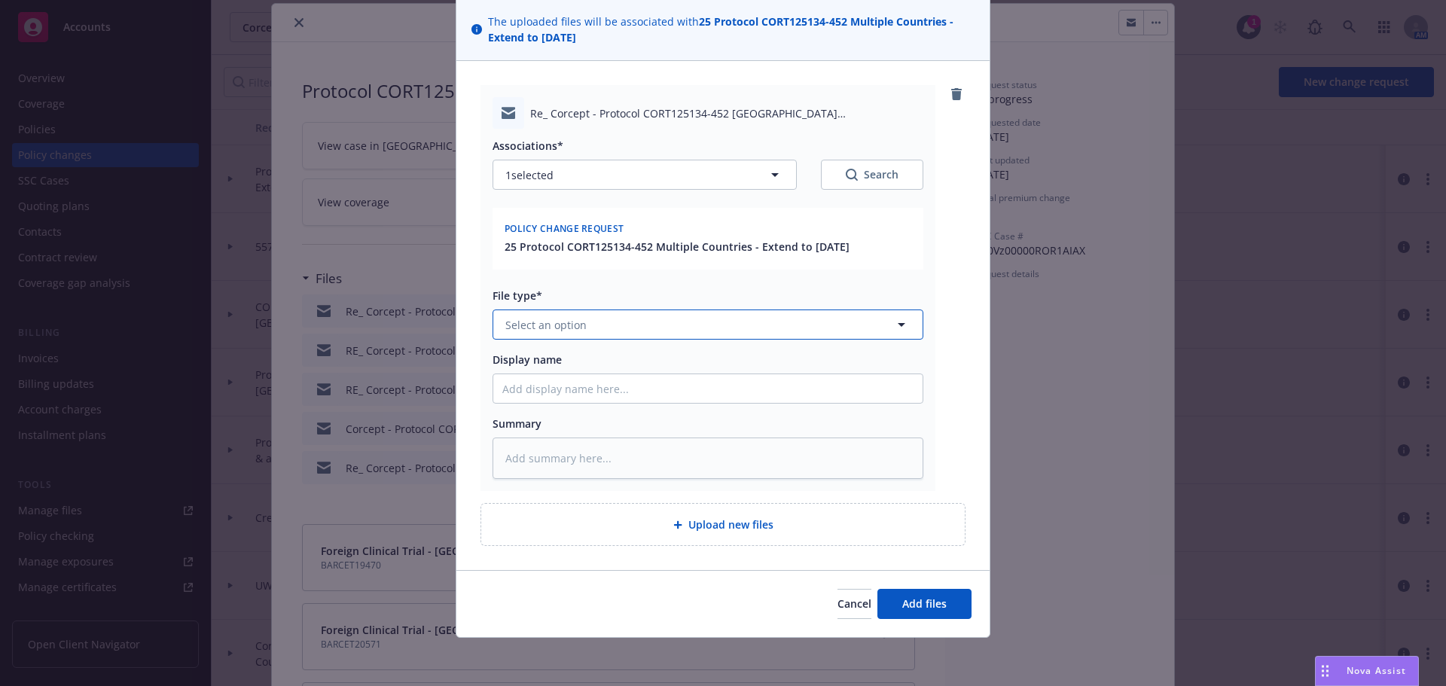
click at [563, 325] on span "Select an option" at bounding box center [545, 325] width 81 height 16
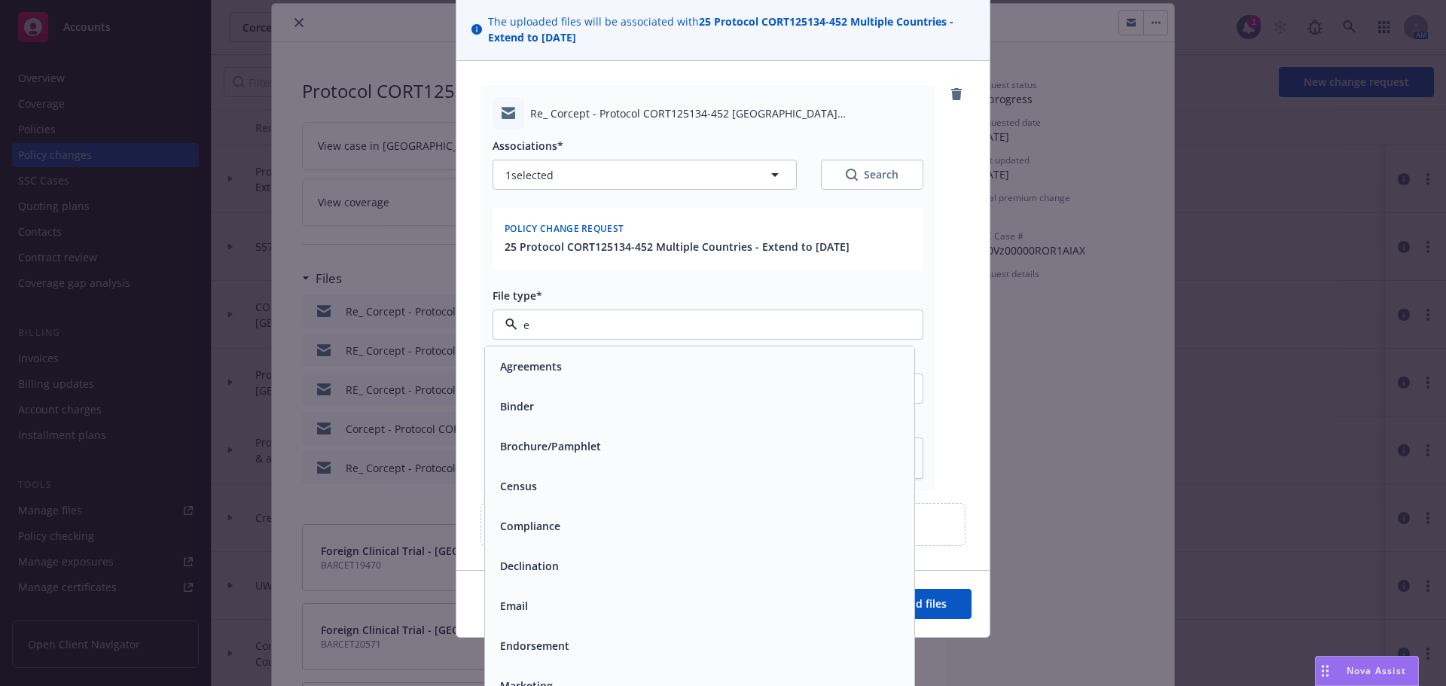
type input "em"
click at [642, 428] on div "Endorsement" at bounding box center [699, 446] width 429 height 40
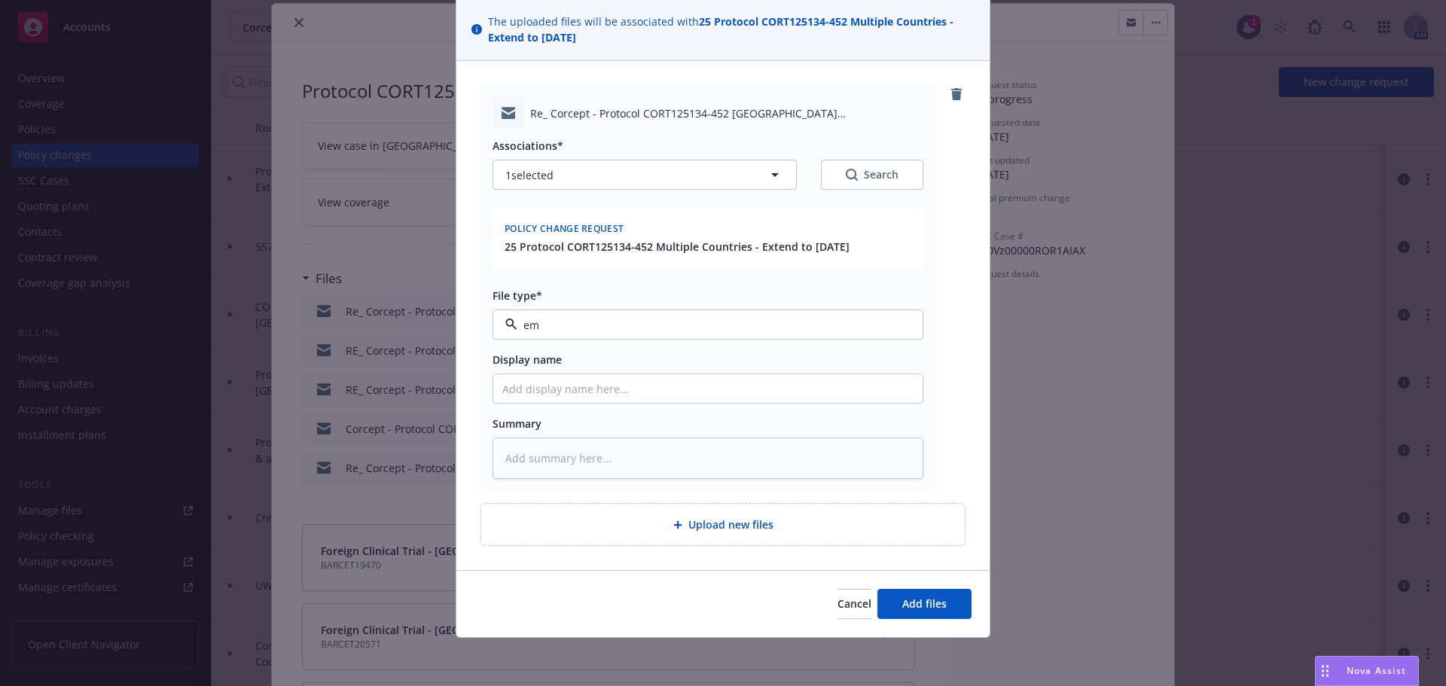
type textarea "x"
click at [611, 317] on span "Endorsement" at bounding box center [679, 325] width 349 height 16
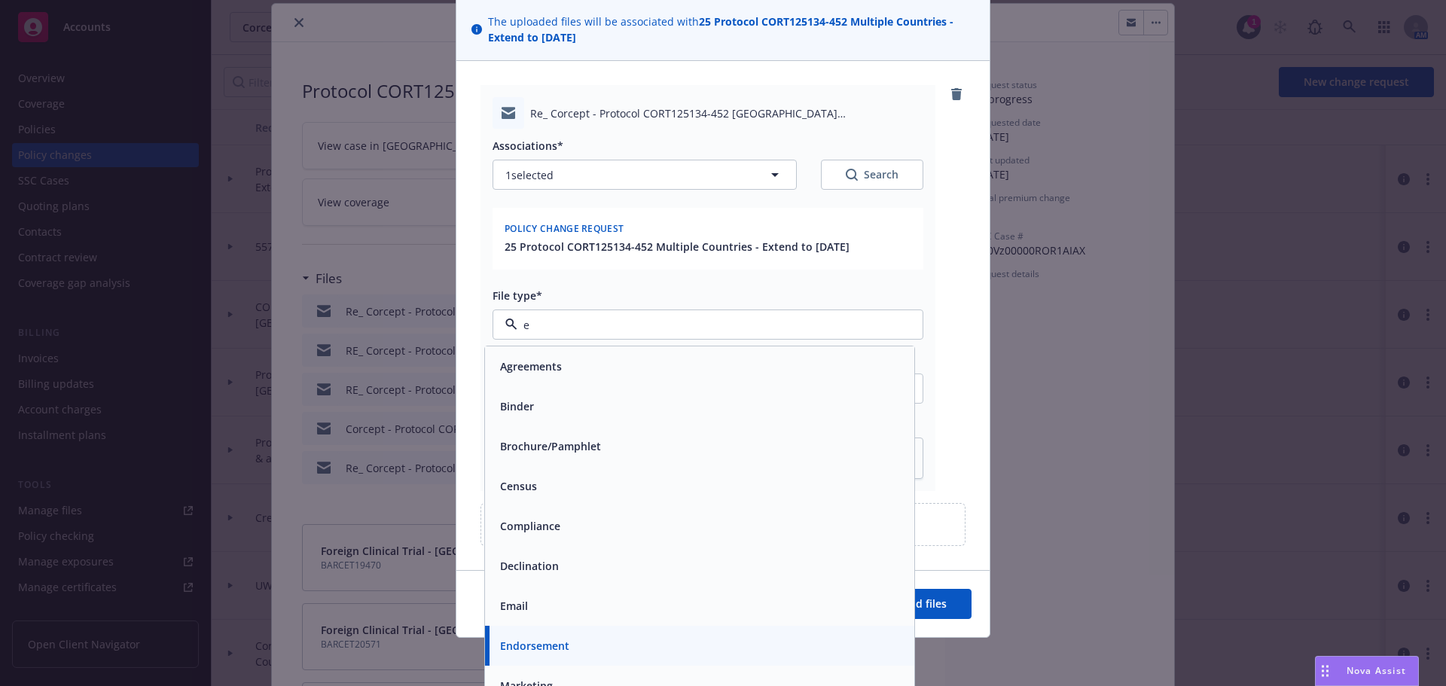
type input "em"
click at [600, 401] on div "Email" at bounding box center [699, 406] width 411 height 22
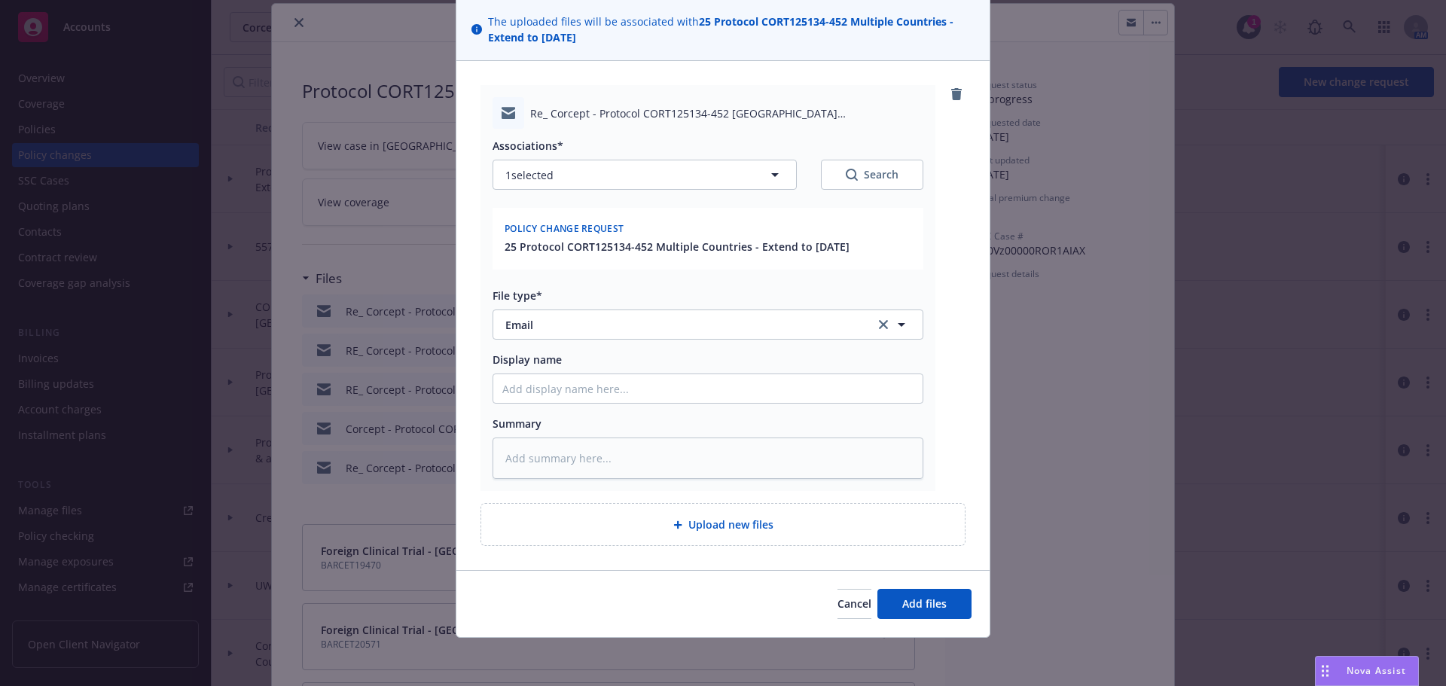
type textarea "x"
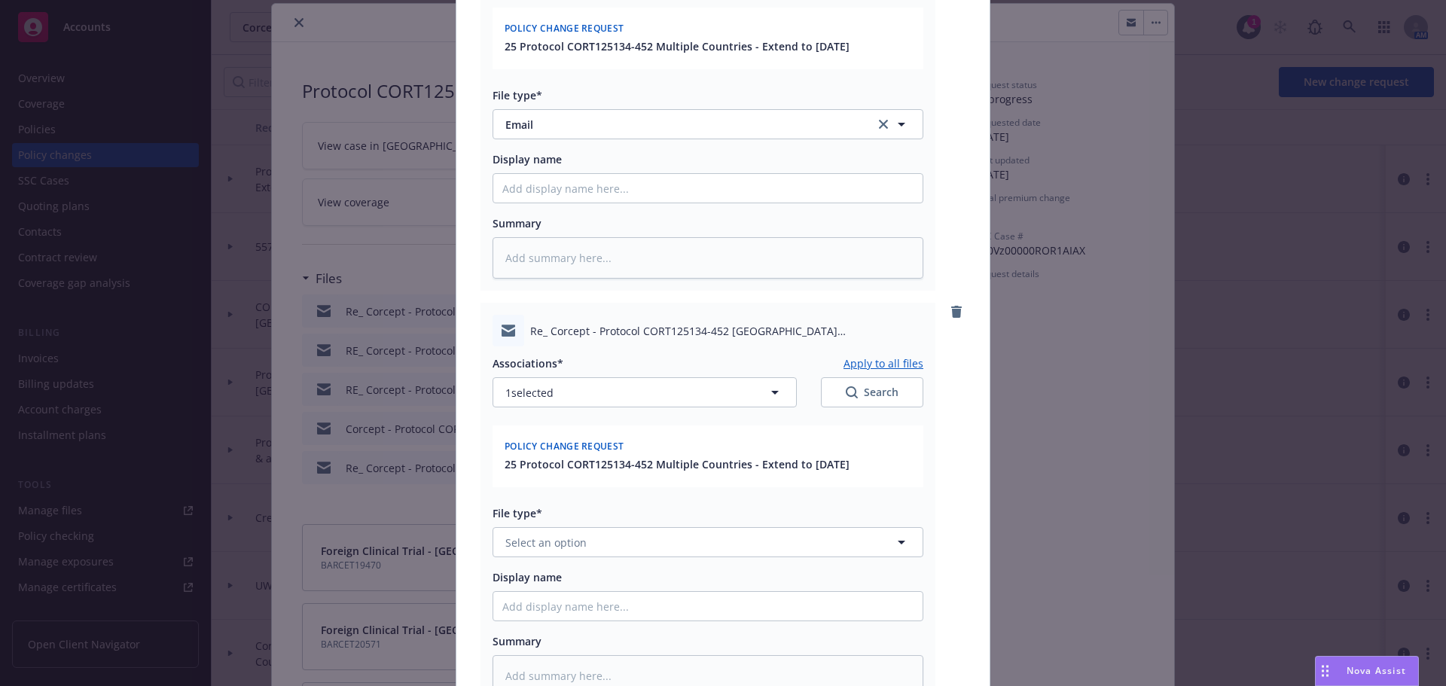
scroll to position [525, 0]
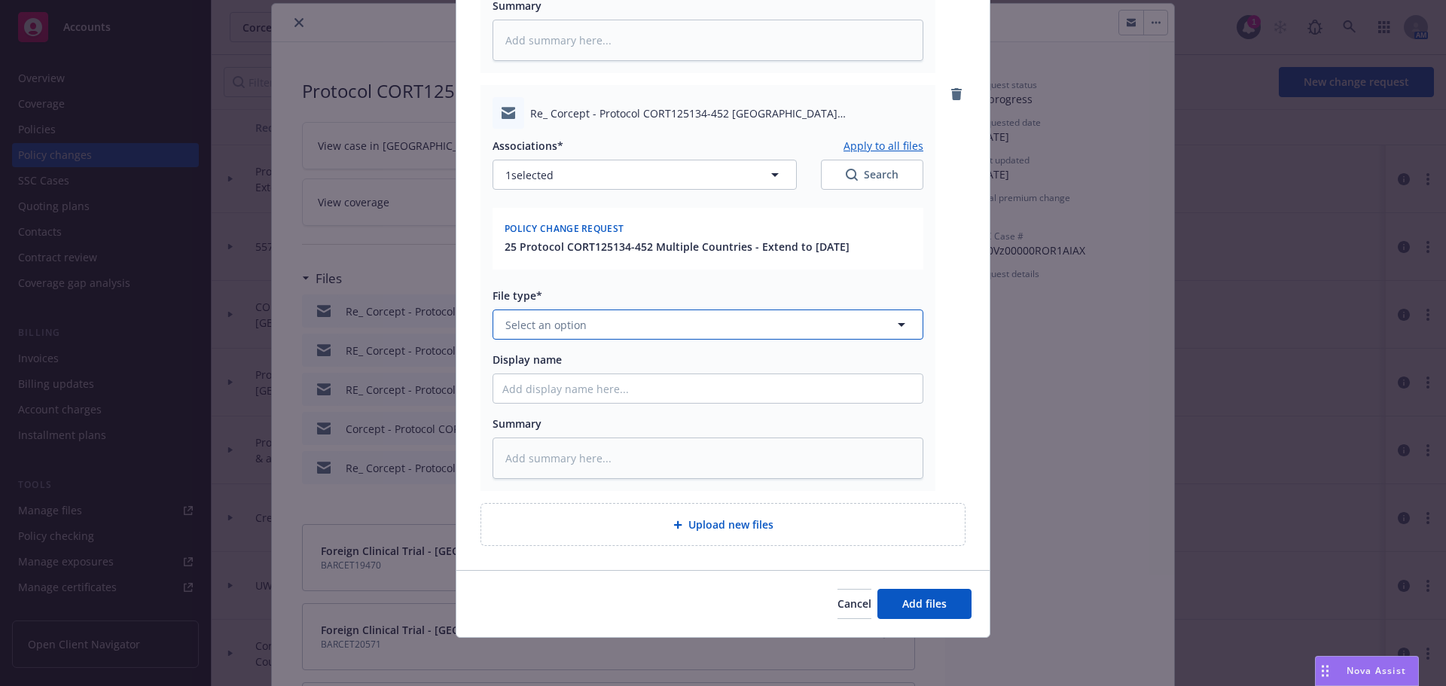
click at [543, 316] on button "Select an option" at bounding box center [708, 325] width 431 height 30
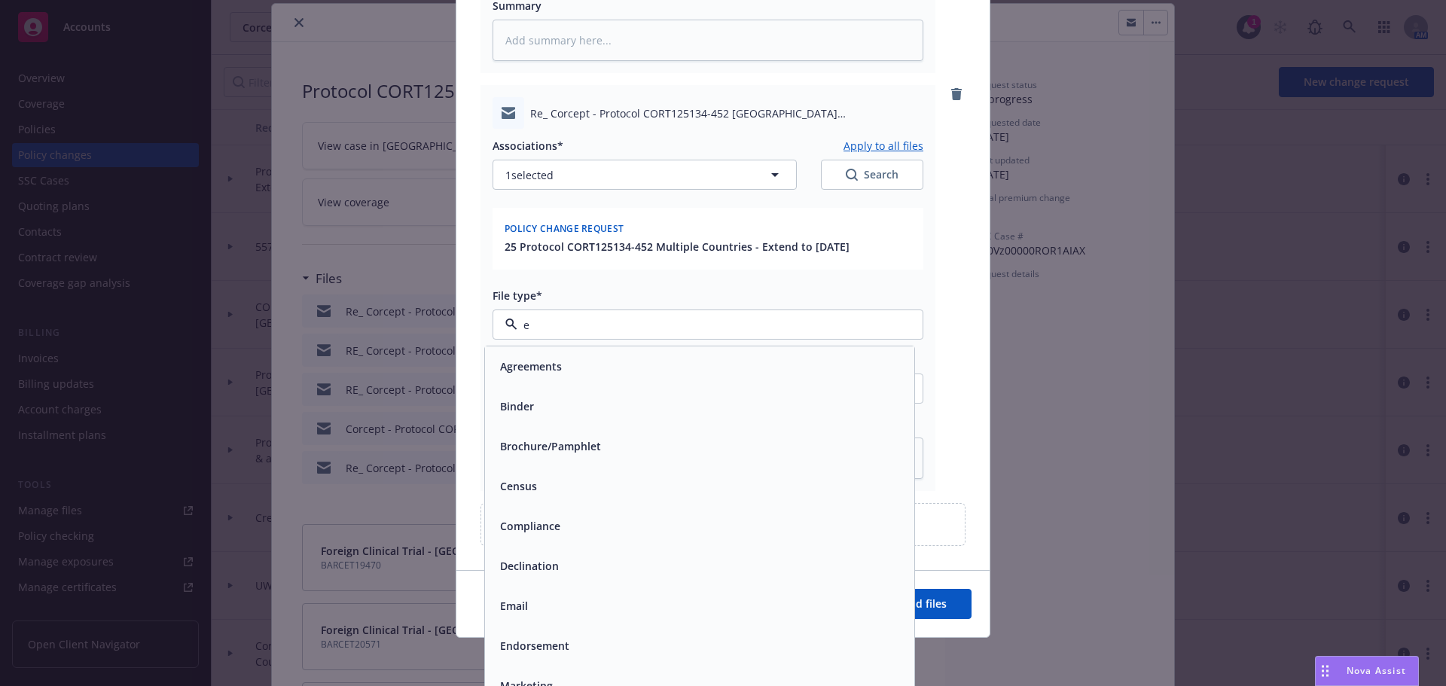
type input "em"
click at [641, 408] on div "Email" at bounding box center [699, 406] width 411 height 22
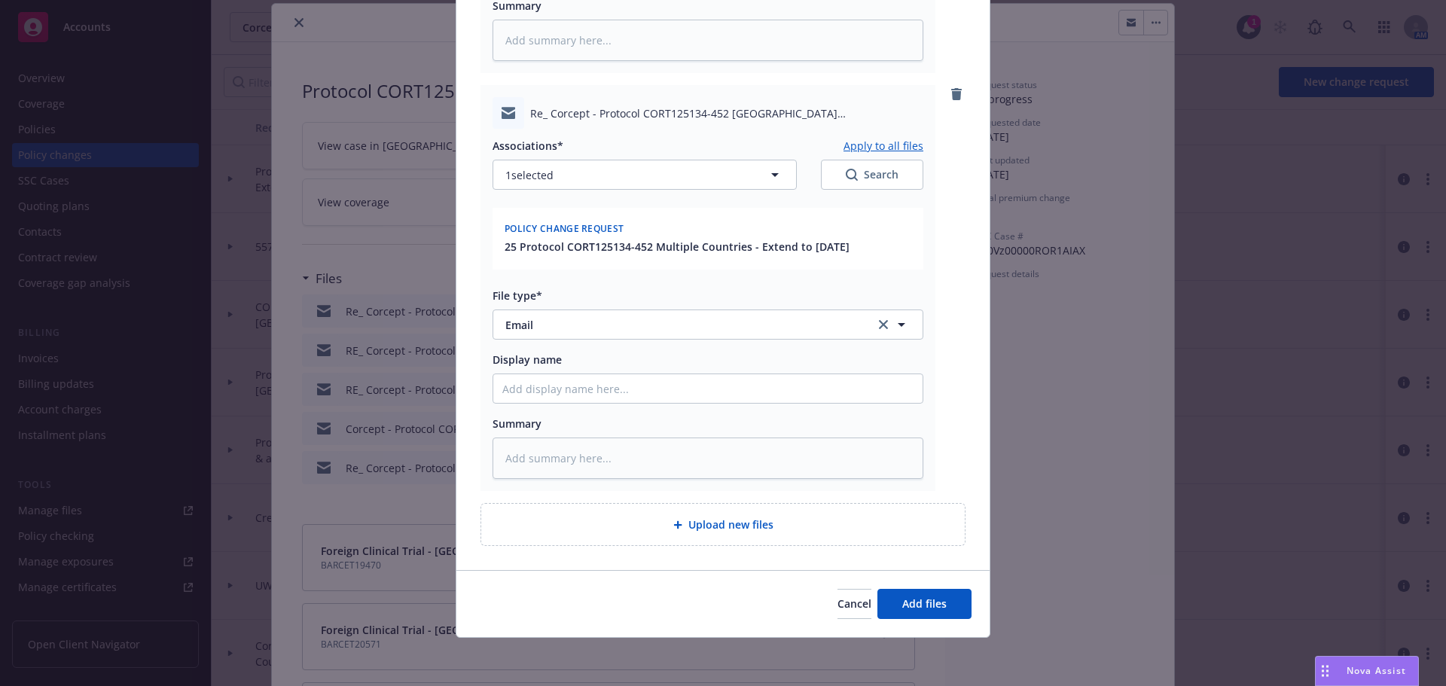
type textarea "x"
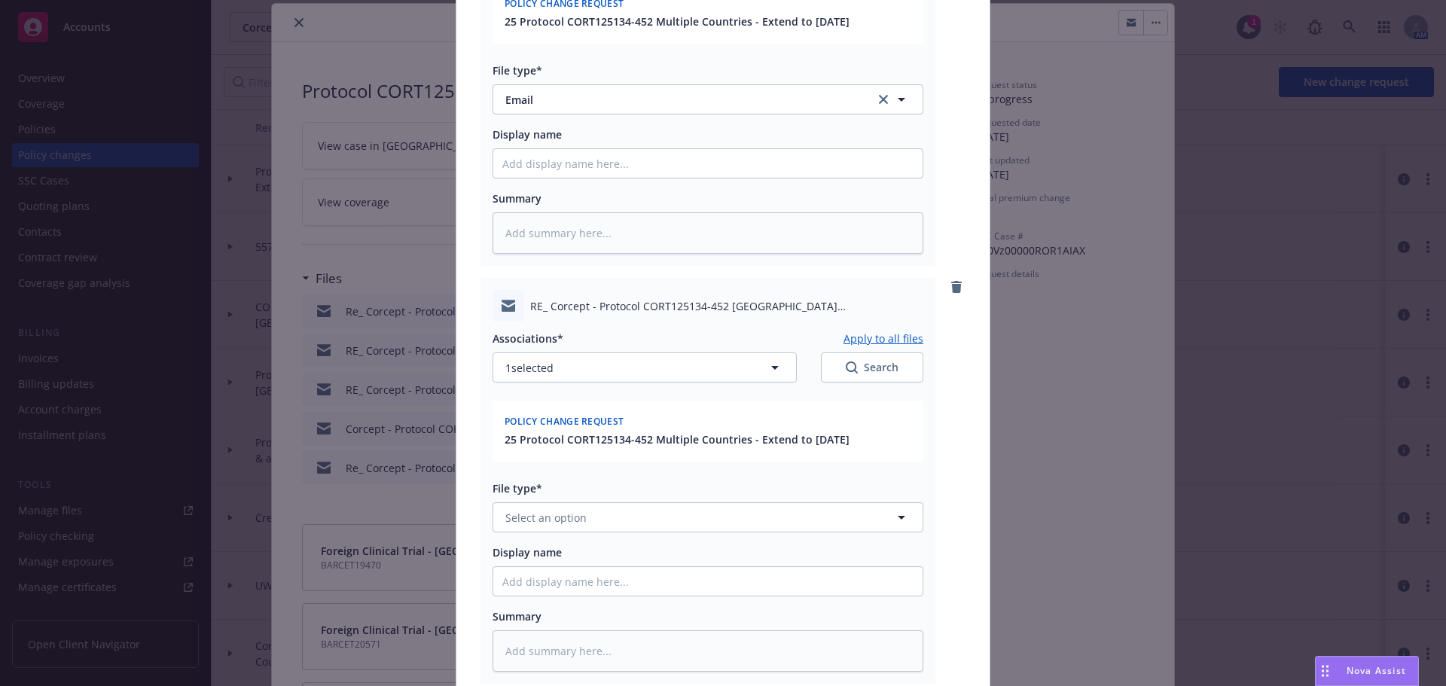
scroll to position [943, 0]
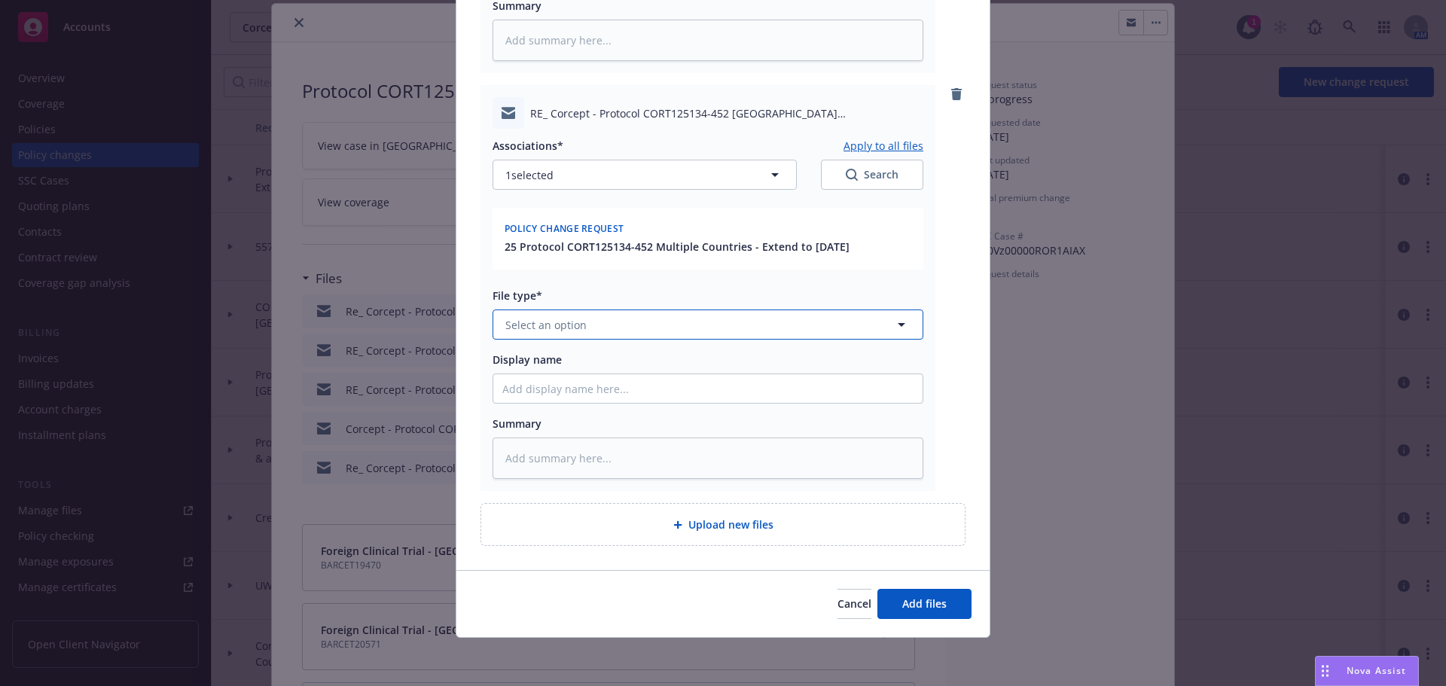
click at [550, 315] on button "Select an option" at bounding box center [708, 325] width 431 height 30
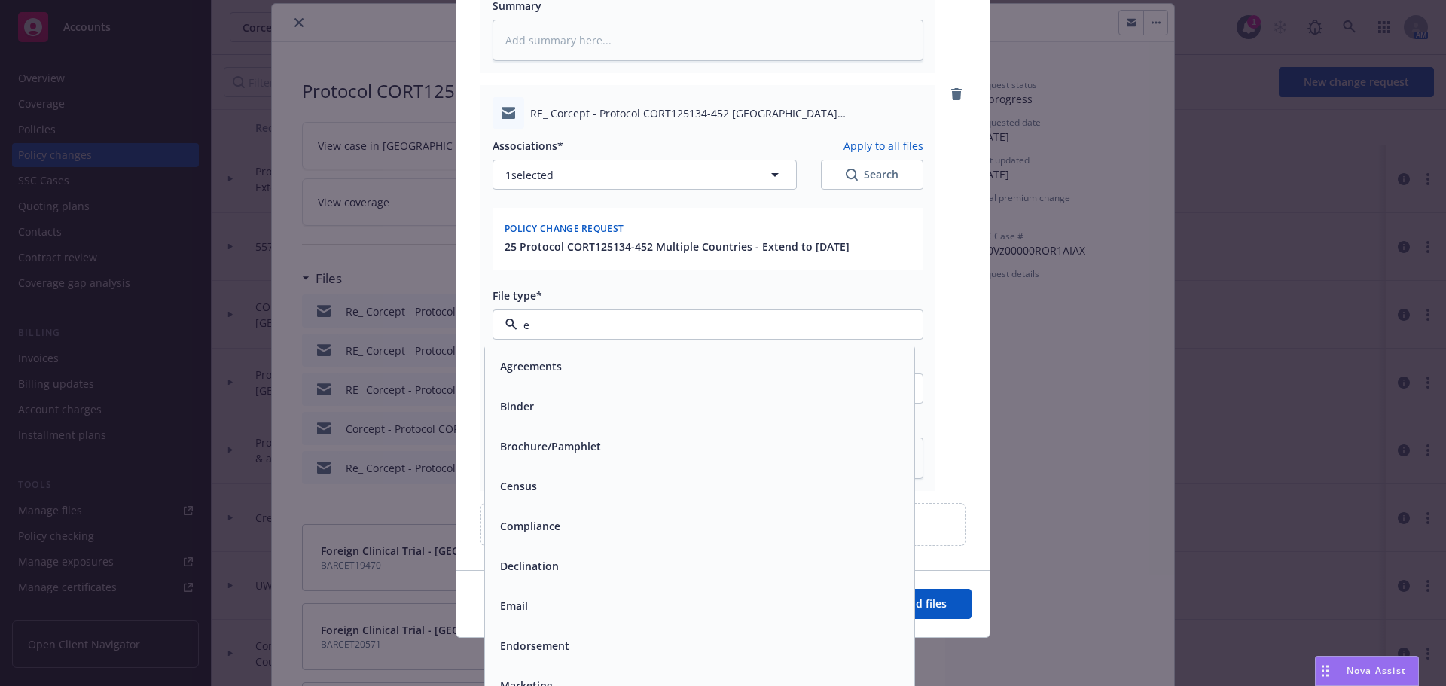
type input "em"
click at [632, 418] on div "Email" at bounding box center [699, 406] width 429 height 40
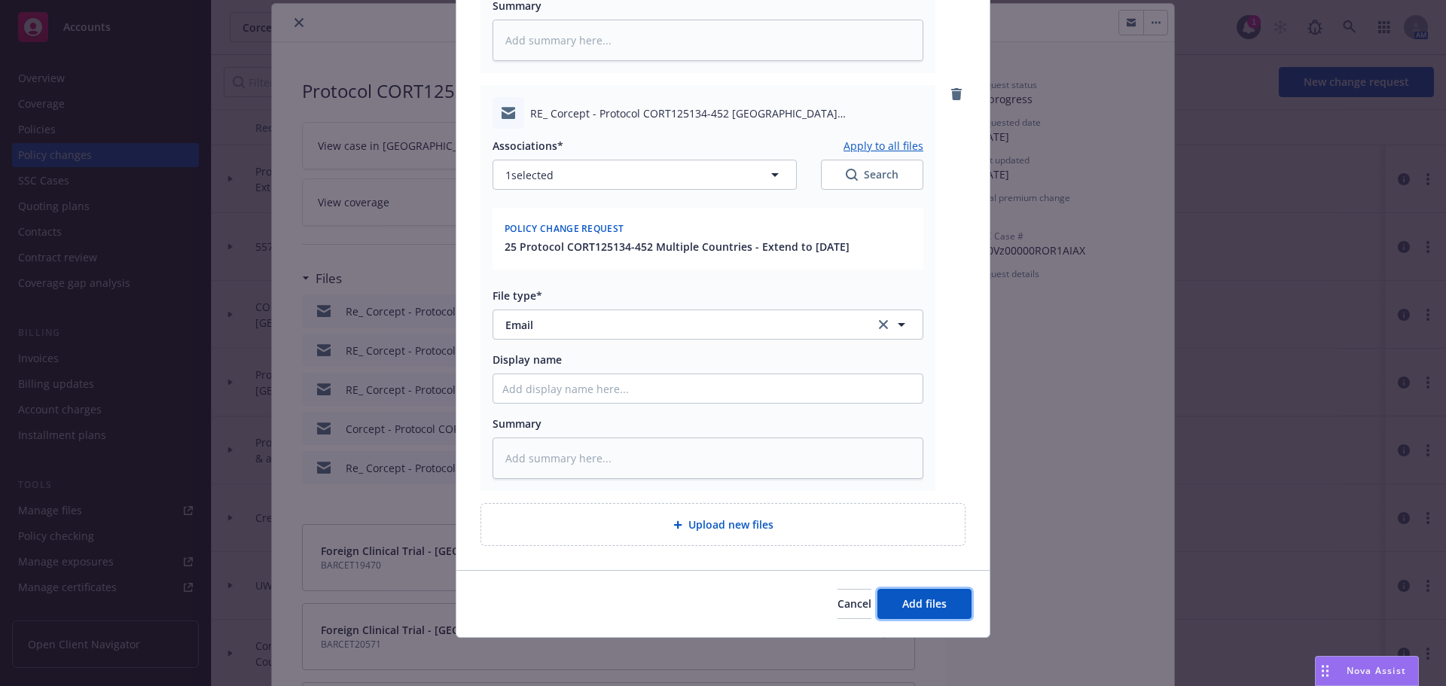
drag, startPoint x: 933, startPoint y: 601, endPoint x: 839, endPoint y: 636, distance: 100.6
click at [932, 601] on span "Add files" at bounding box center [924, 603] width 44 height 14
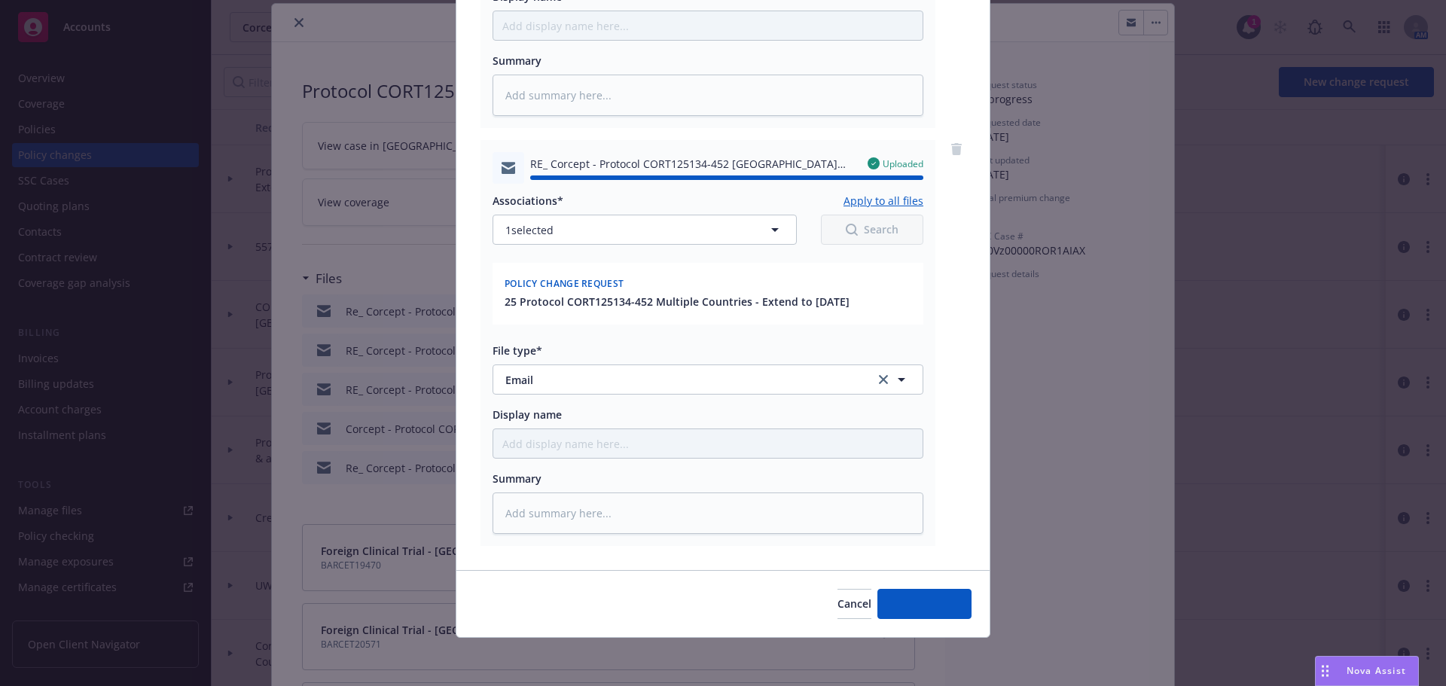
type textarea "x"
